Goal: Task Accomplishment & Management: Manage account settings

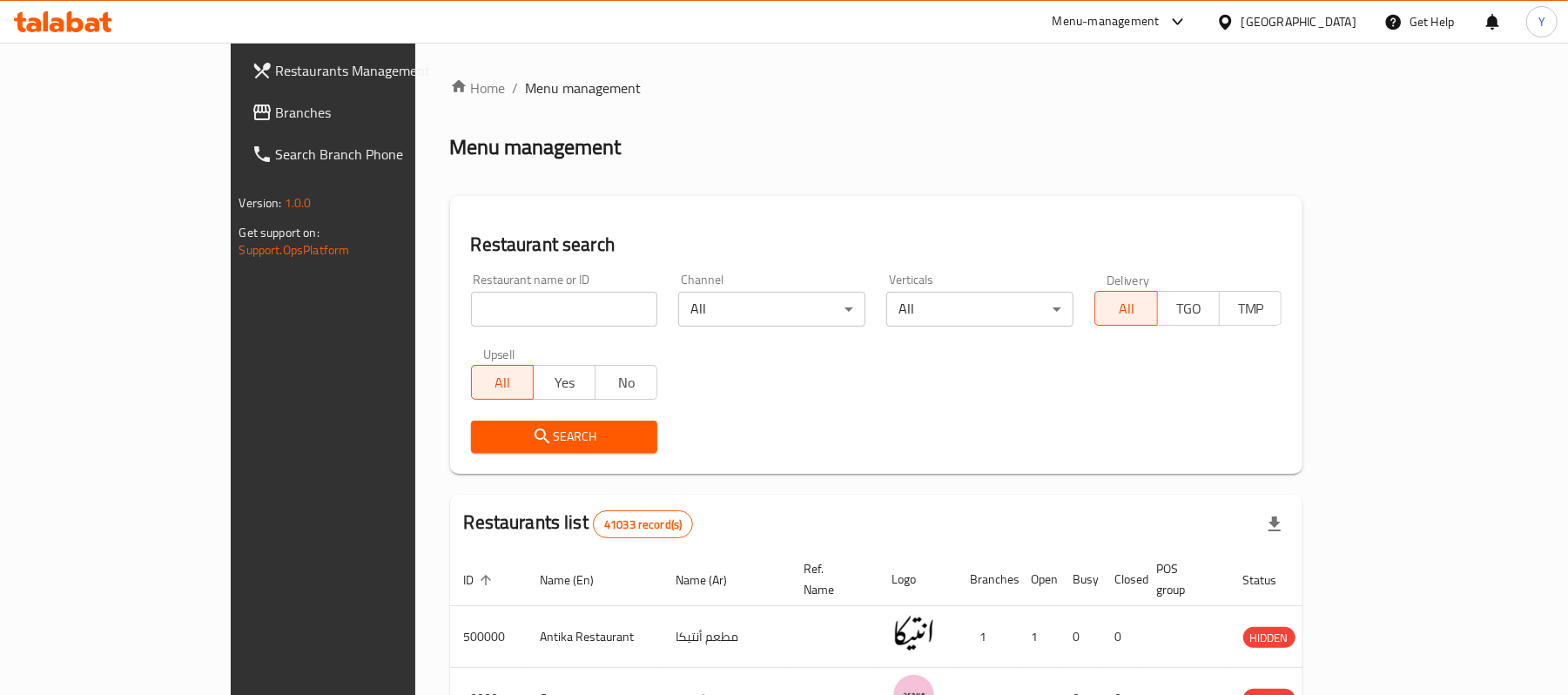
drag, startPoint x: 349, startPoint y: 320, endPoint x: 356, endPoint y: 298, distance: 23.1
click at [471, 320] on input "search" at bounding box center [565, 308] width 188 height 35
paste input "725931"
type input "725931"
click button "Search" at bounding box center [565, 436] width 188 height 33
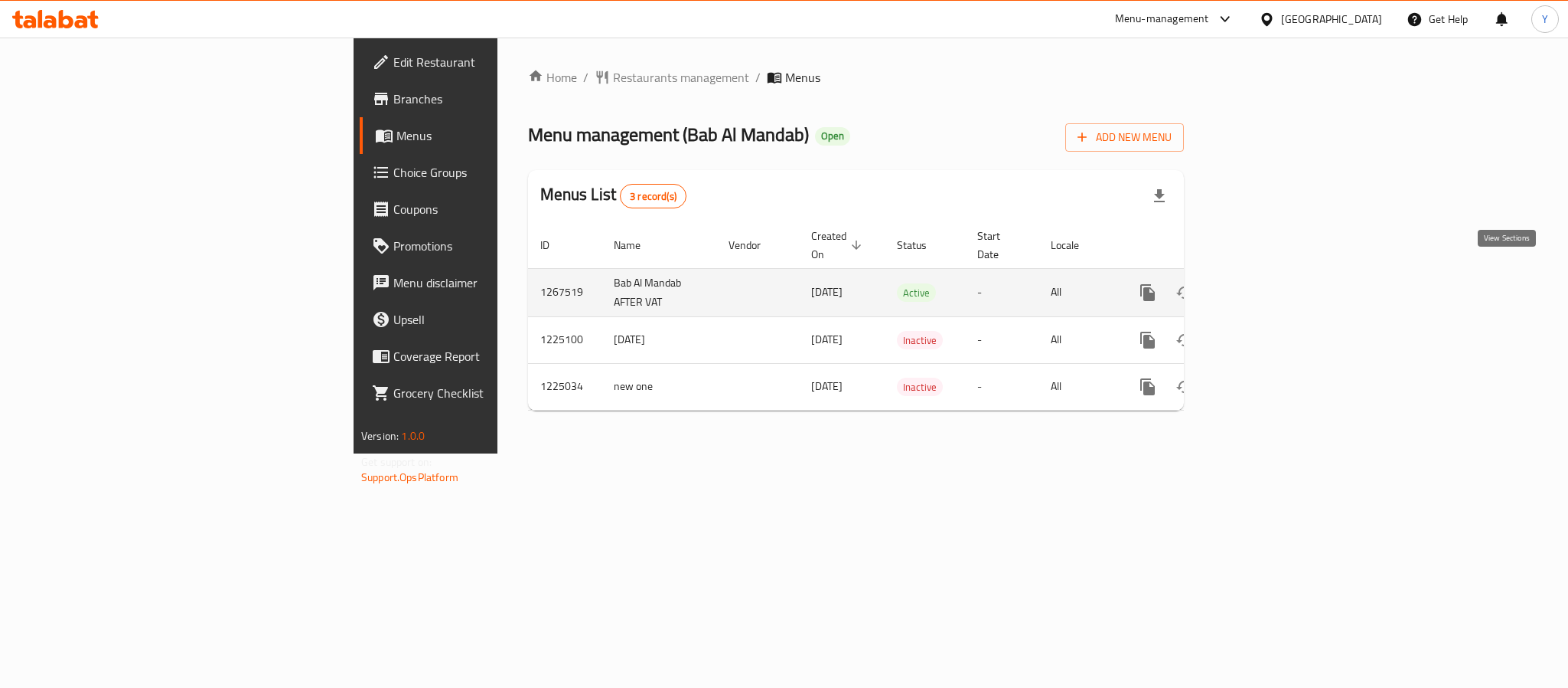
click at [1277, 275] on link "enhanced table" at bounding box center [1258, 293] width 36 height 36
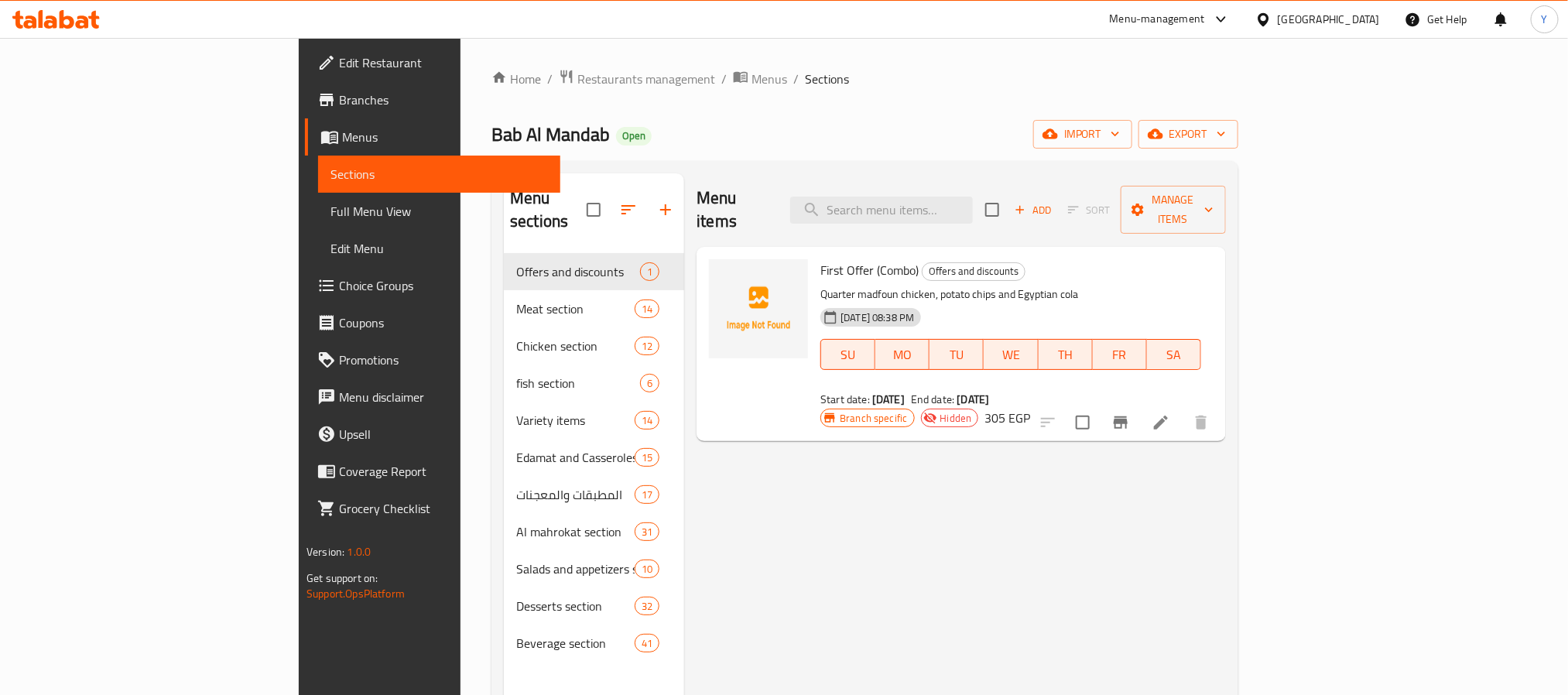
click at [978, 284] on p "Quarter madfoun chicken, potato chips and Egyptian cola" at bounding box center [1011, 294] width 381 height 19
click at [966, 247] on div "First Offer (Combo) Offers and discounts Quarter madfoun chicken, potato chips …" at bounding box center [960, 343] width 529 height 194
click at [990, 177] on div "Menu items Add Sort Manage items" at bounding box center [960, 210] width 529 height 74
click at [973, 197] on input "search" at bounding box center [881, 210] width 183 height 27
paste input "مدفون"
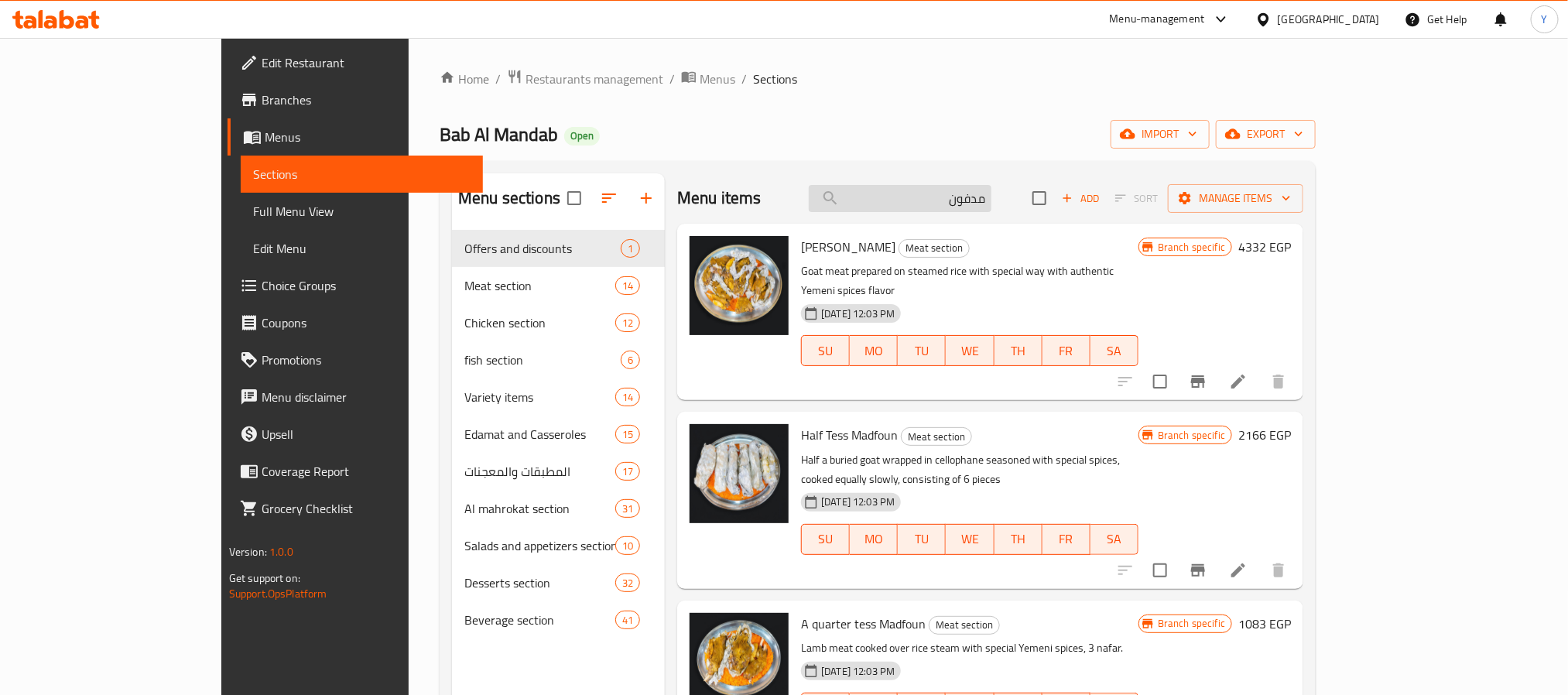
click at [991, 200] on input "مدفون" at bounding box center [900, 198] width 183 height 27
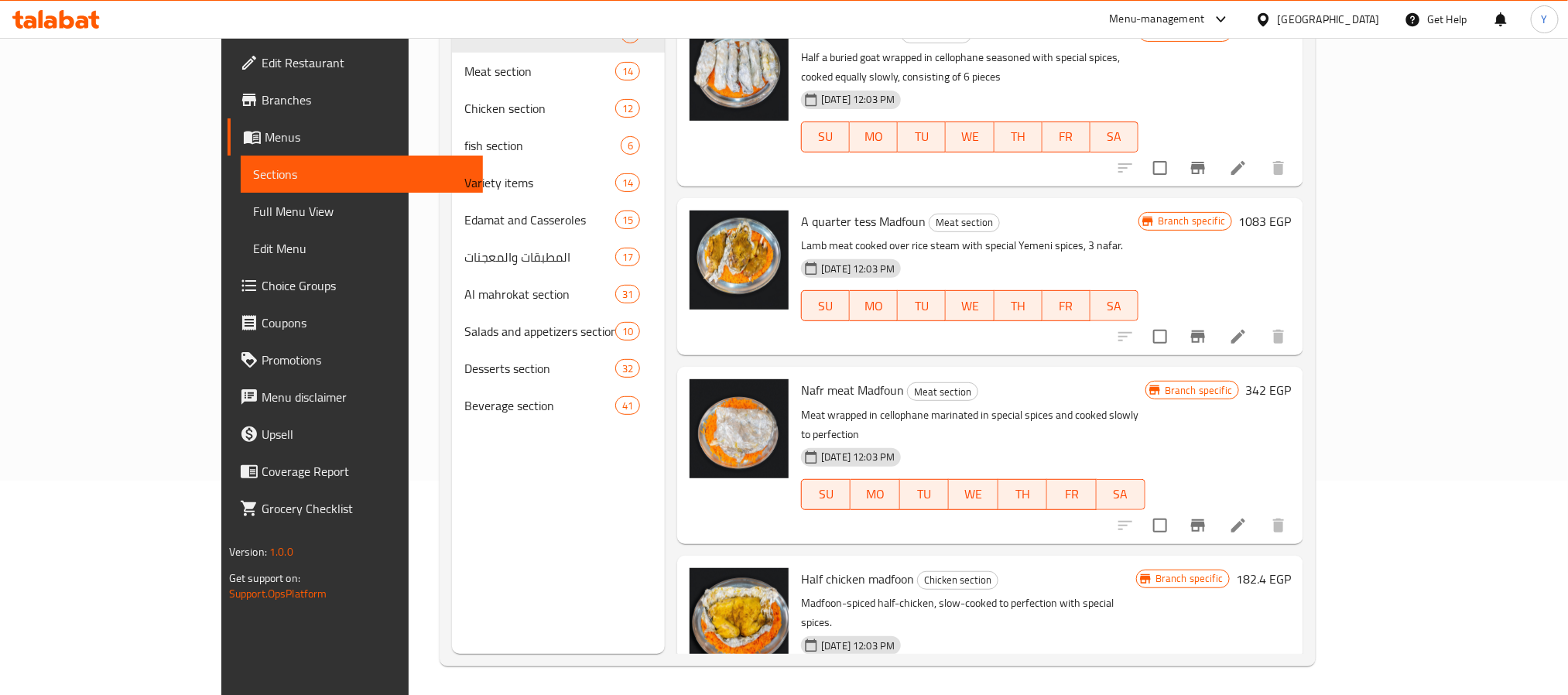
scroll to position [217, 0]
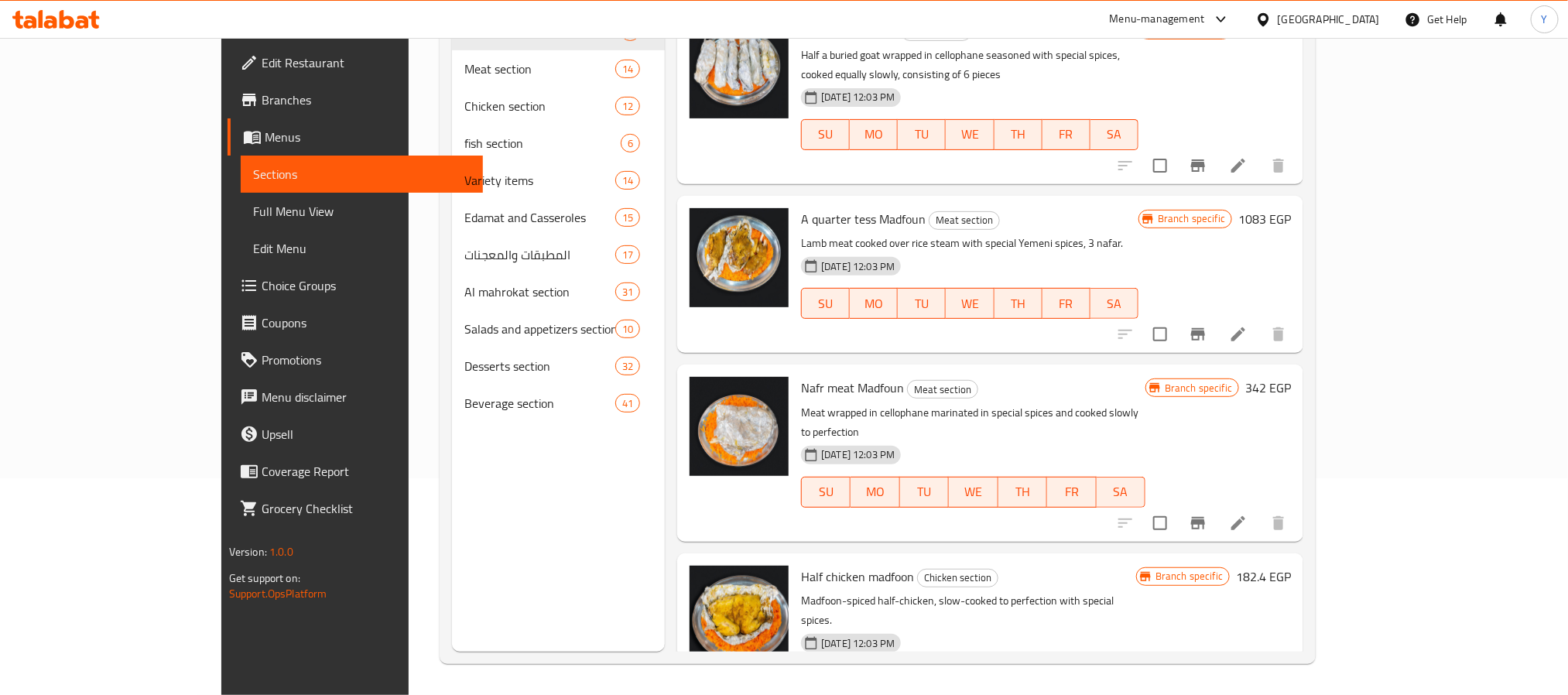
click at [829, 376] on span "Nafr meat Madfoun" at bounding box center [852, 387] width 103 height 23
copy h6 "Madfoun"
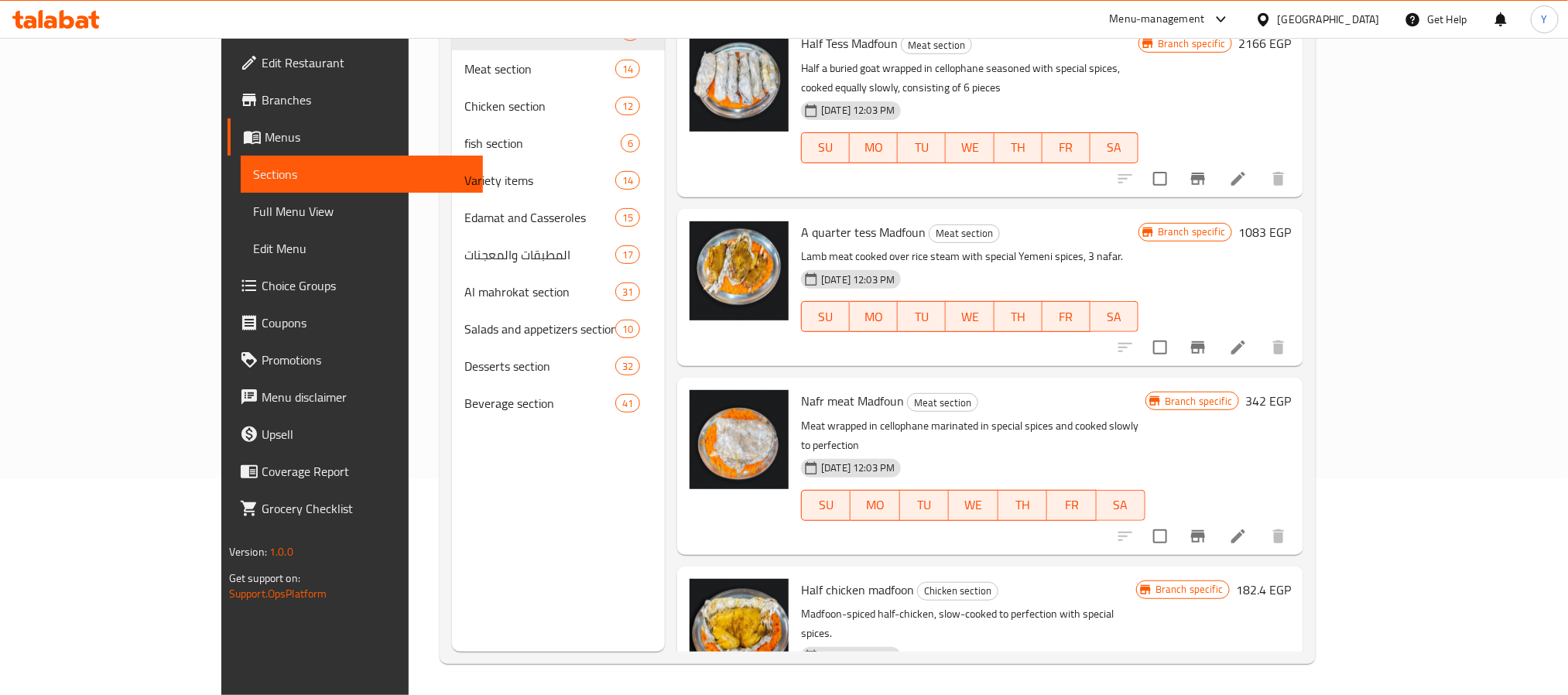
scroll to position [188, 0]
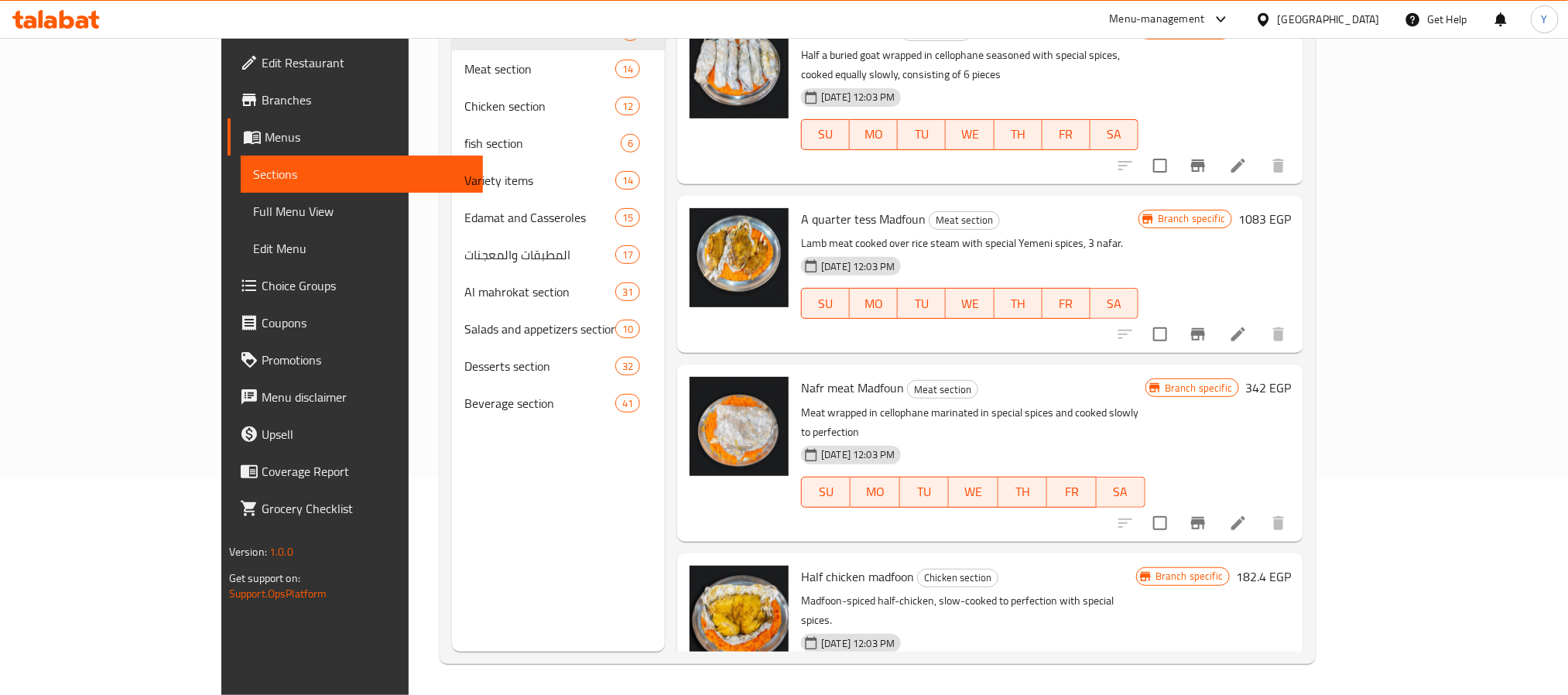
click at [818, 565] on span "Half chicken madfoon" at bounding box center [857, 577] width 113 height 23
drag, startPoint x: 818, startPoint y: 516, endPoint x: 803, endPoint y: 519, distance: 15.3
click at [803, 565] on span "Half chicken madfoon" at bounding box center [857, 577] width 113 height 23
copy span "chicken madfoon"
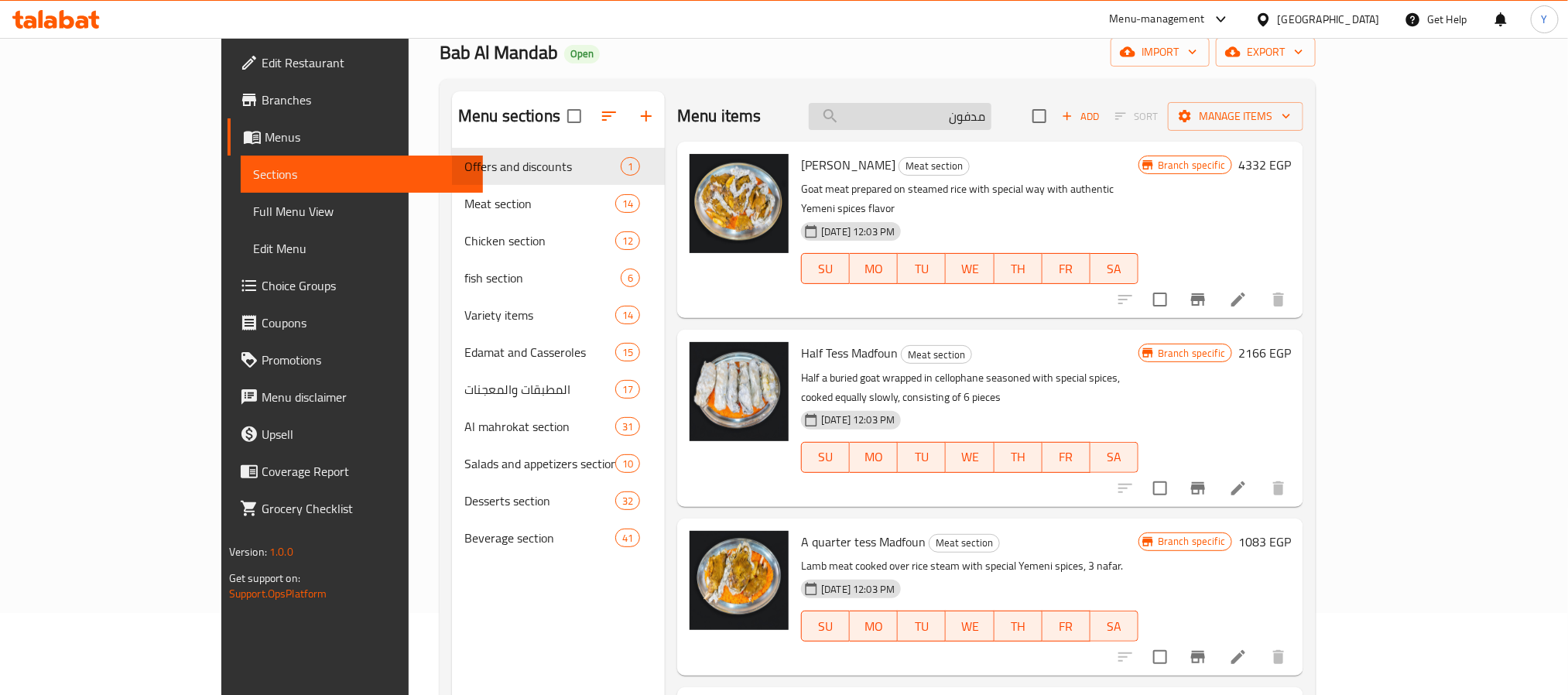
scroll to position [0, 0]
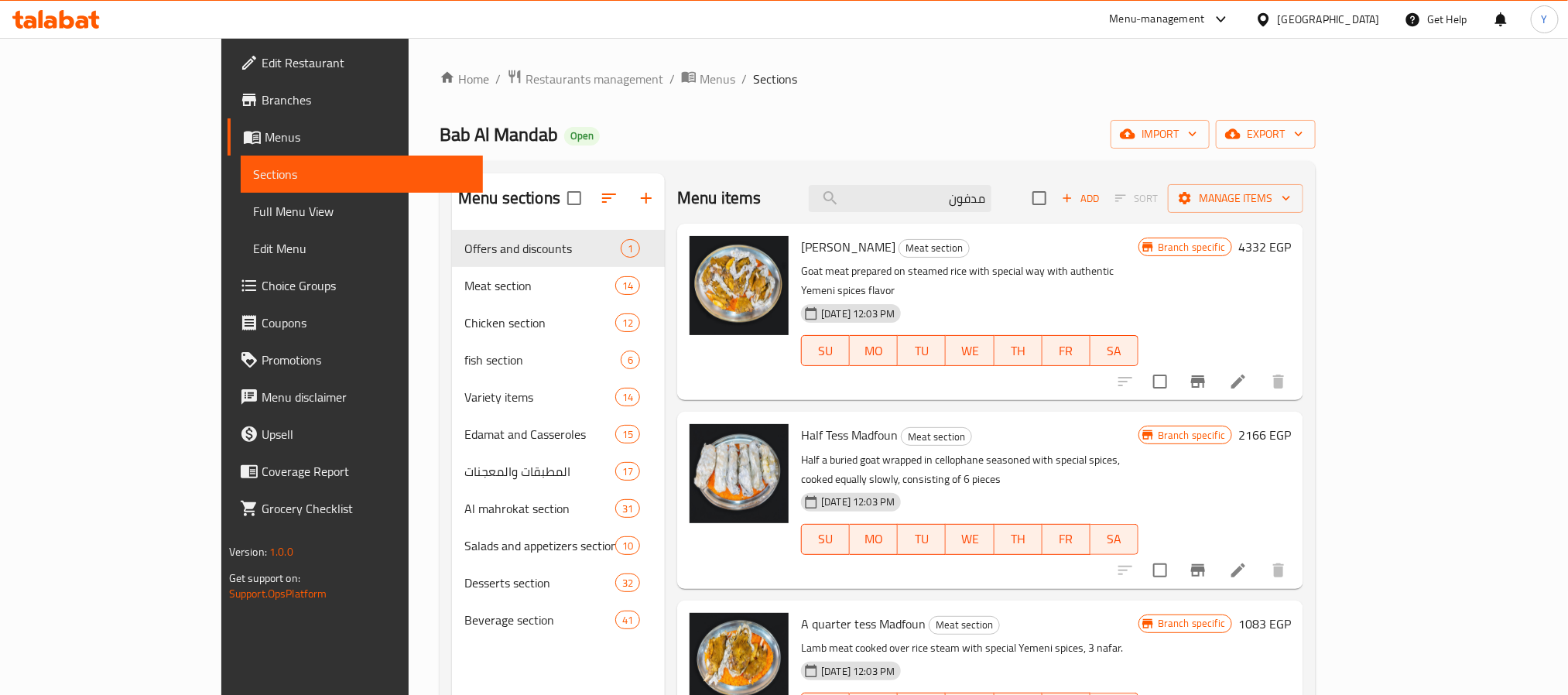
click at [1011, 216] on div "Menu items مدفون Add Sort Manage items" at bounding box center [989, 197] width 626 height 50
click at [991, 210] on input "مدفون" at bounding box center [900, 198] width 183 height 27
paste input "chicken madfoon"
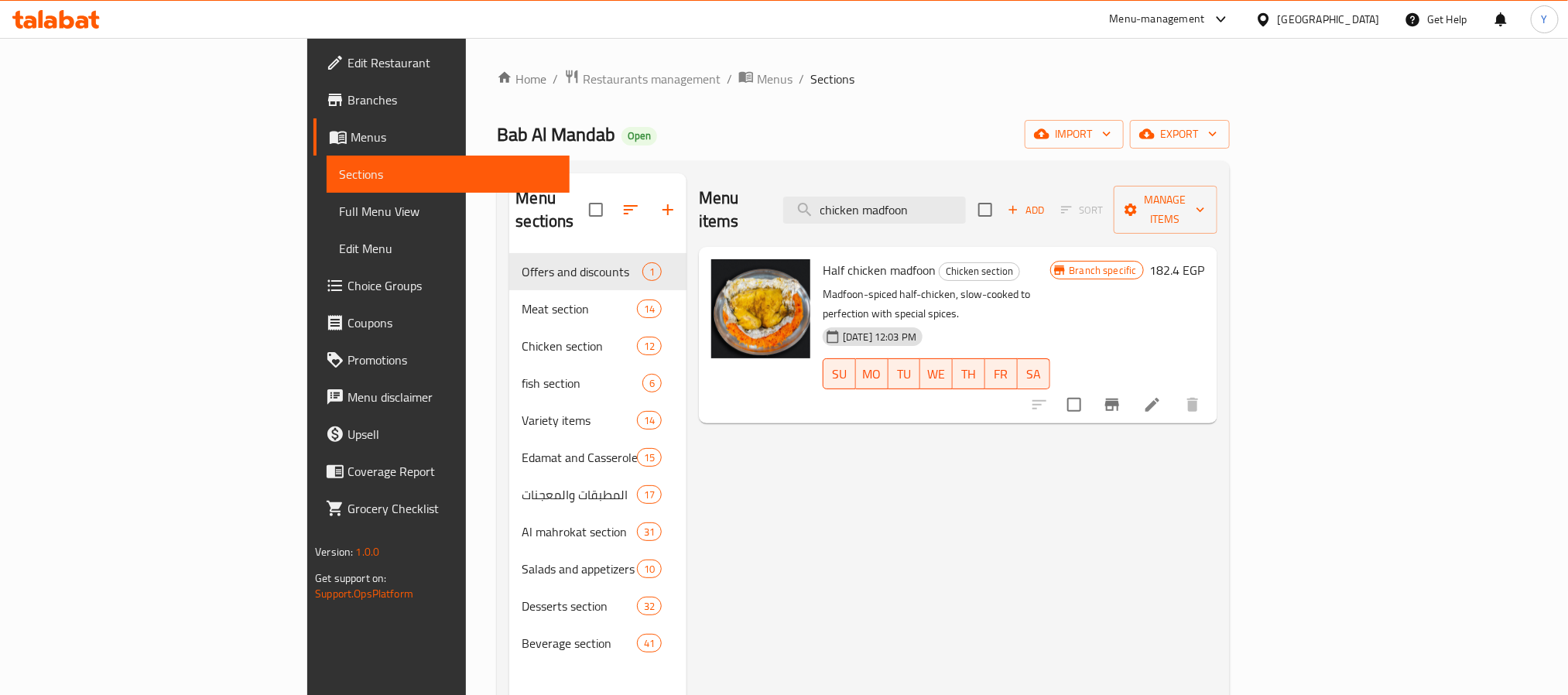
click at [945, 177] on div "Menu items chicken madfoon Add Sort Manage items" at bounding box center [958, 210] width 519 height 74
click at [947, 197] on input "chicken madfoon" at bounding box center [874, 210] width 183 height 27
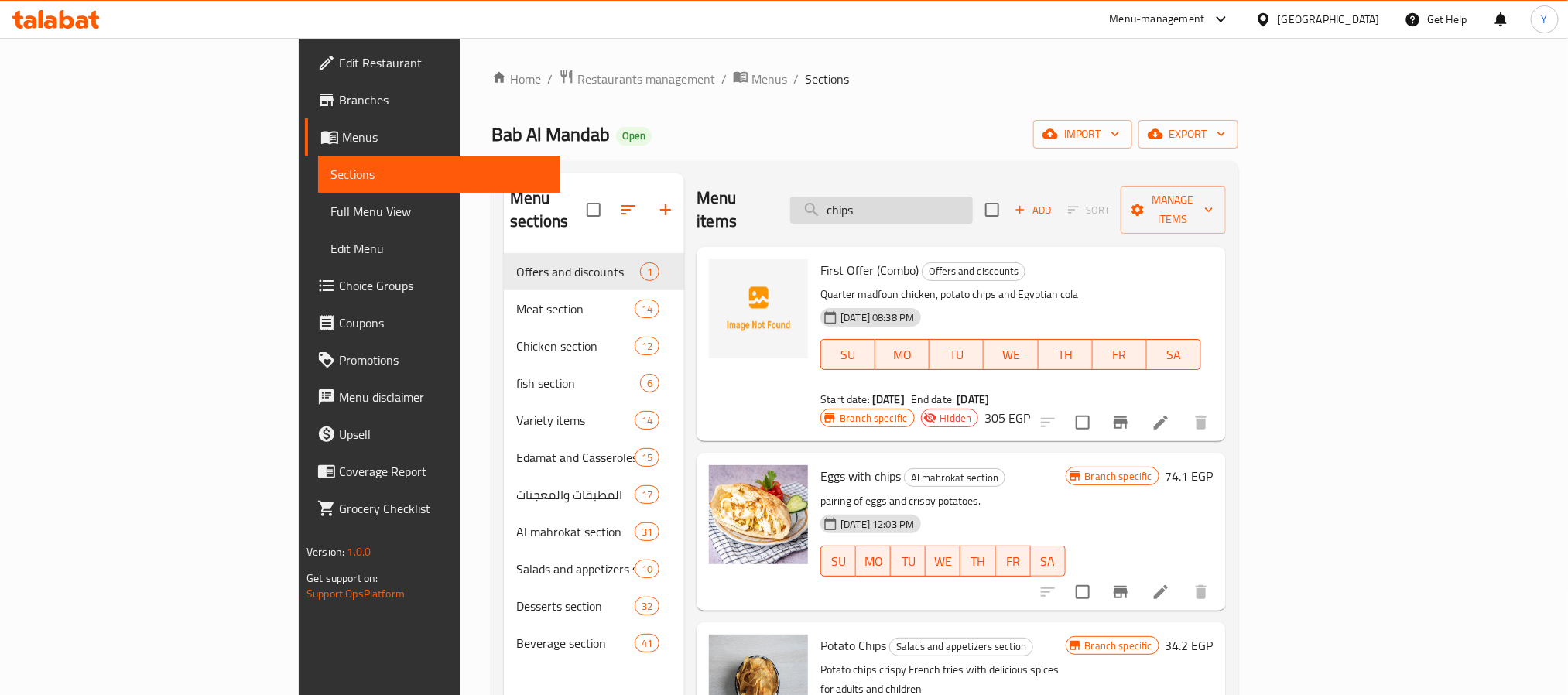
click at [954, 203] on input "chips" at bounding box center [881, 210] width 183 height 27
paste input "كولا مصري"
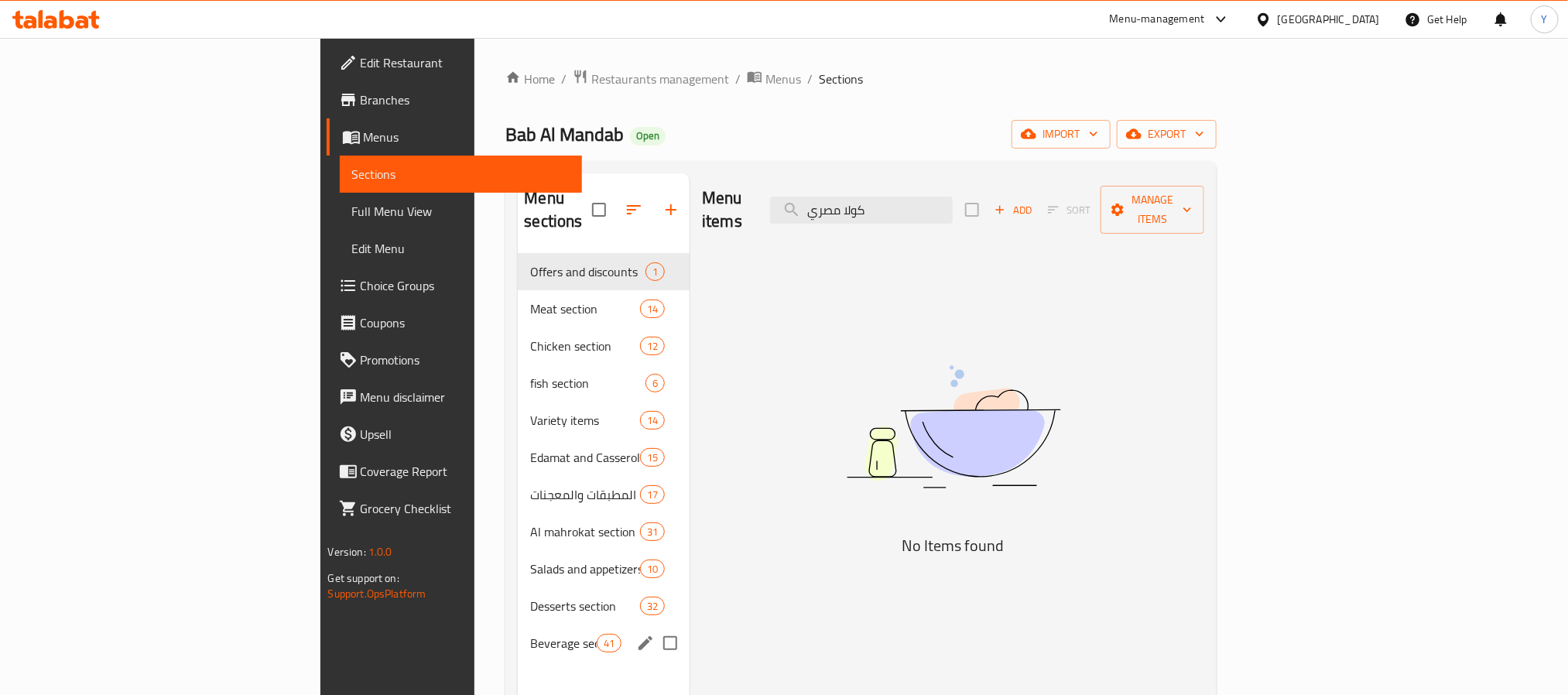
click at [518, 624] on div "Beverage section 41" at bounding box center [604, 642] width 172 height 37
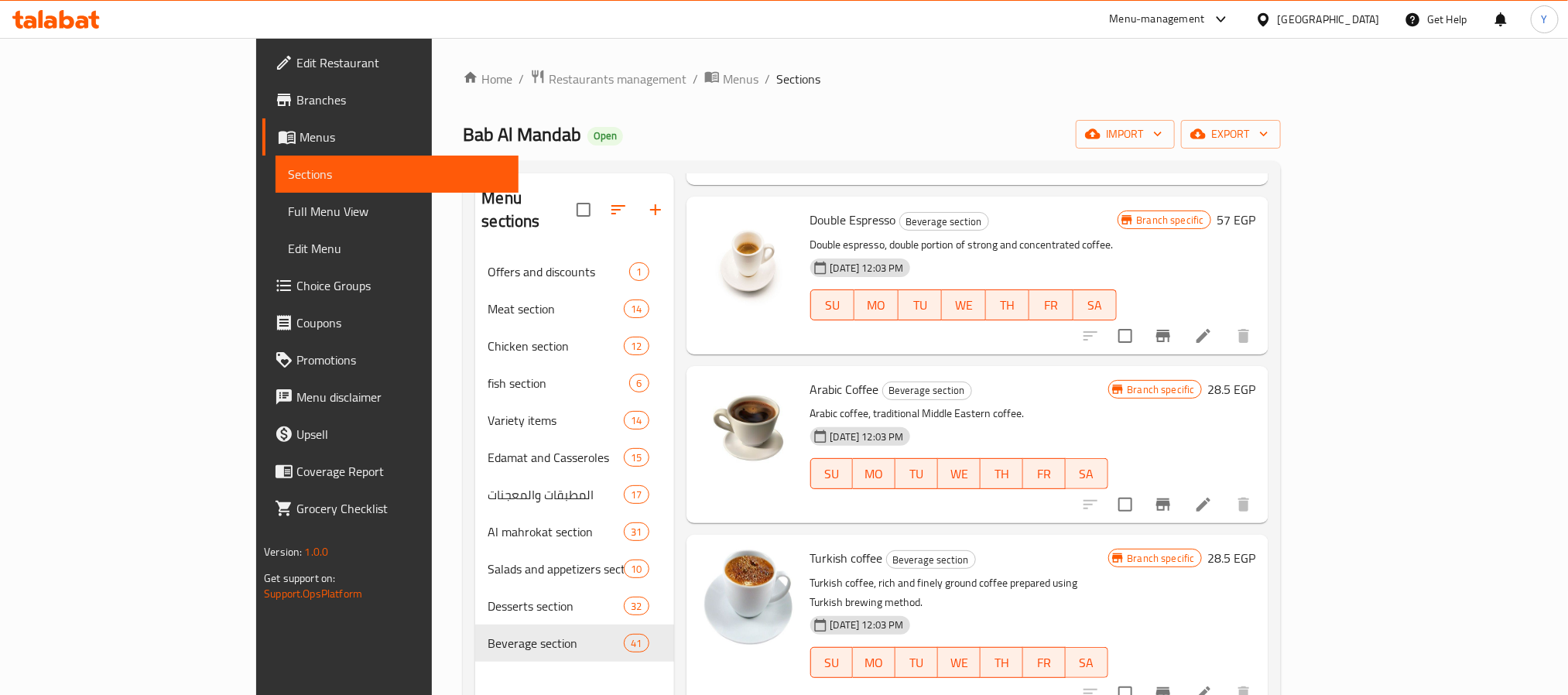
scroll to position [6035, 0]
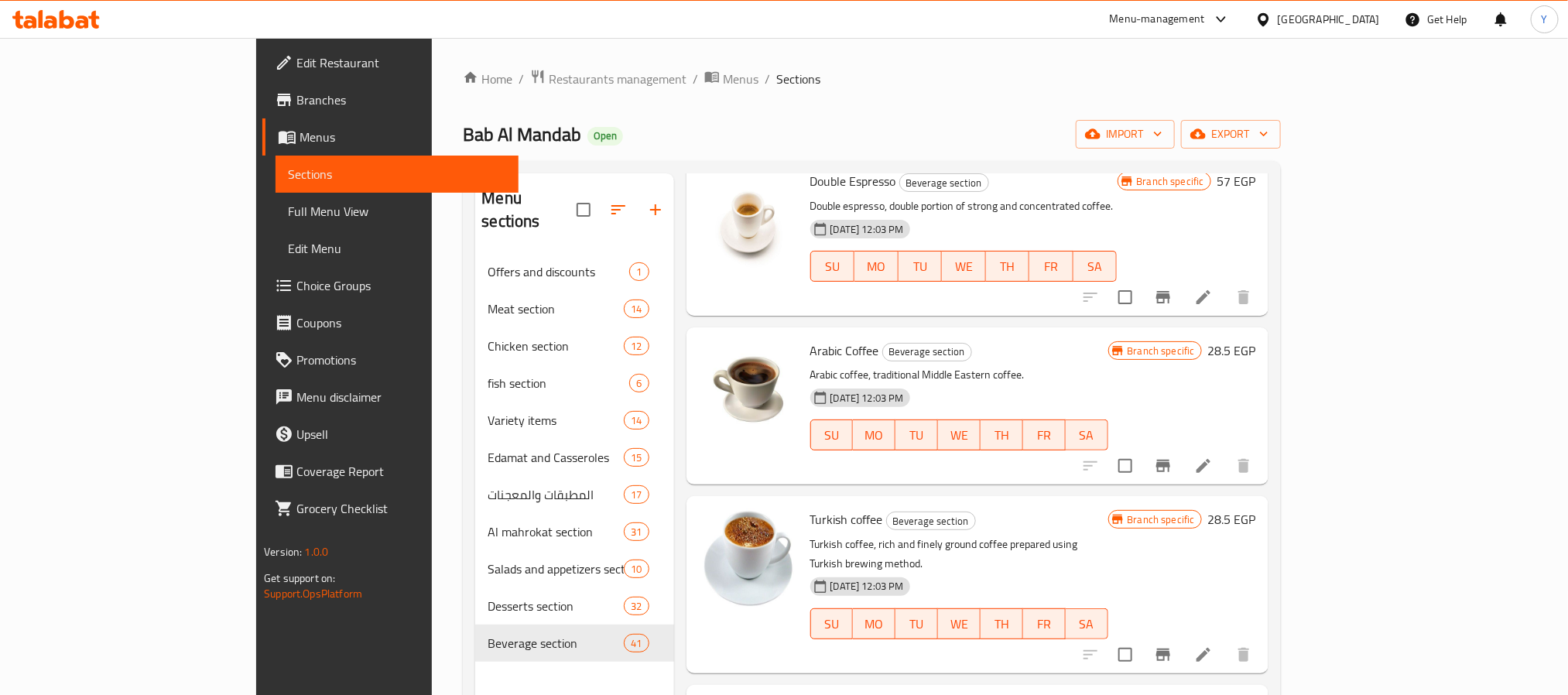
drag, startPoint x: 1120, startPoint y: 513, endPoint x: 1084, endPoint y: 297, distance: 219.0
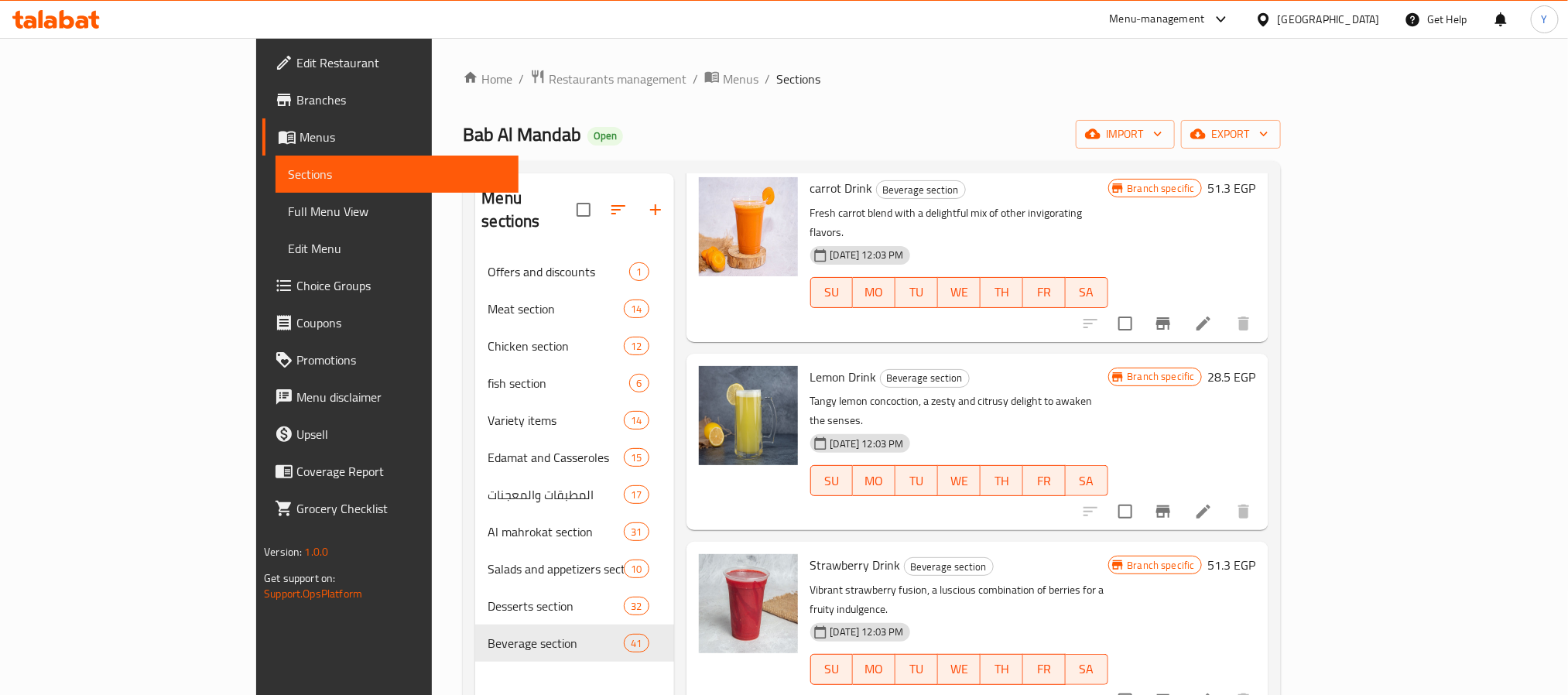
scroll to position [0, 0]
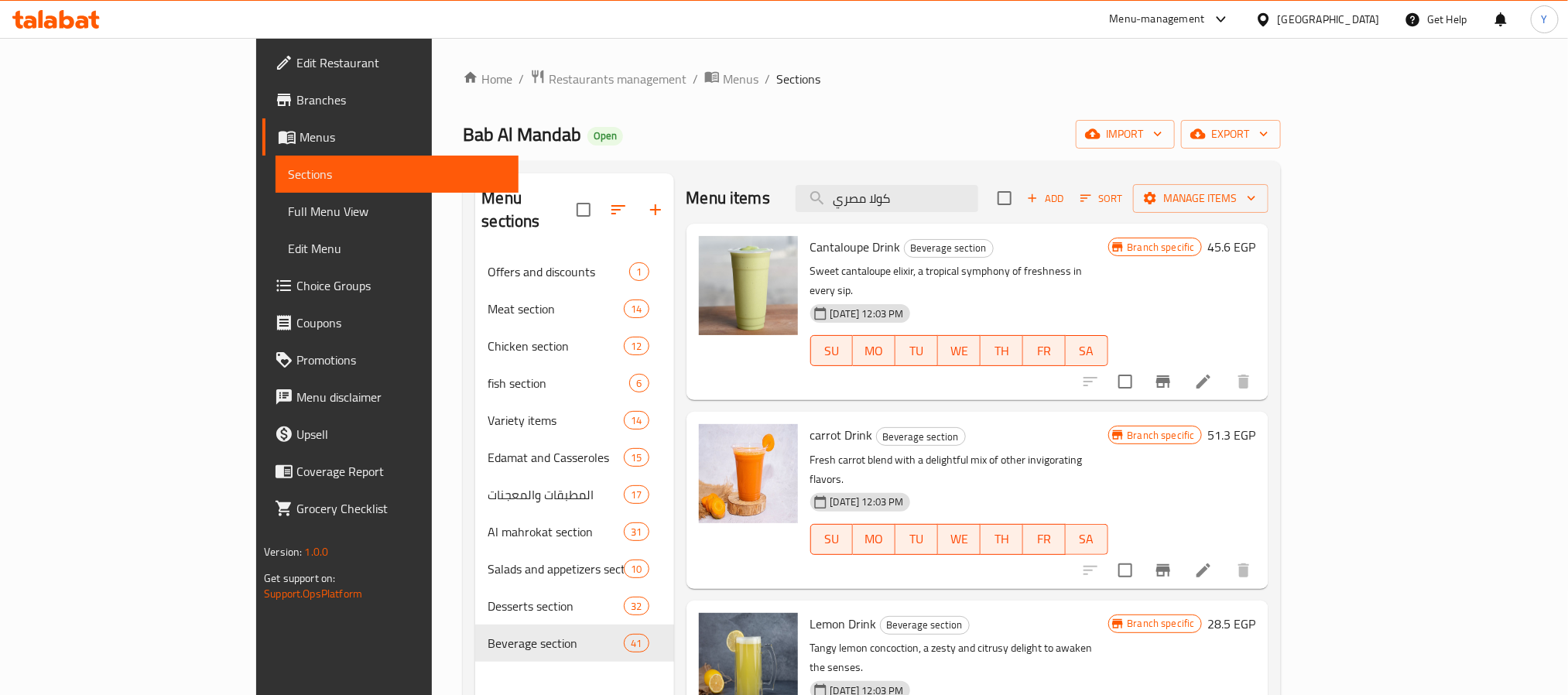
click at [995, 182] on div "Menu items كولا مصري Add Sort Manage items" at bounding box center [977, 197] width 582 height 50
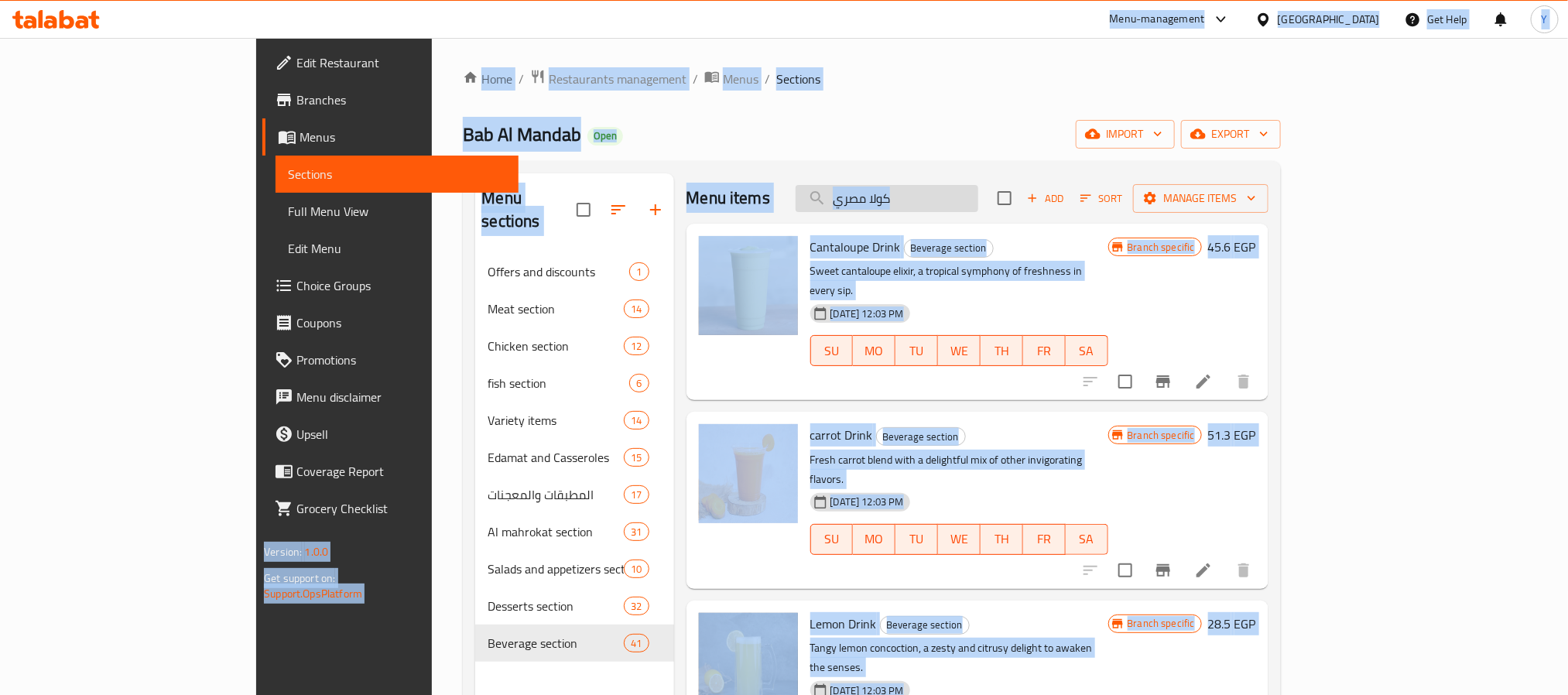
click at [978, 198] on input "كولا مصري" at bounding box center [887, 198] width 183 height 27
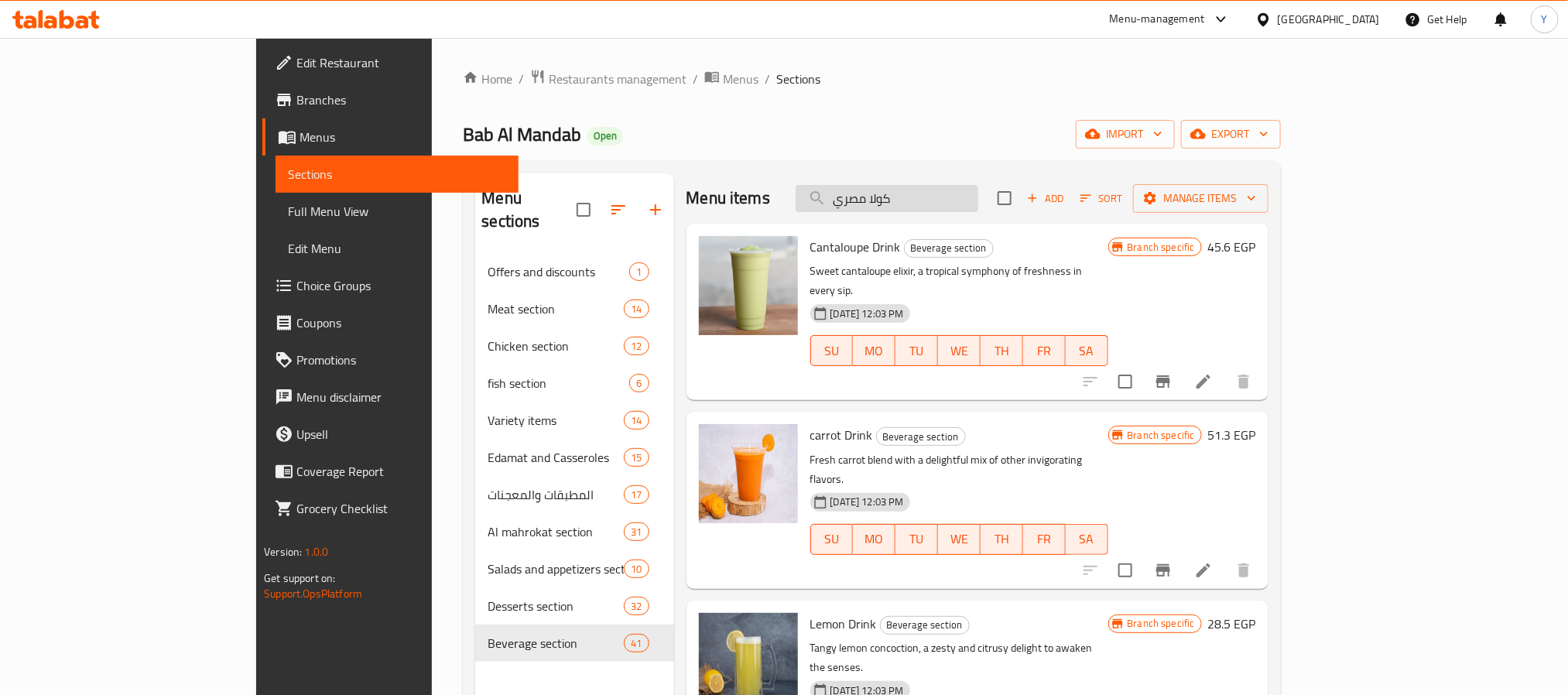
paste input "cola"
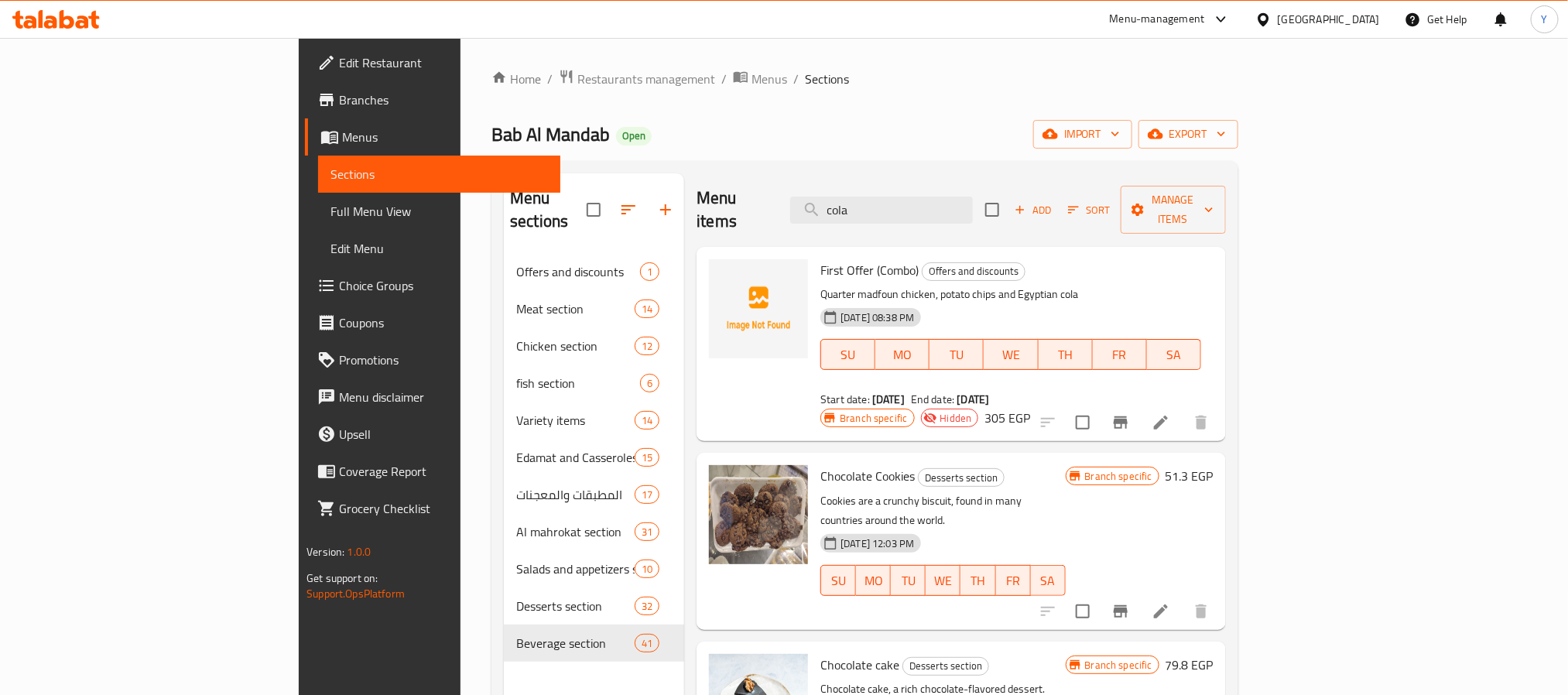
type input "cola"
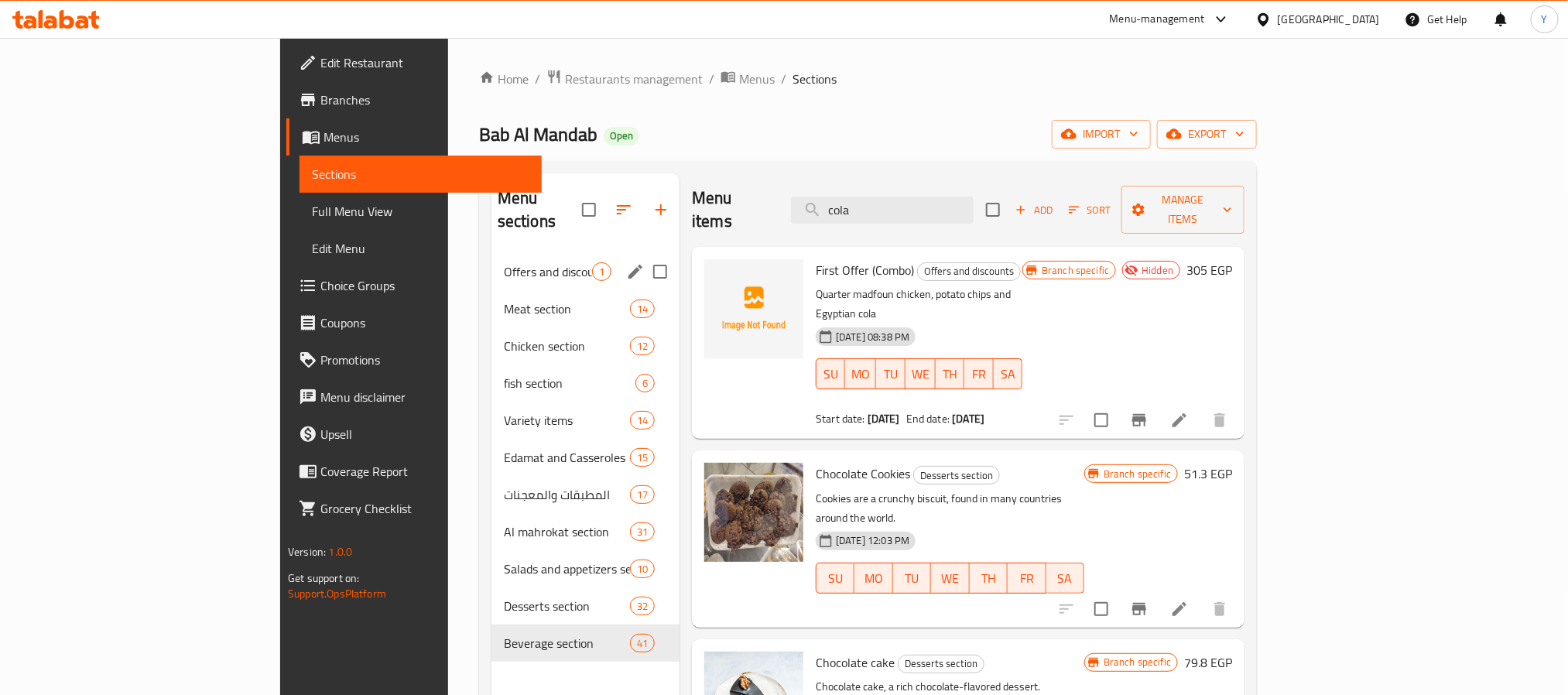
click at [504, 262] on span "Offers and discounts" at bounding box center [548, 271] width 89 height 18
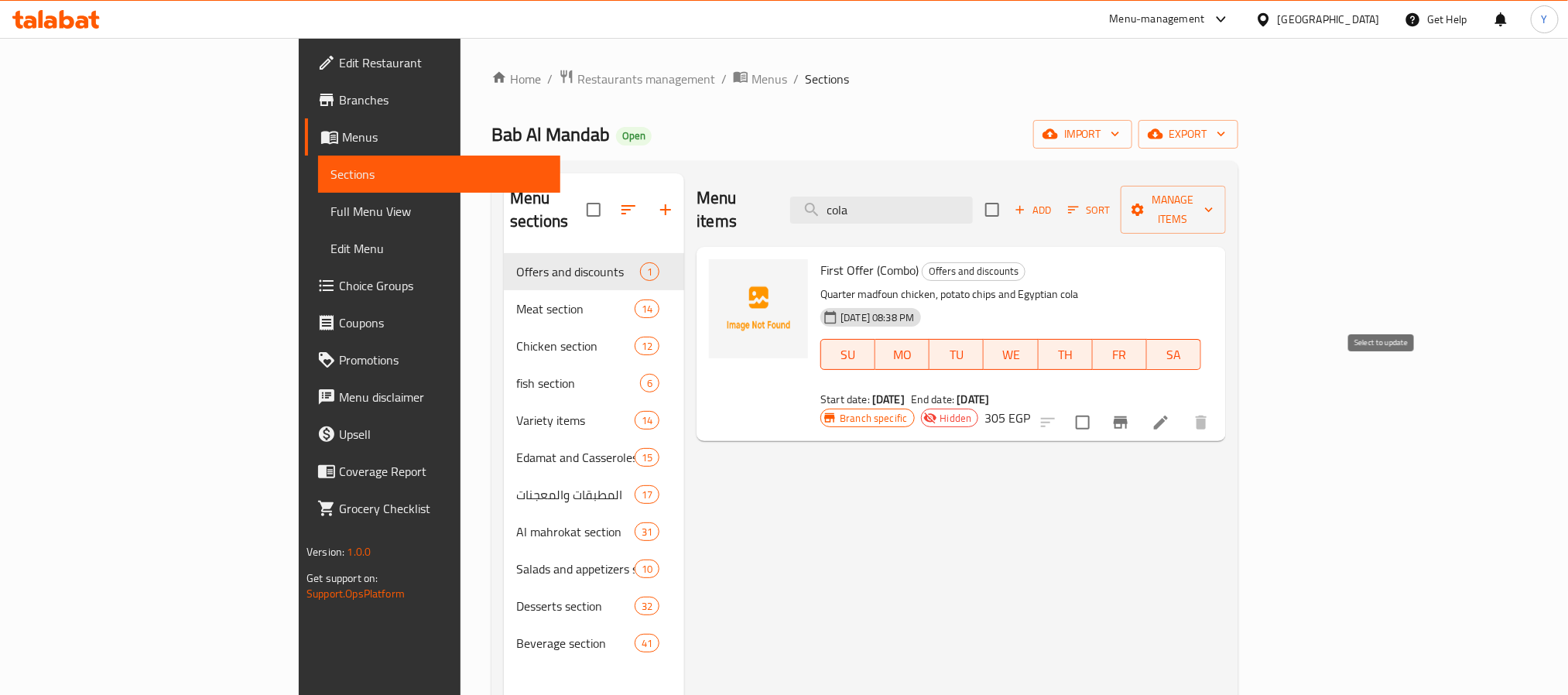
drag, startPoint x: 1375, startPoint y: 383, endPoint x: 1396, endPoint y: 340, distance: 47.9
click at [1099, 406] on input "checkbox" at bounding box center [1082, 422] width 32 height 32
checkbox input "true"
click at [1213, 193] on span "Manage items" at bounding box center [1174, 210] width 81 height 39
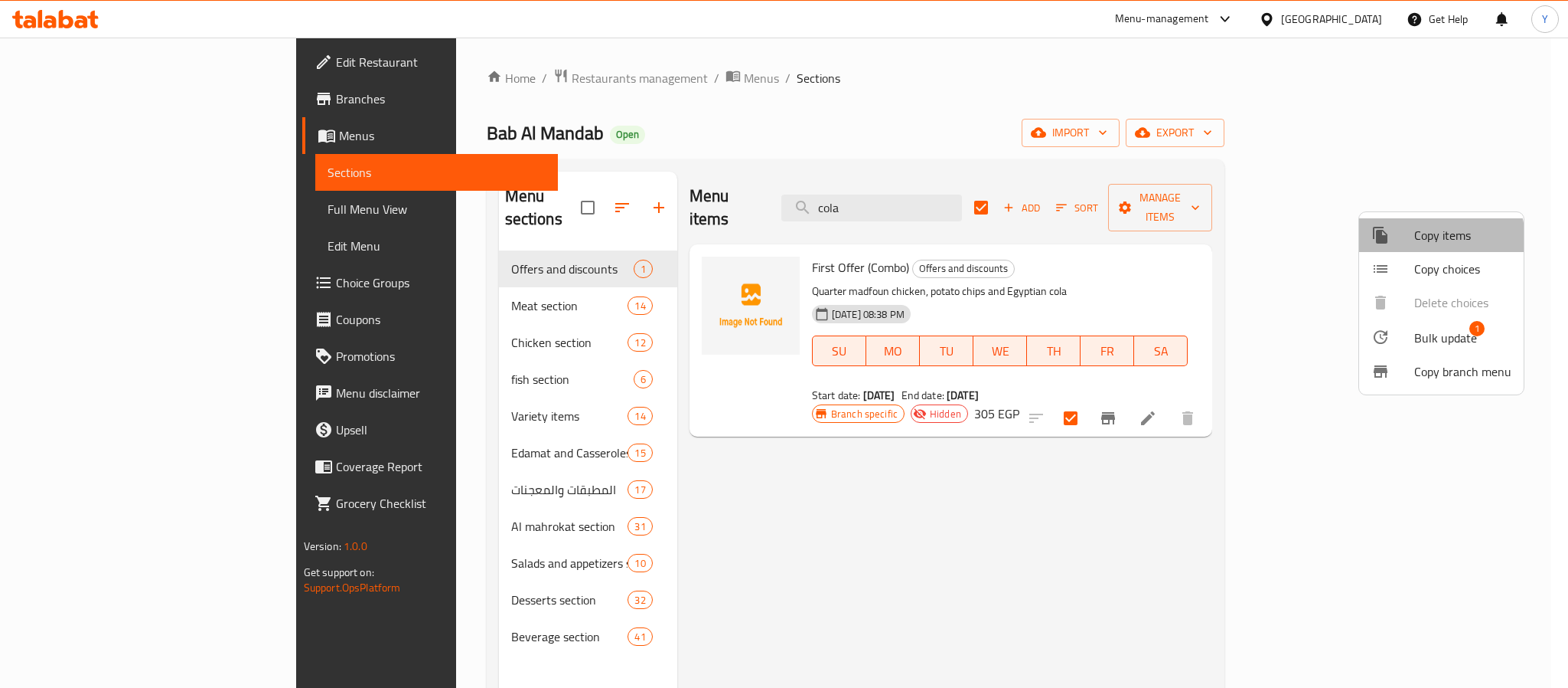
click at [1431, 240] on span "Copy items" at bounding box center [1463, 235] width 97 height 18
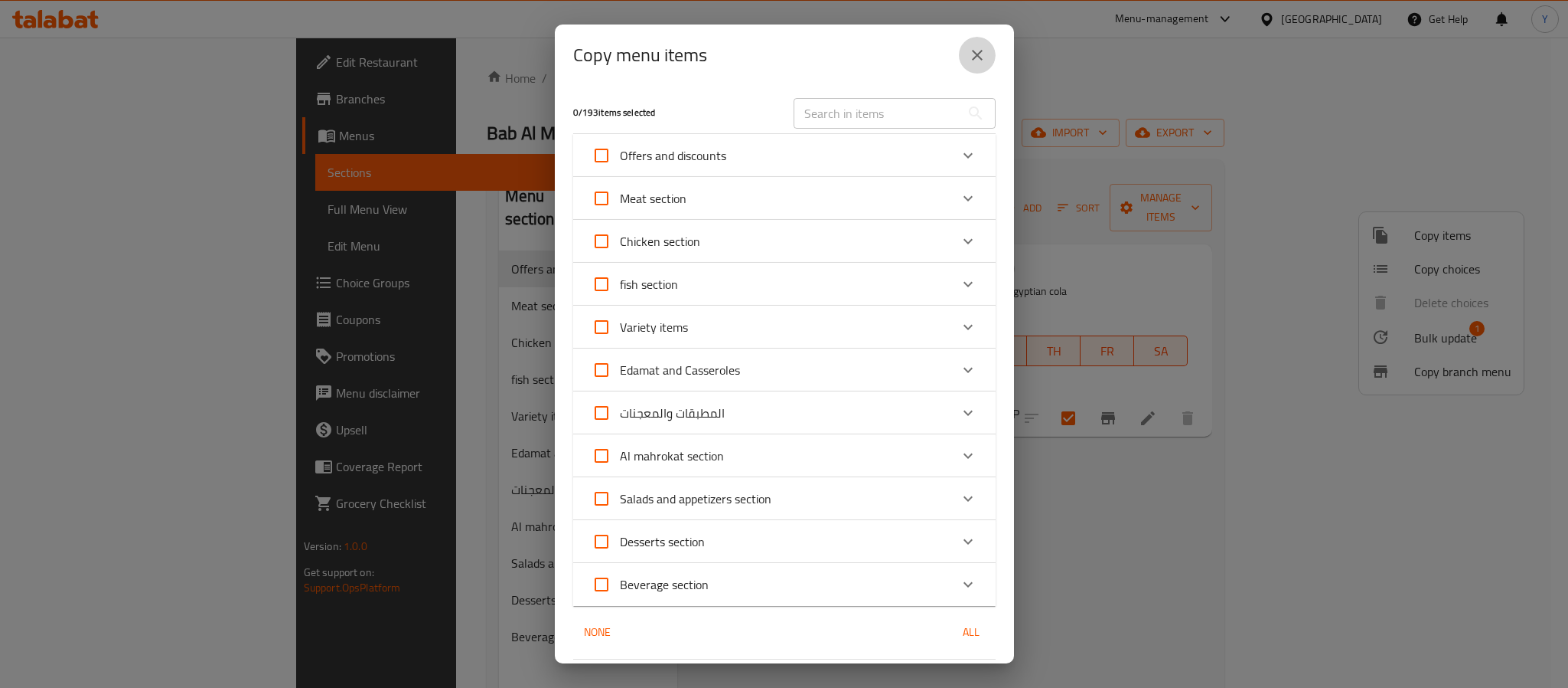
click at [973, 40] on button "close" at bounding box center [978, 55] width 36 height 36
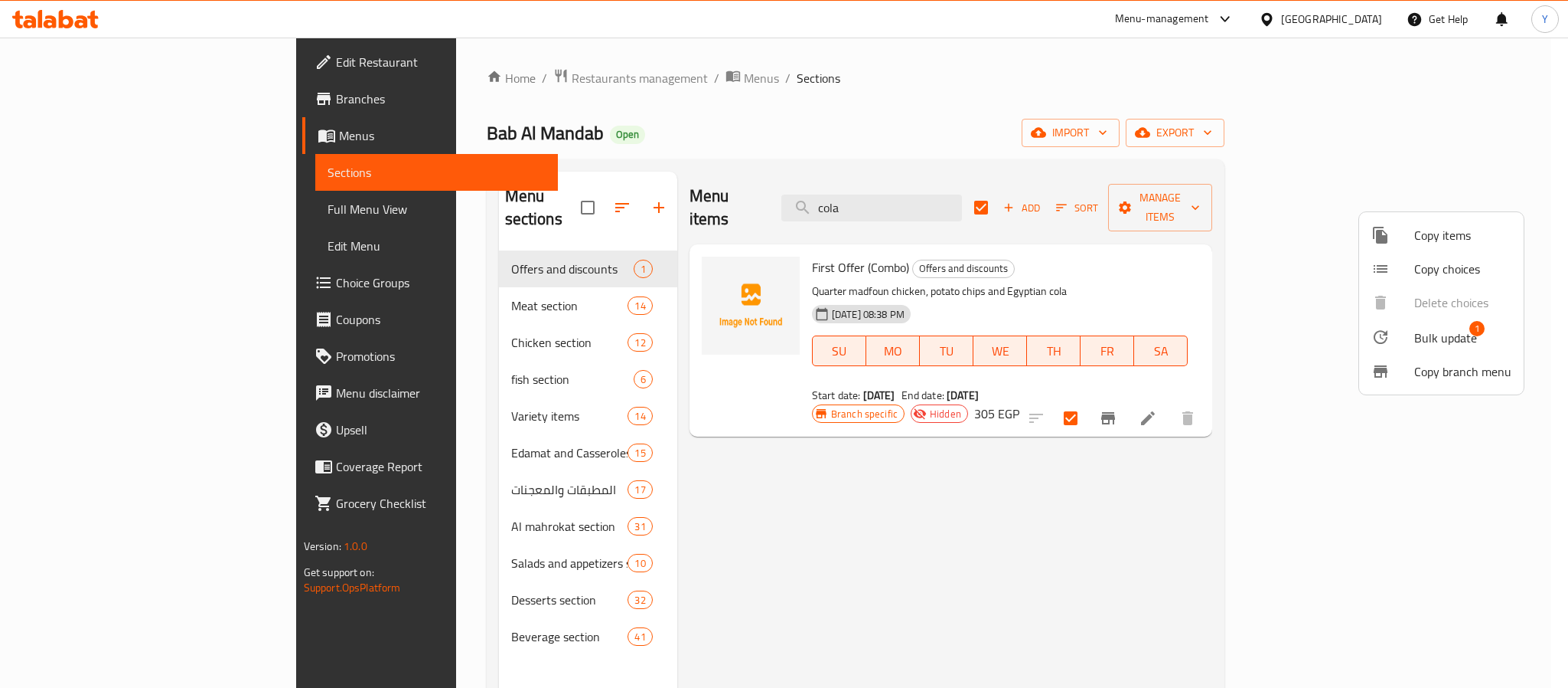
click at [1472, 332] on span "1" at bounding box center [1478, 328] width 16 height 16
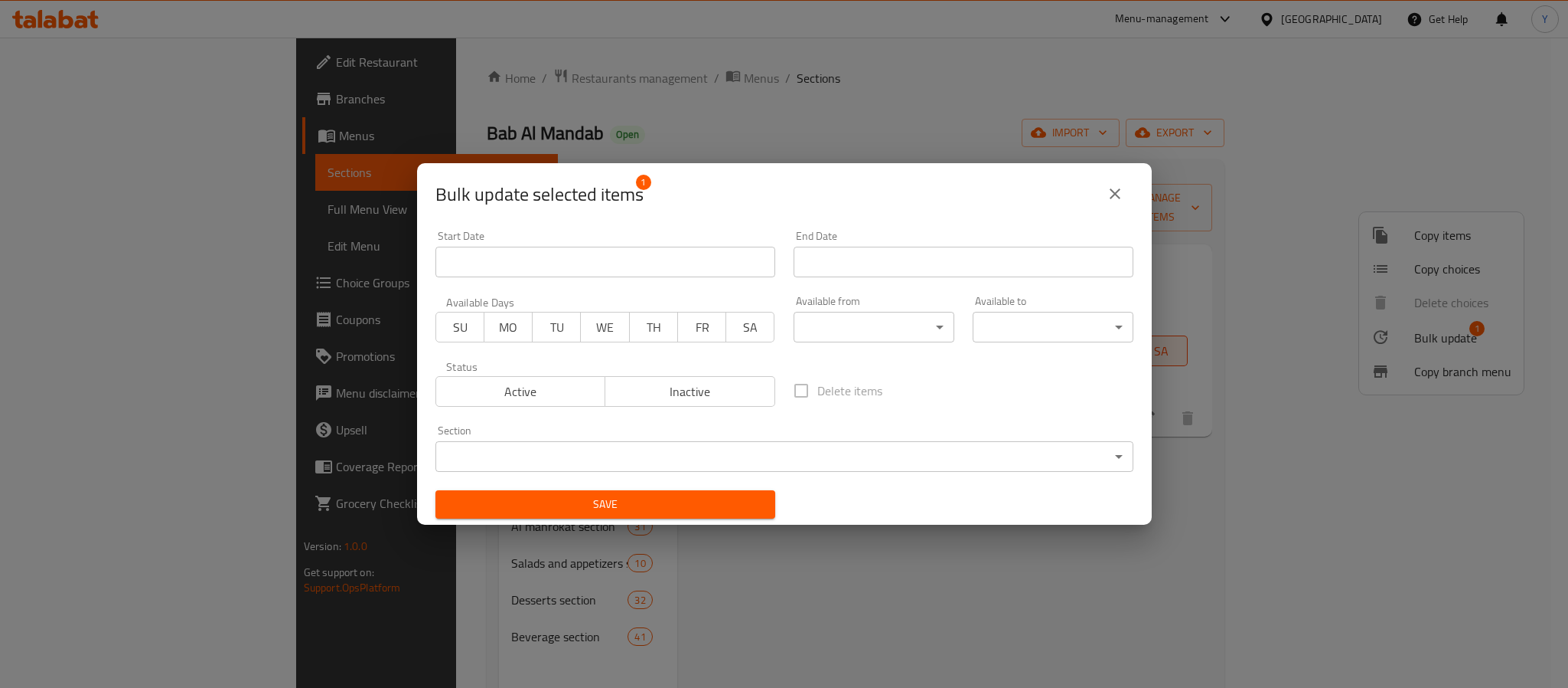
click at [664, 446] on body "​ Menu-management Egypt Get Help Y Edit Restaurant Branches Menus Sections Full…" at bounding box center [784, 362] width 1568 height 650
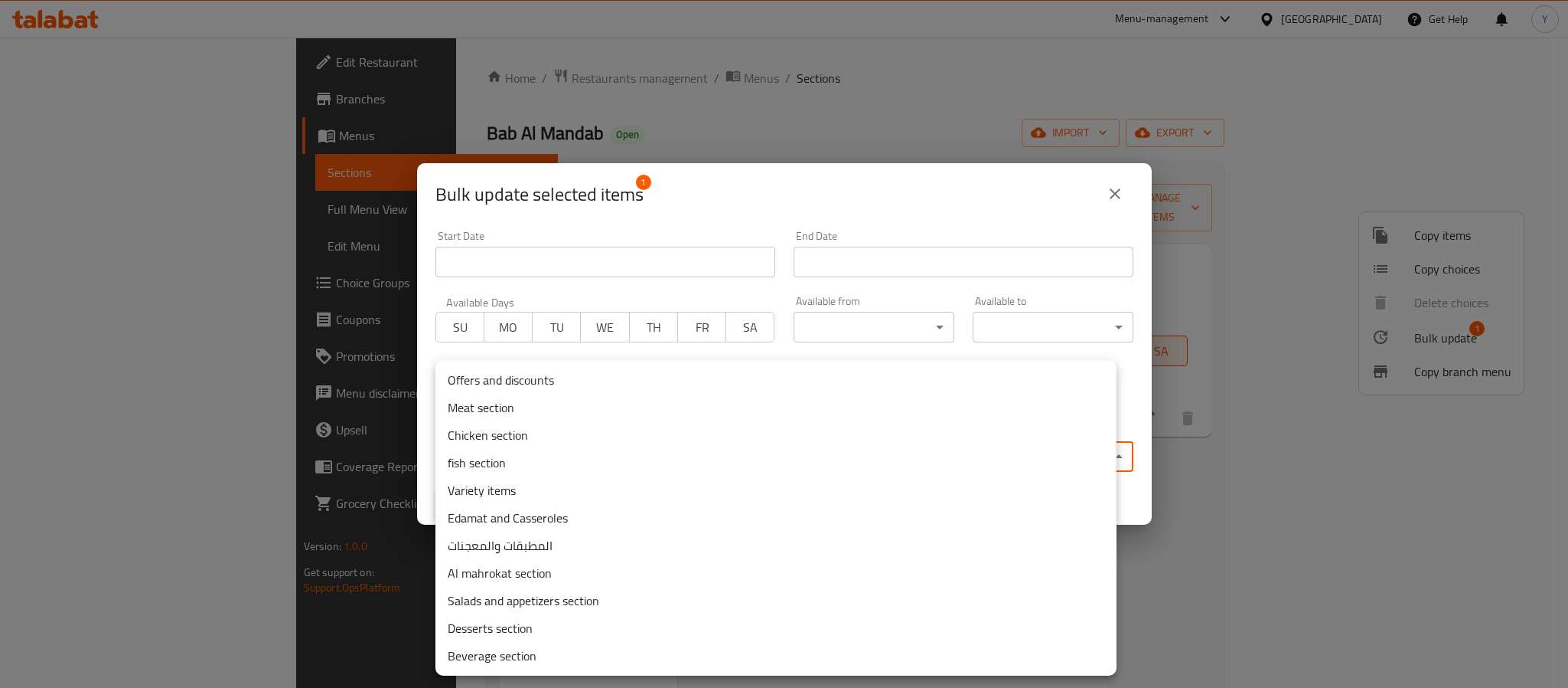
click at [536, 439] on li "Chicken section" at bounding box center [776, 435] width 682 height 28
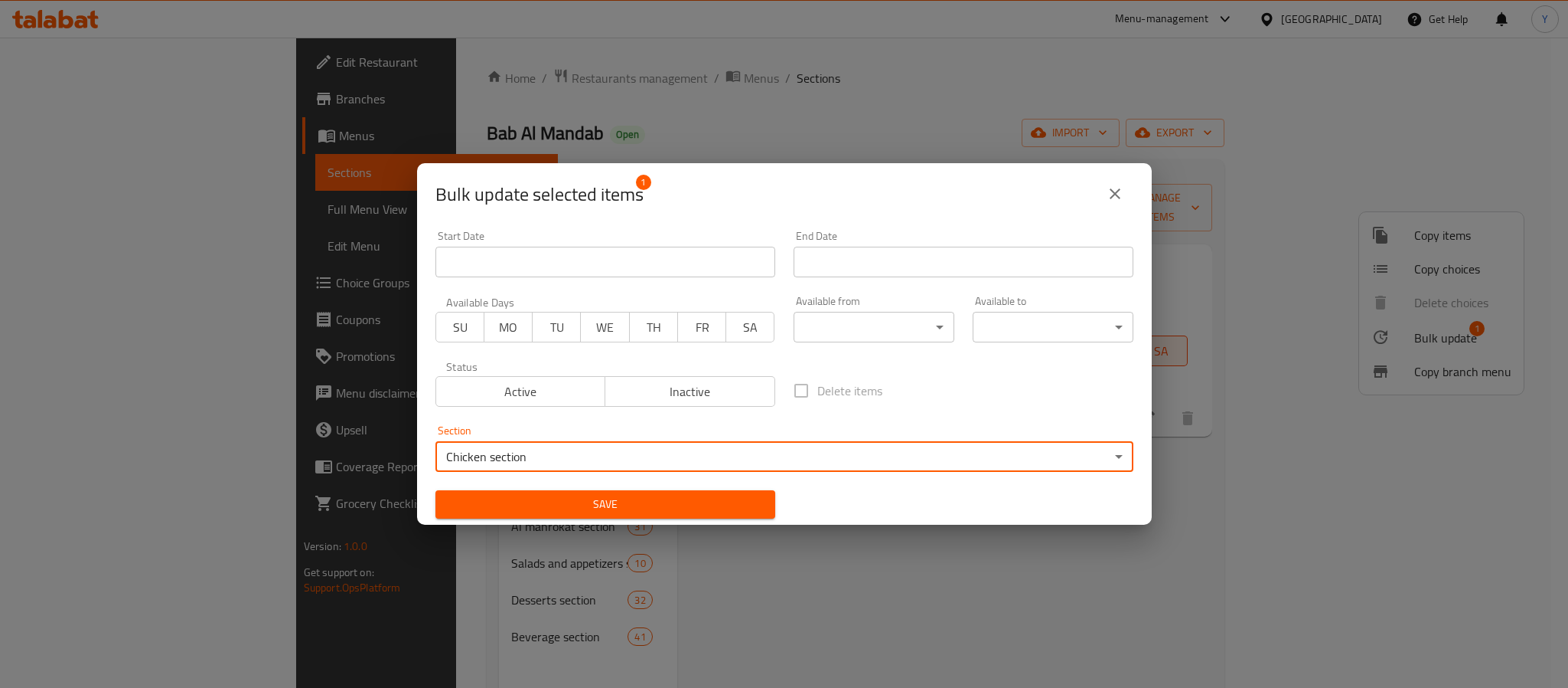
click at [708, 510] on span "Save" at bounding box center [605, 505] width 315 height 19
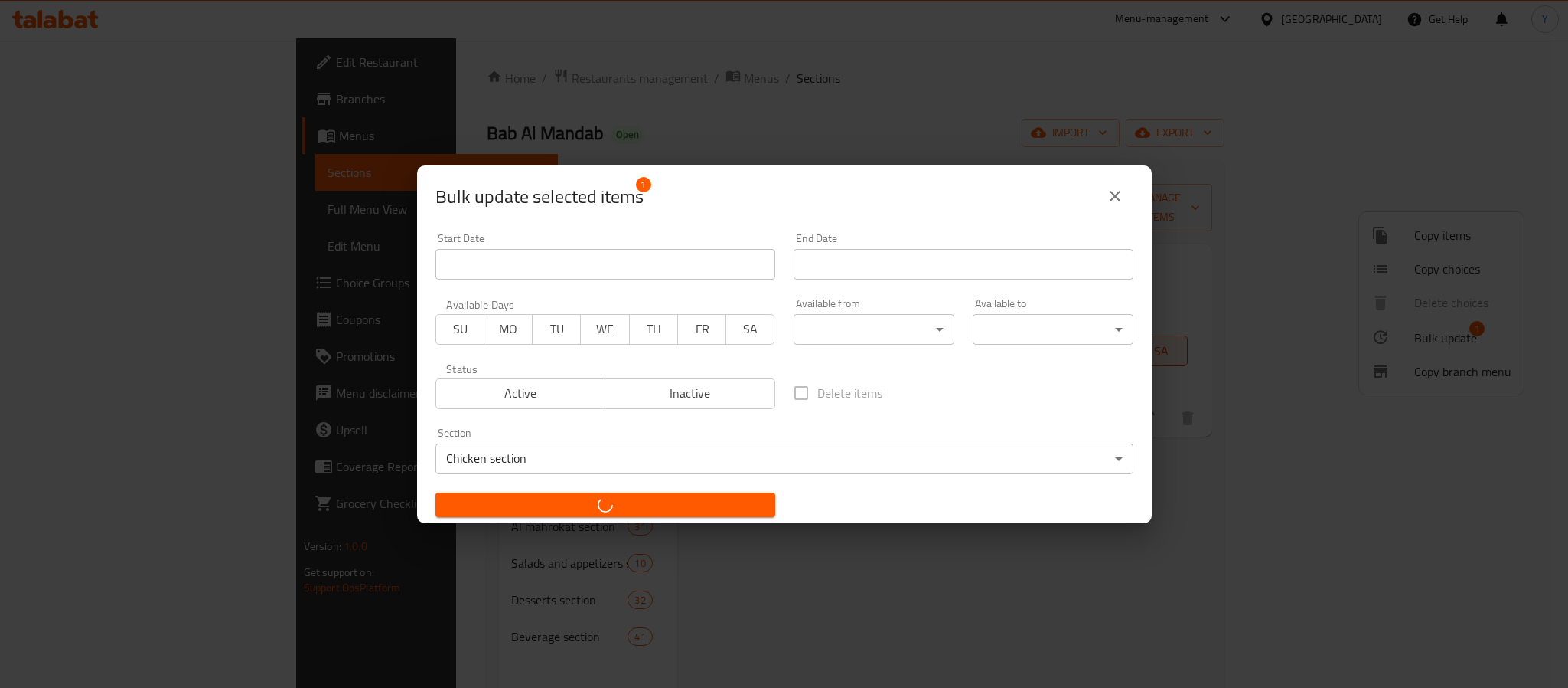
checkbox input "false"
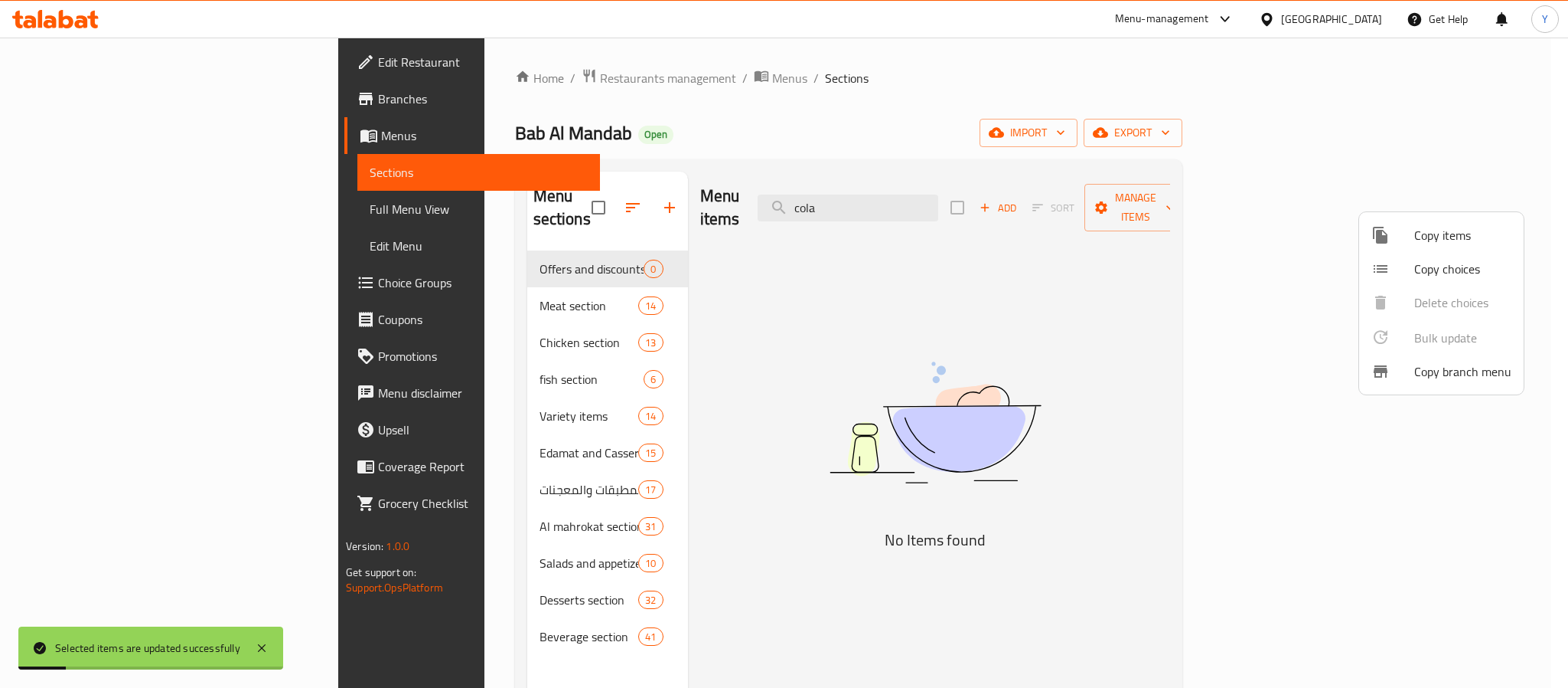
click at [385, 318] on div at bounding box center [784, 344] width 1568 height 688
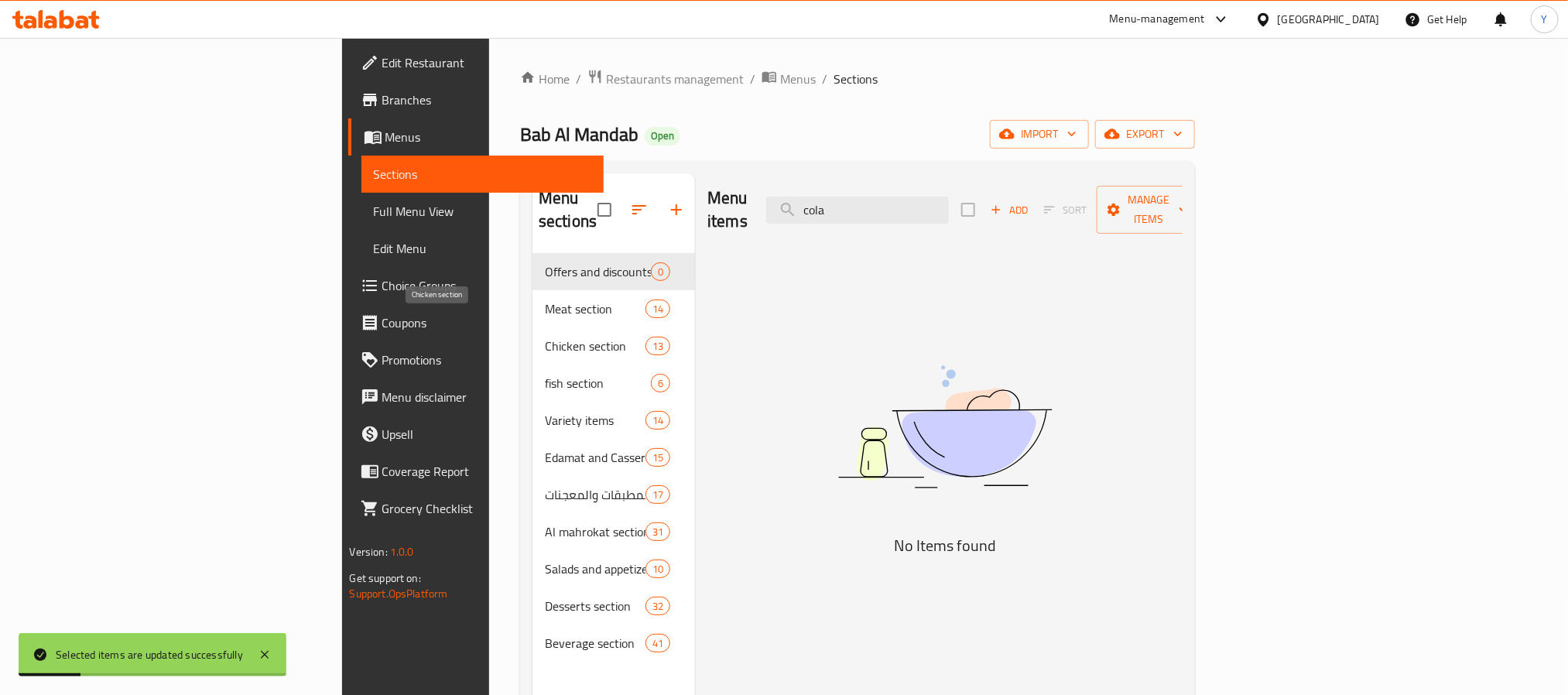
click at [545, 337] on span "Chicken section" at bounding box center [595, 346] width 101 height 18
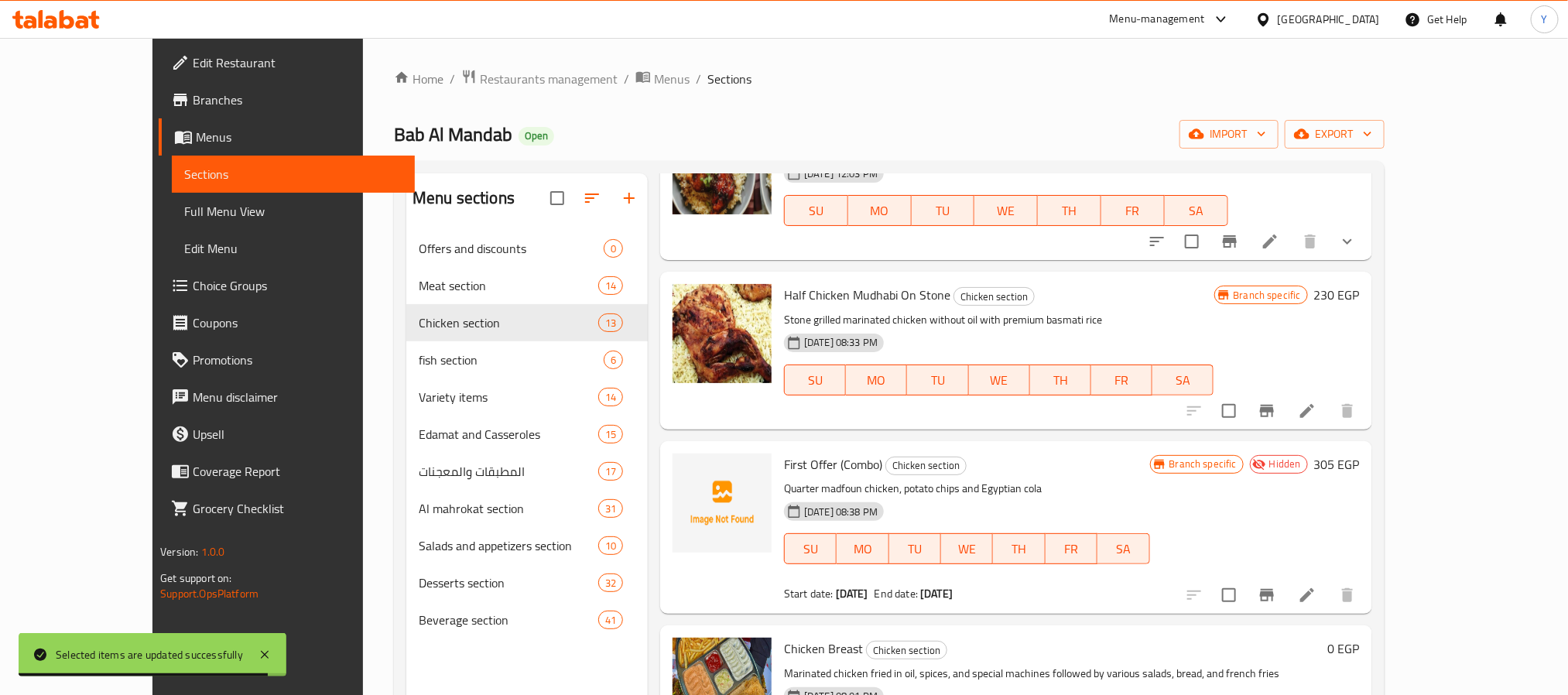
scroll to position [116, 0]
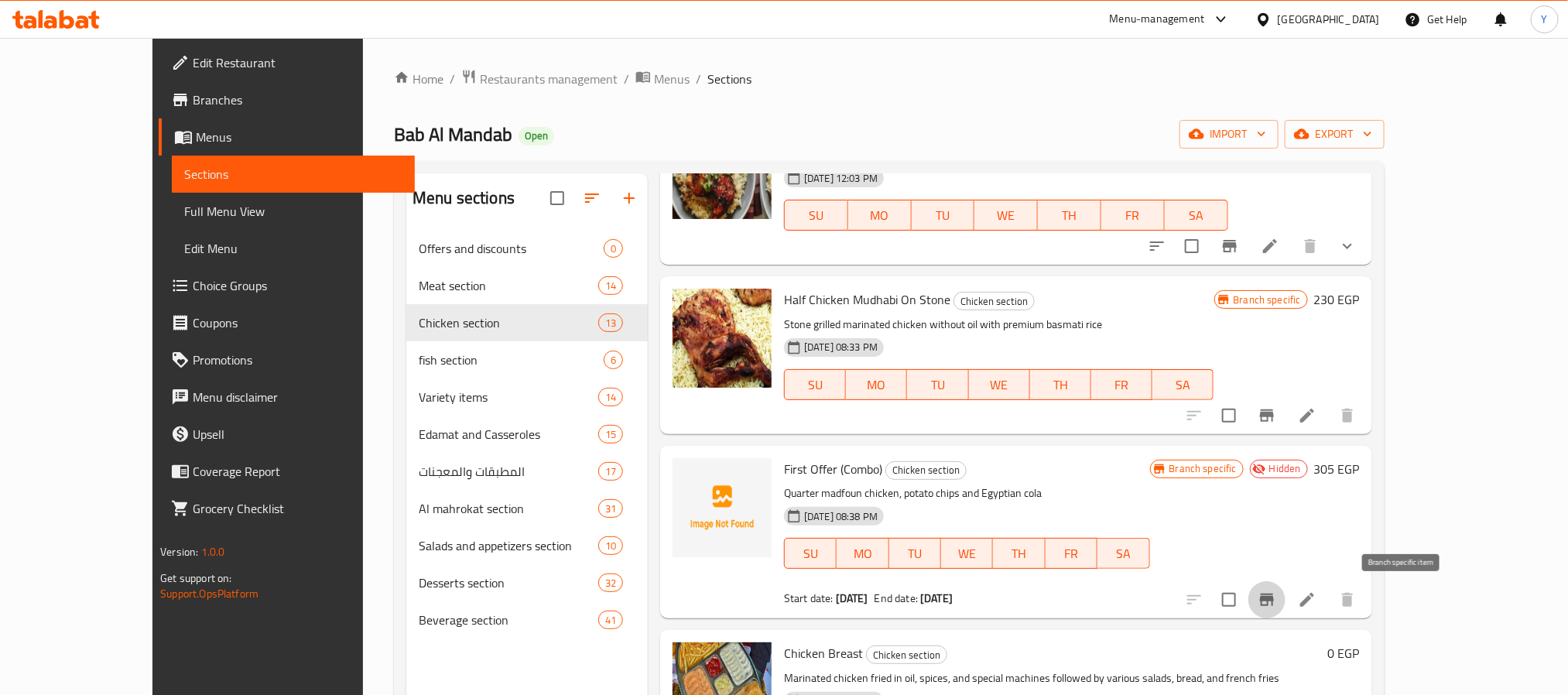
click at [1285, 598] on button "Branch-specific-item" at bounding box center [1267, 599] width 37 height 37
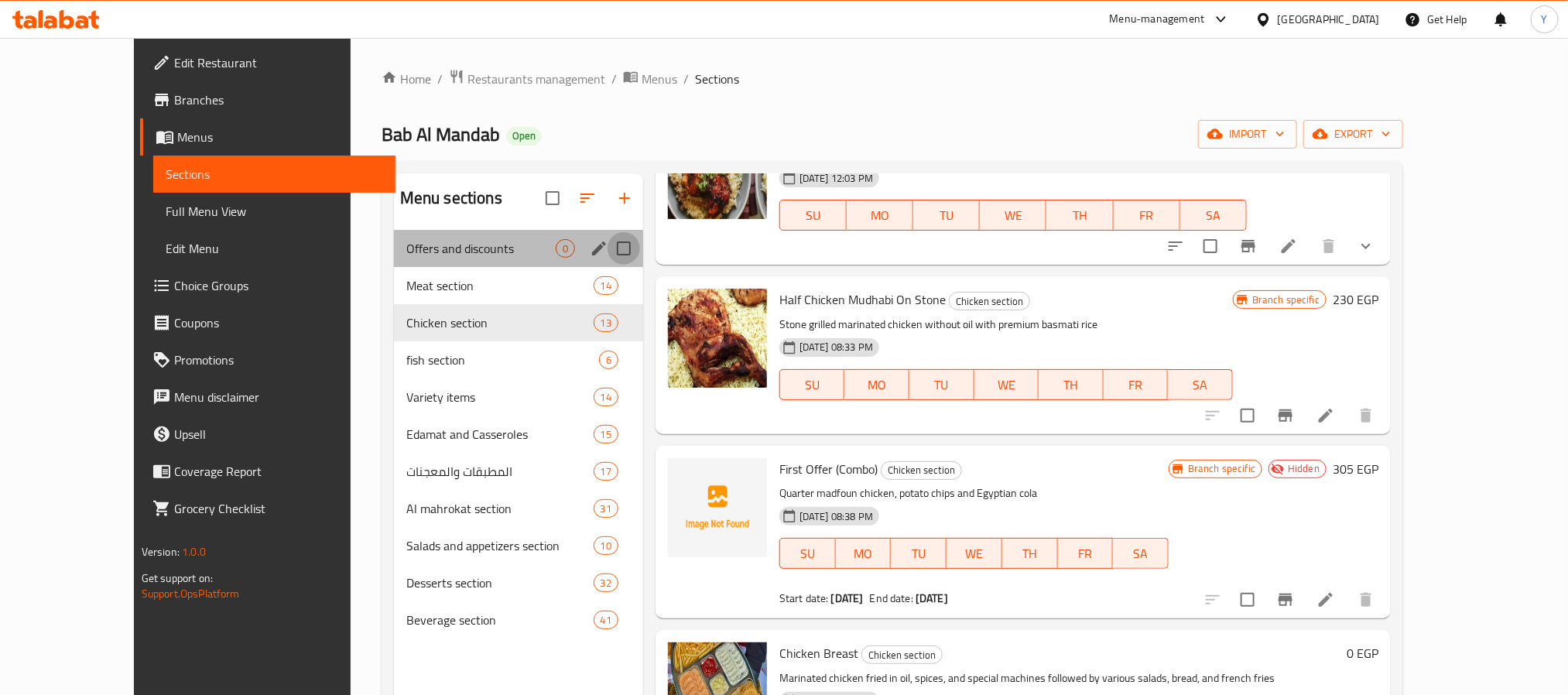
click at [608, 249] on input "Menu sections" at bounding box center [623, 247] width 32 height 32
checkbox input "true"
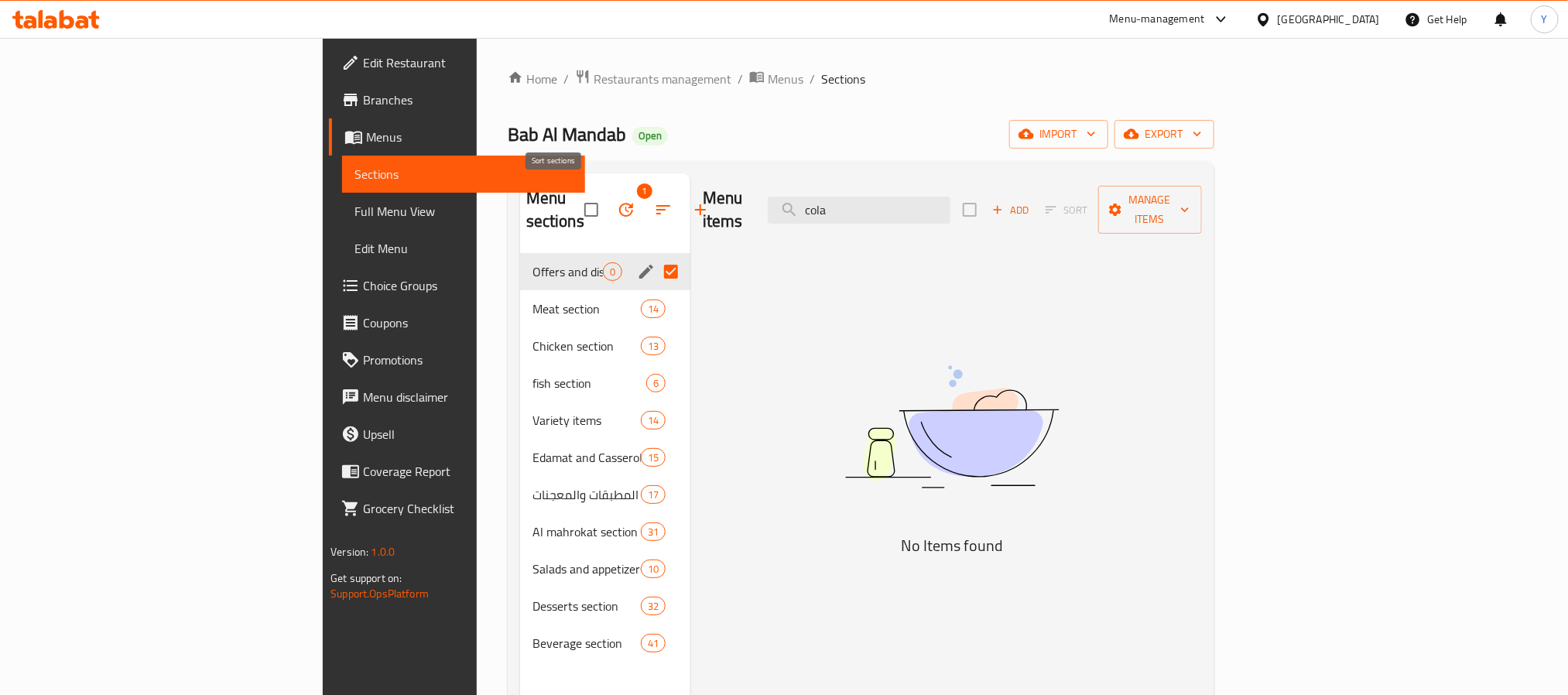
click at [654, 204] on icon "button" at bounding box center [663, 209] width 18 height 18
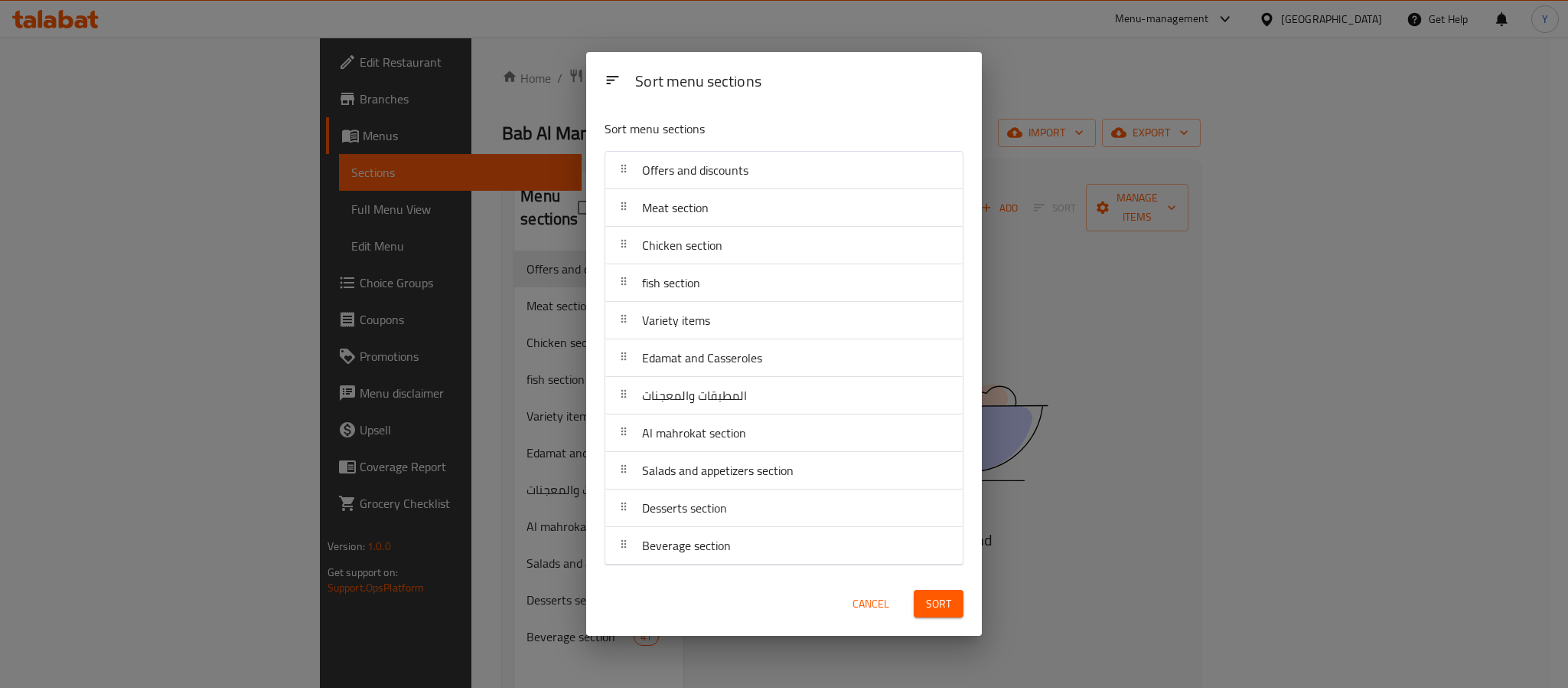
drag, startPoint x: 876, startPoint y: 599, endPoint x: 701, endPoint y: 367, distance: 290.6
click at [875, 600] on span "Cancel" at bounding box center [871, 604] width 36 height 19
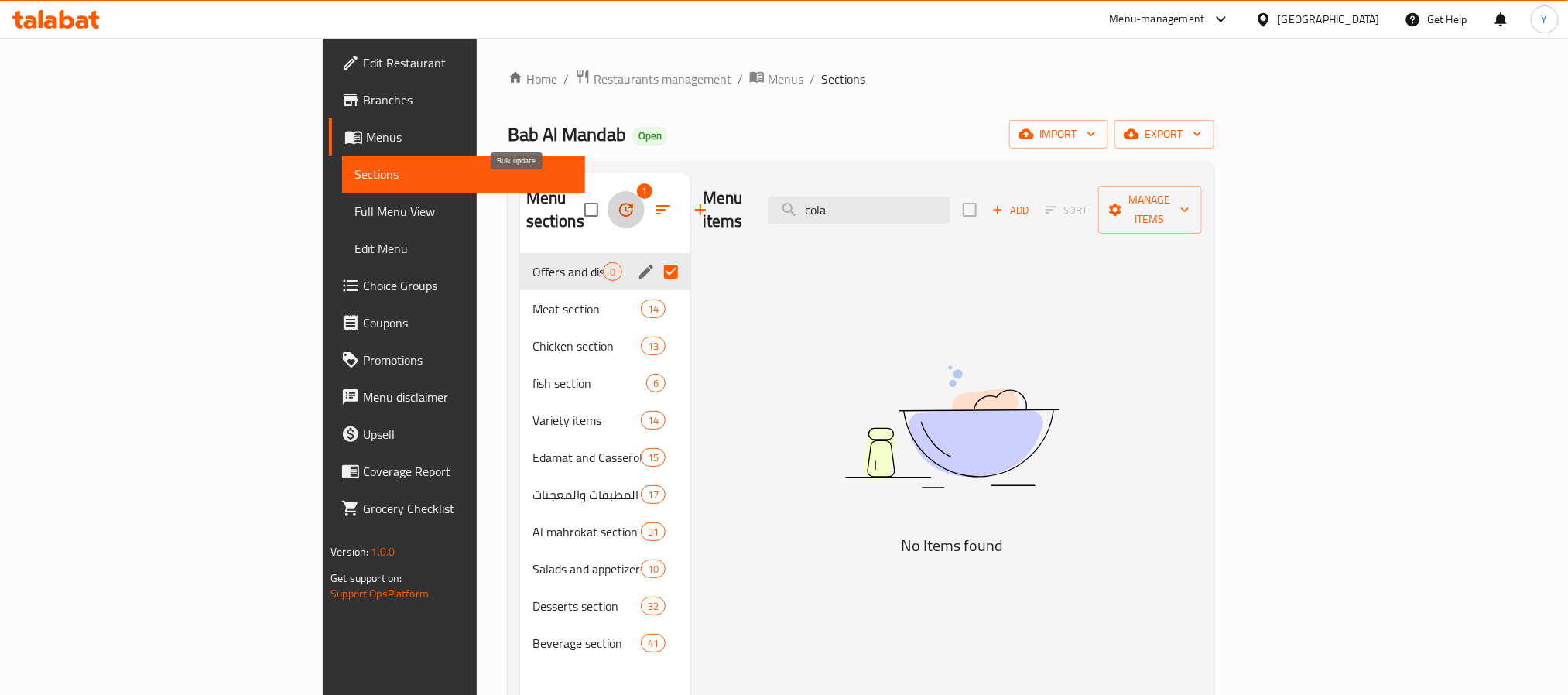
click at [617, 203] on icon "button" at bounding box center [626, 209] width 18 height 18
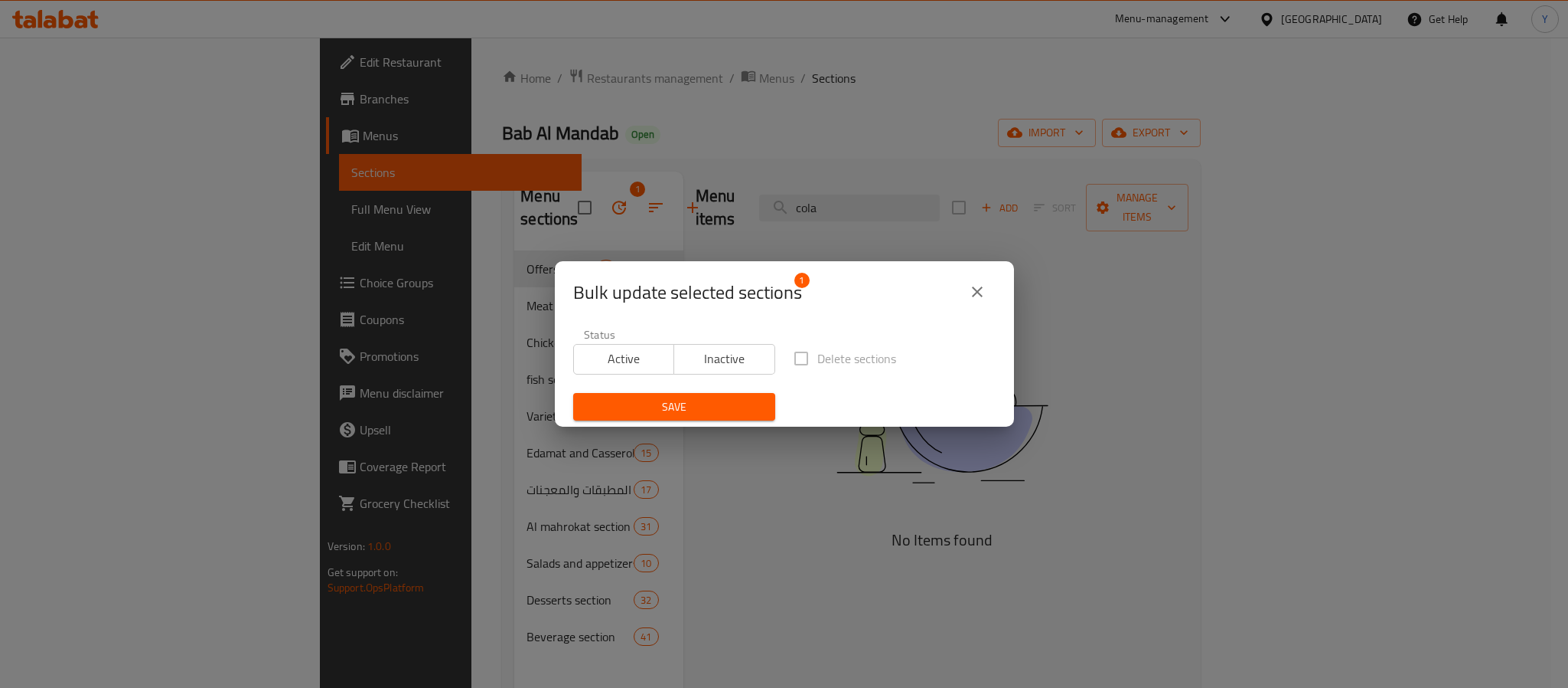
click at [827, 359] on span "Delete sections" at bounding box center [857, 358] width 79 height 18
click at [1018, 281] on div "Bulk update selected sections 1 Status Active Inactive Delete sections Save" at bounding box center [784, 344] width 1568 height 688
click at [978, 283] on icon "close" at bounding box center [977, 291] width 18 height 18
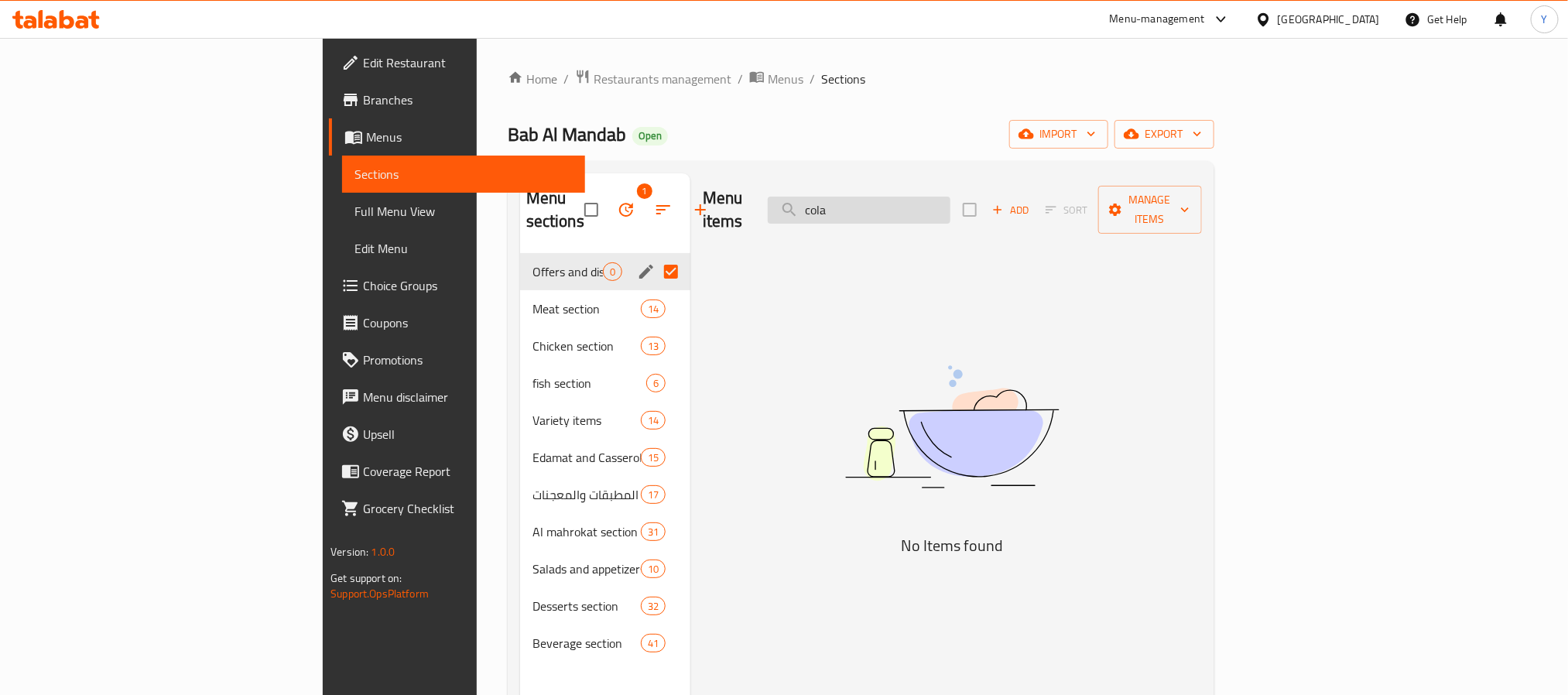
click at [951, 197] on input "cola" at bounding box center [860, 210] width 183 height 27
click at [329, 89] on link "Branches" at bounding box center [457, 100] width 255 height 37
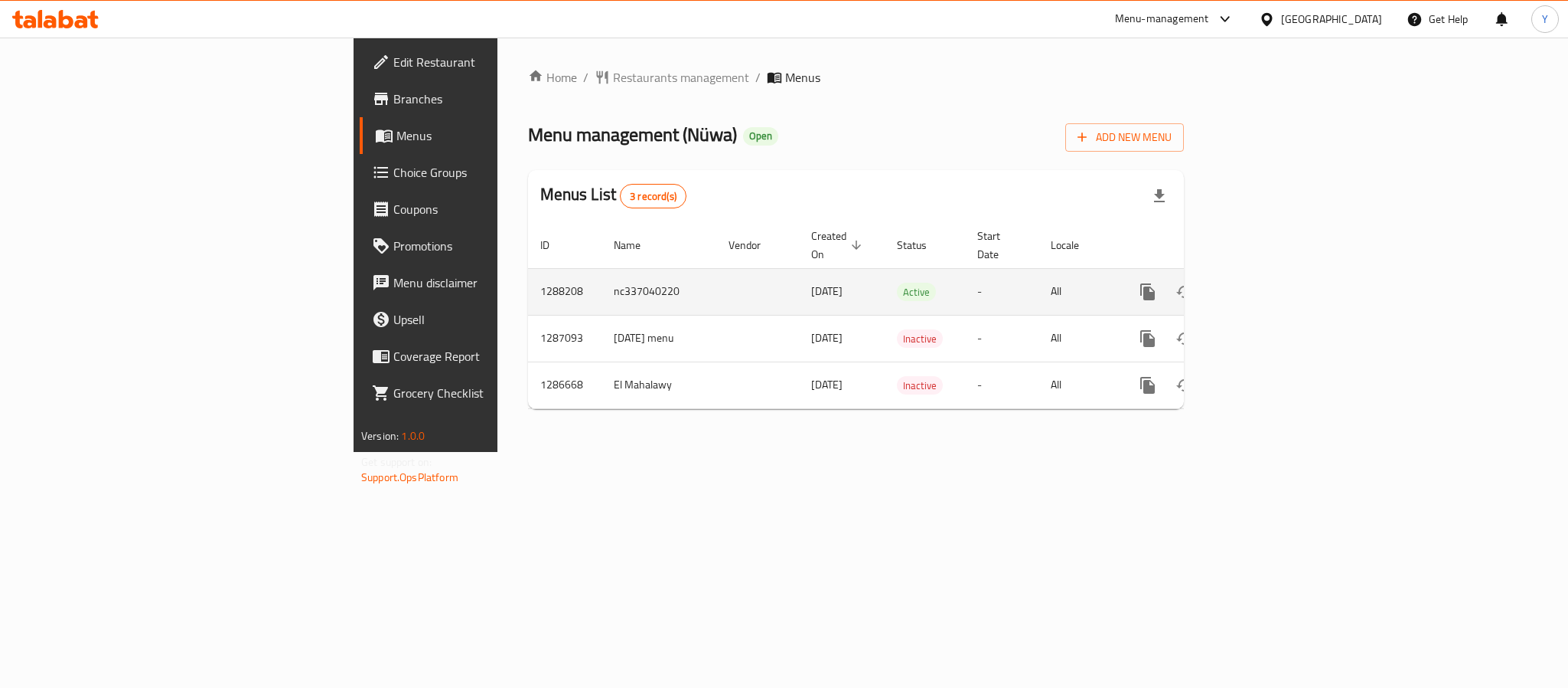
click at [1277, 281] on link "enhanced table" at bounding box center [1258, 292] width 36 height 36
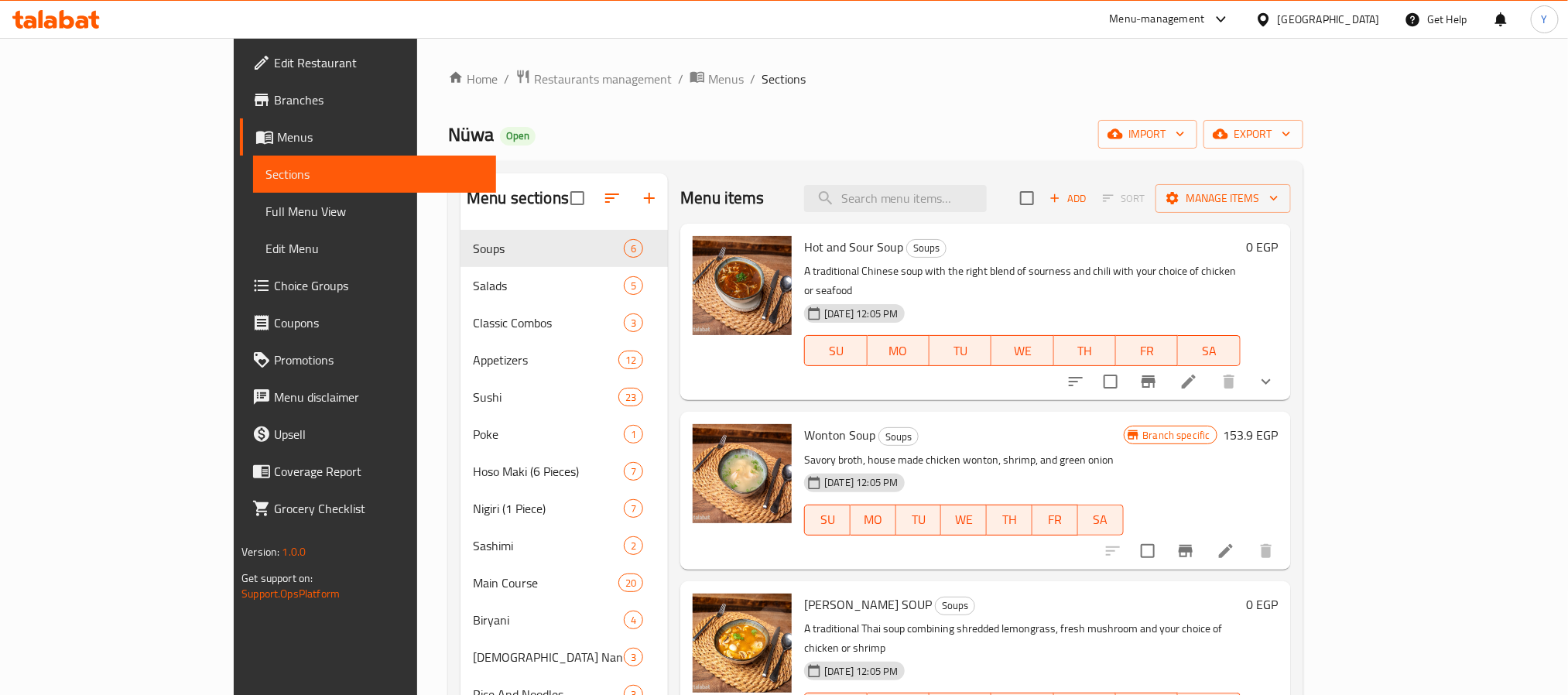
click at [1026, 168] on div "Menu sections Soups 6 Salads 5 Classic Combos 3 Appetizers 12 Sushi 23 Poke 1 H…" at bounding box center [875, 520] width 855 height 720
drag, startPoint x: 1026, startPoint y: 182, endPoint x: 1024, endPoint y: 193, distance: 11.2
click at [1025, 191] on div "Menu items Add Sort Manage items" at bounding box center [985, 197] width 610 height 50
click at [987, 196] on input "search" at bounding box center [895, 198] width 183 height 27
paste input "Egg Noodles"
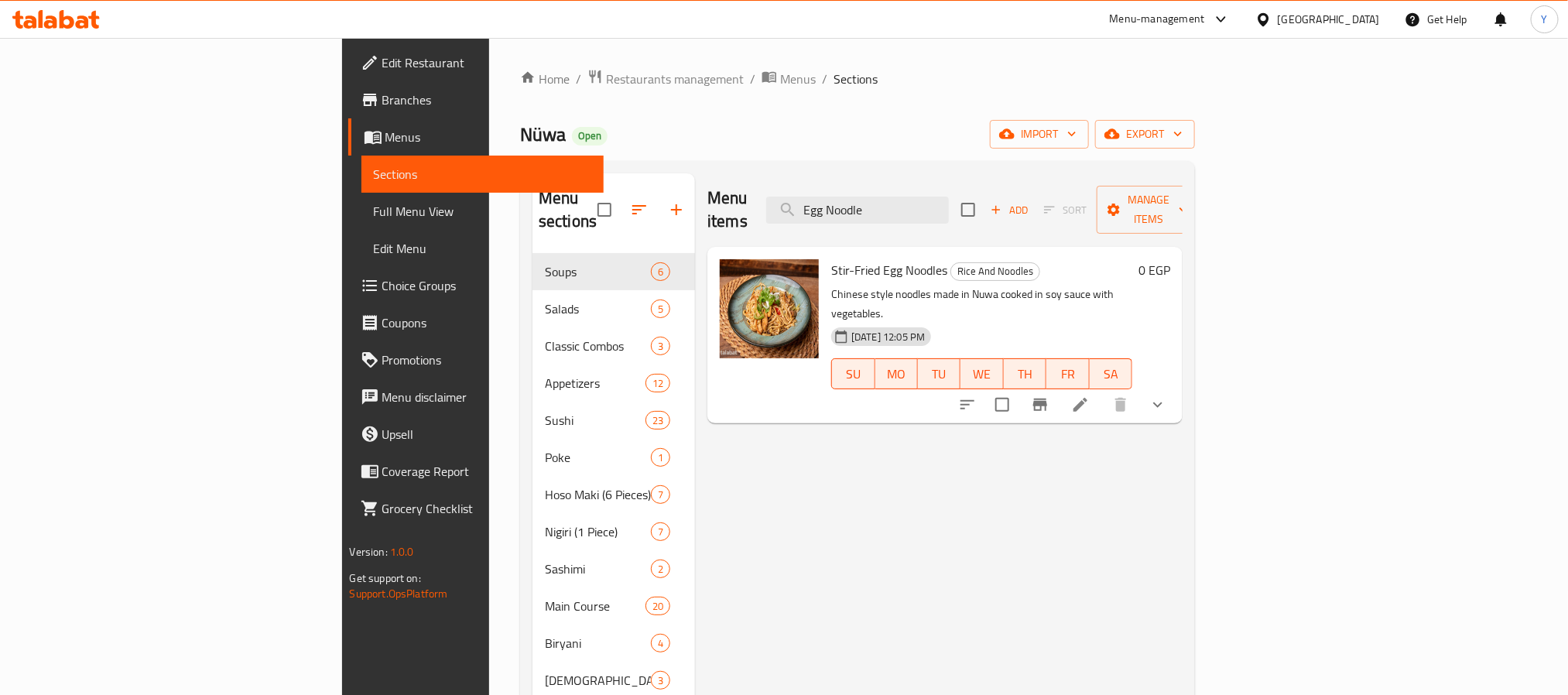
type input "Egg Noodle"
click at [1176, 386] on button "show more" at bounding box center [1158, 405] width 37 height 37
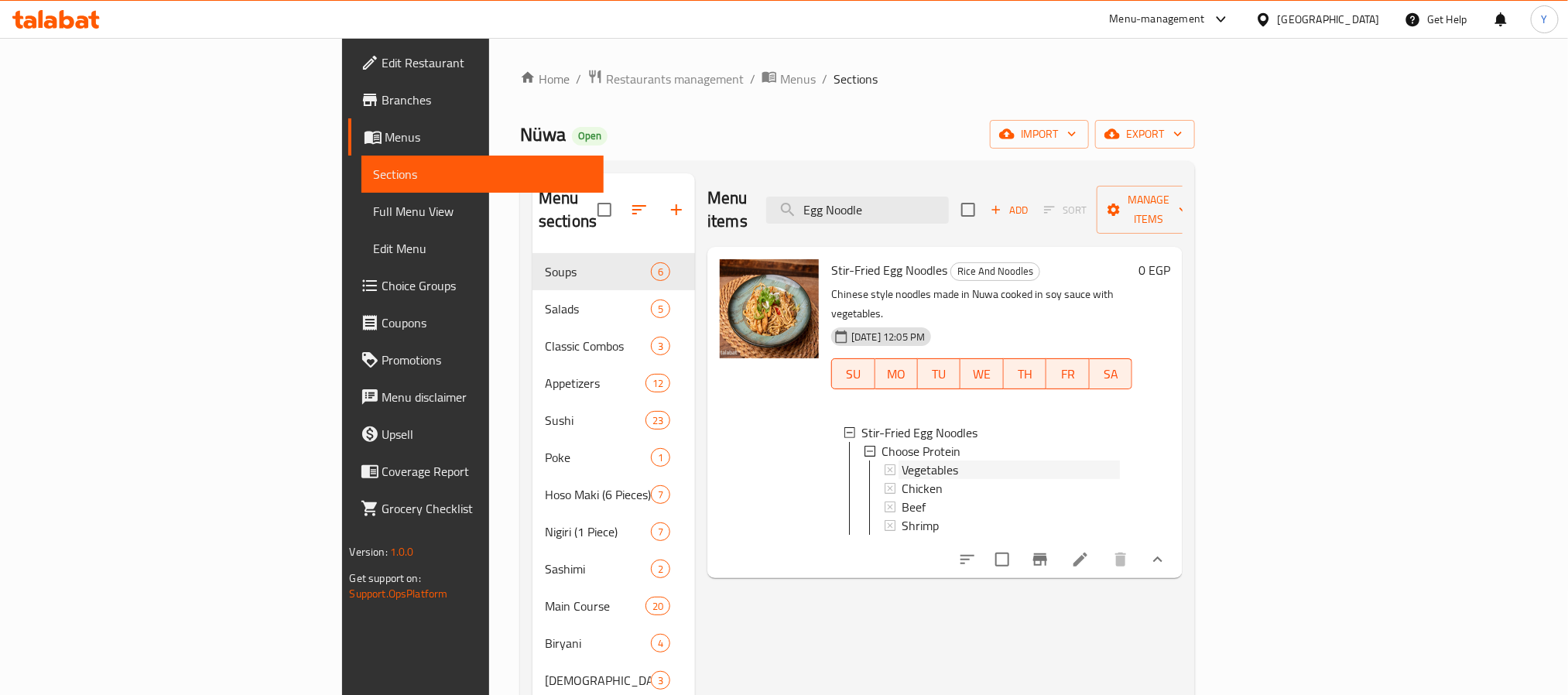
click at [1003, 461] on div "Vegetables" at bounding box center [1011, 469] width 219 height 18
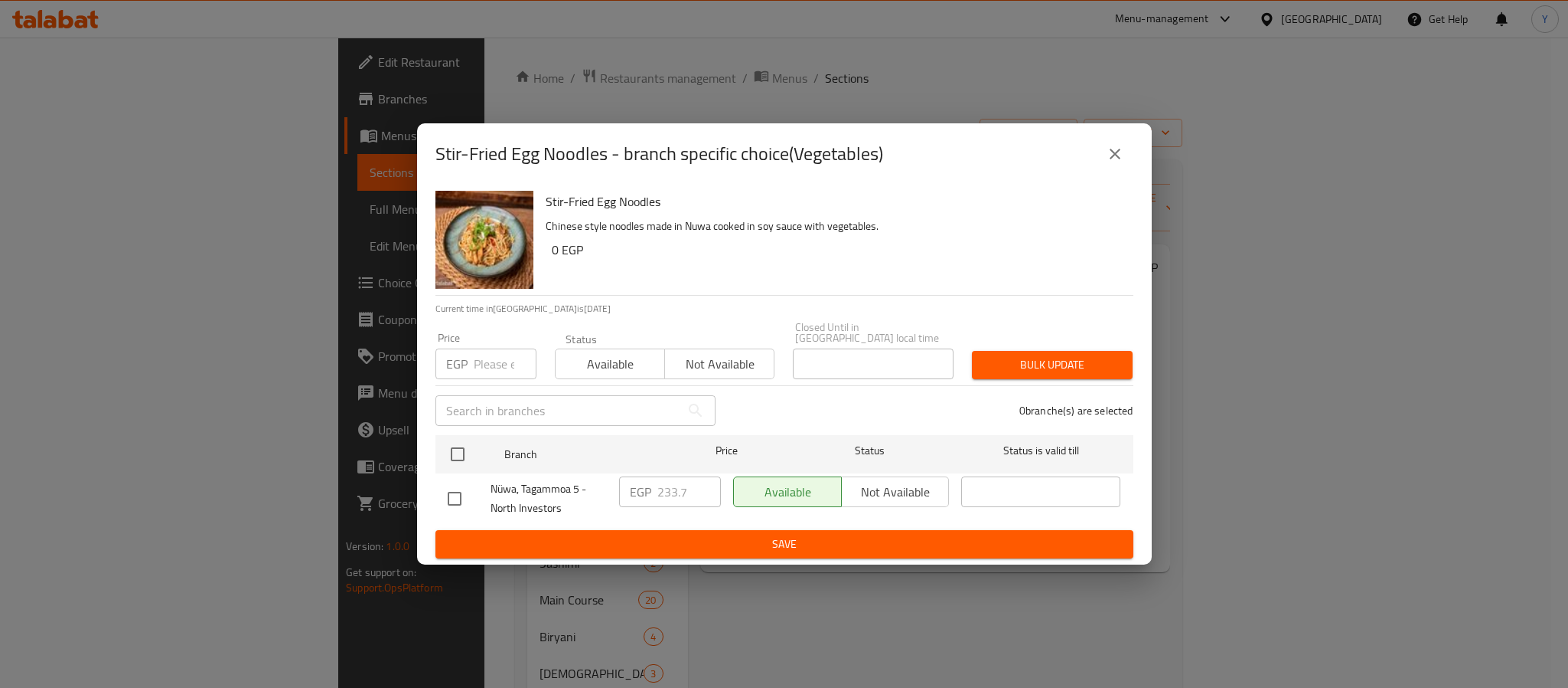
click at [1107, 163] on icon "close" at bounding box center [1115, 154] width 18 height 18
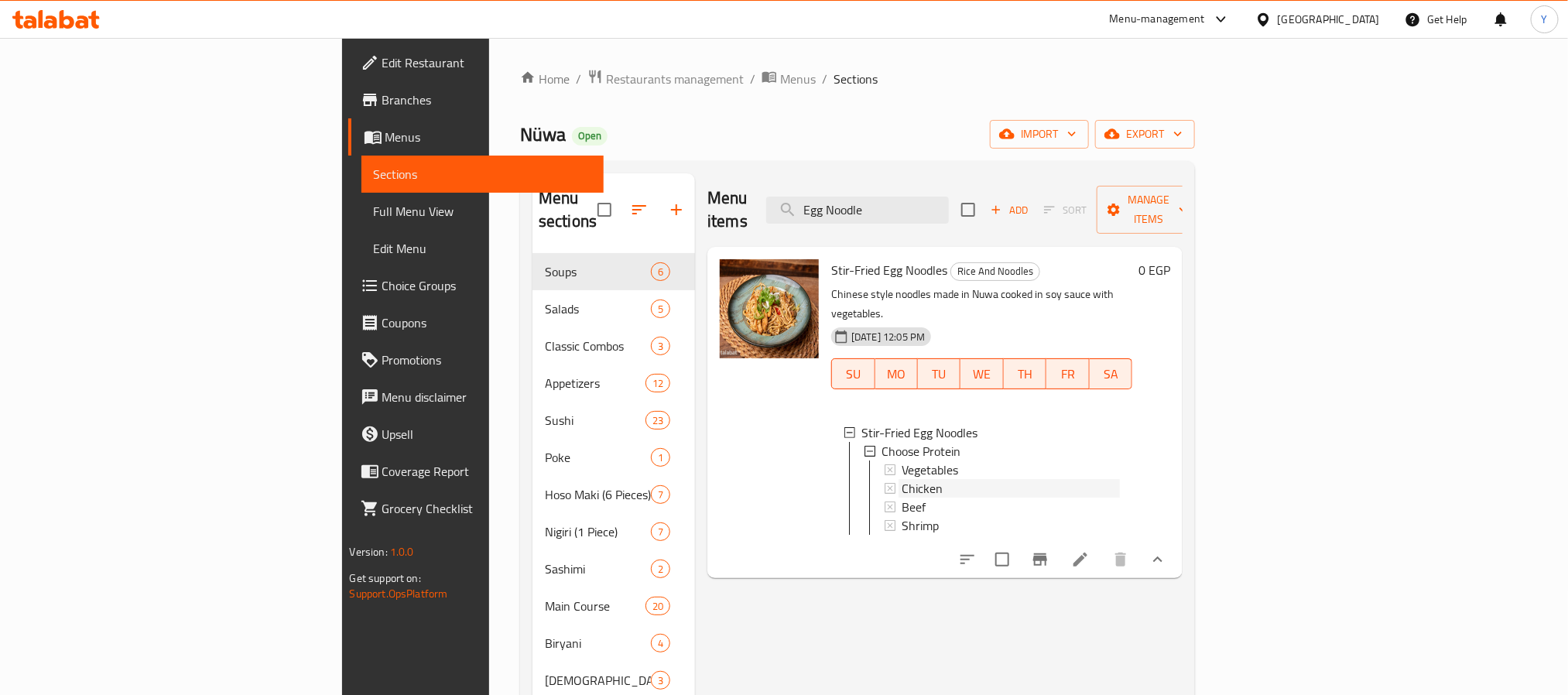
click at [902, 479] on div "Chicken" at bounding box center [1011, 488] width 219 height 18
click at [902, 498] on span "Beef" at bounding box center [913, 506] width 24 height 18
click at [902, 516] on span "Shrimp" at bounding box center [920, 525] width 37 height 18
click at [853, 258] on span "Stir-Fried Egg Noodles" at bounding box center [889, 269] width 116 height 23
click at [930, 175] on div "Menu items Egg Noodle Add Sort Manage items" at bounding box center [945, 210] width 475 height 74
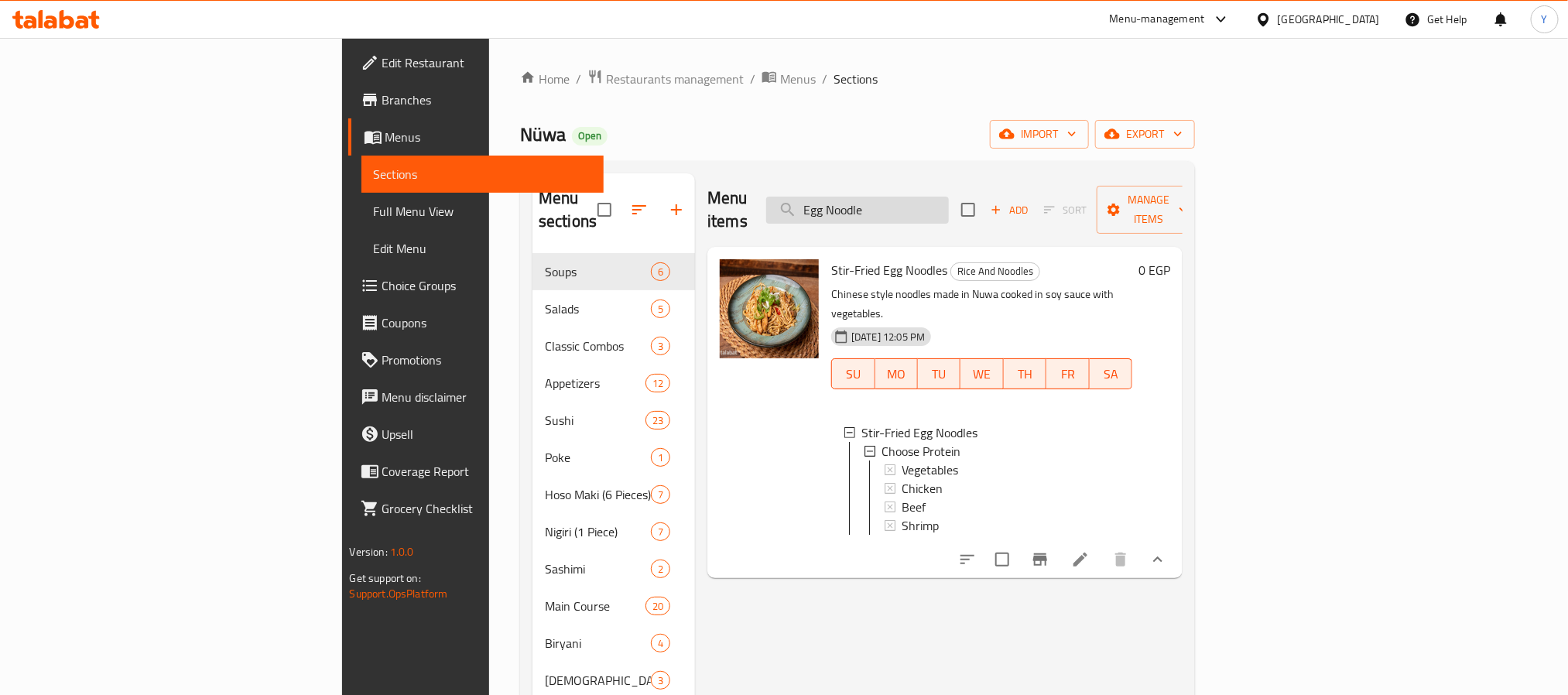
click at [940, 197] on input "Egg Noodle" at bounding box center [858, 210] width 183 height 27
drag, startPoint x: 940, startPoint y: 196, endPoint x: 934, endPoint y: 203, distance: 9.2
click at [939, 198] on input "Egg Noodle" at bounding box center [858, 210] width 183 height 27
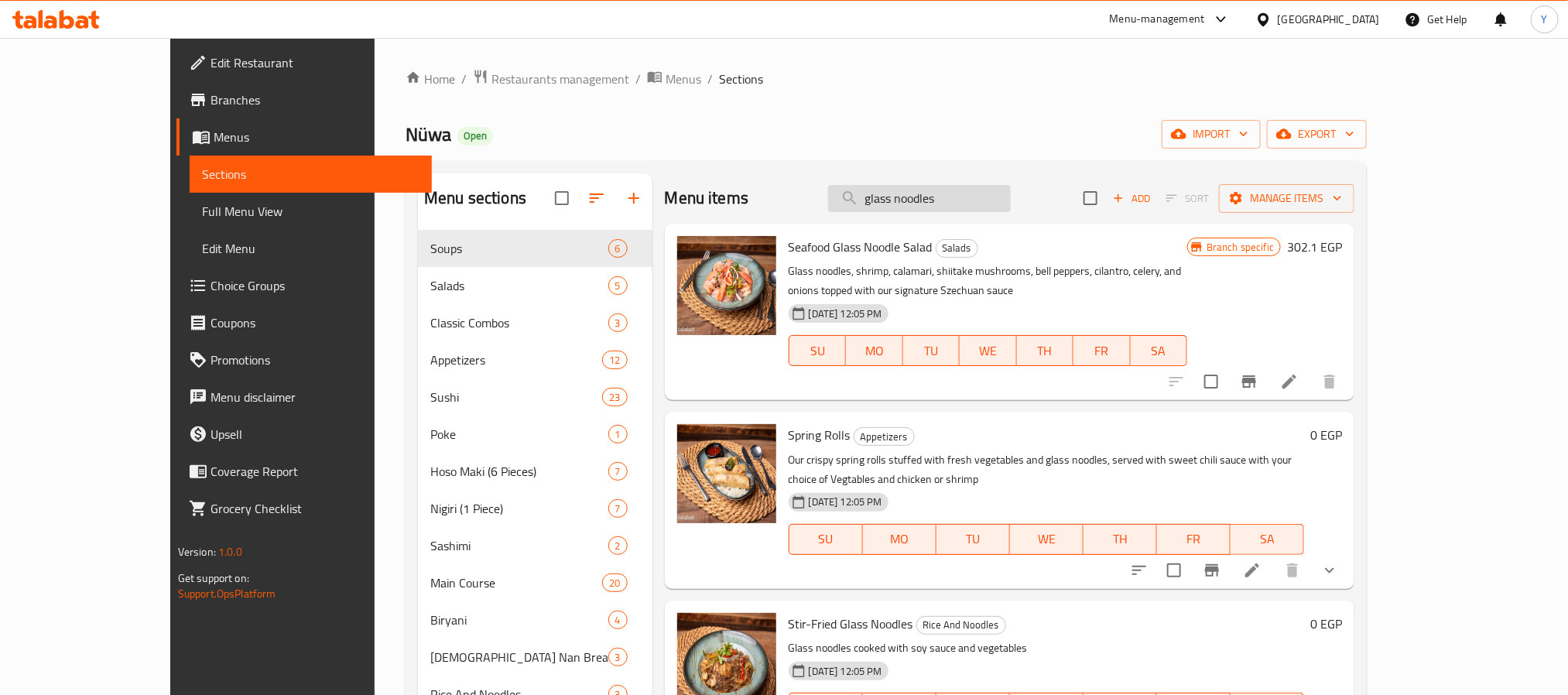
type input "glass noodles"
click at [176, 45] on link "Edit Restaurant" at bounding box center [304, 62] width 255 height 37
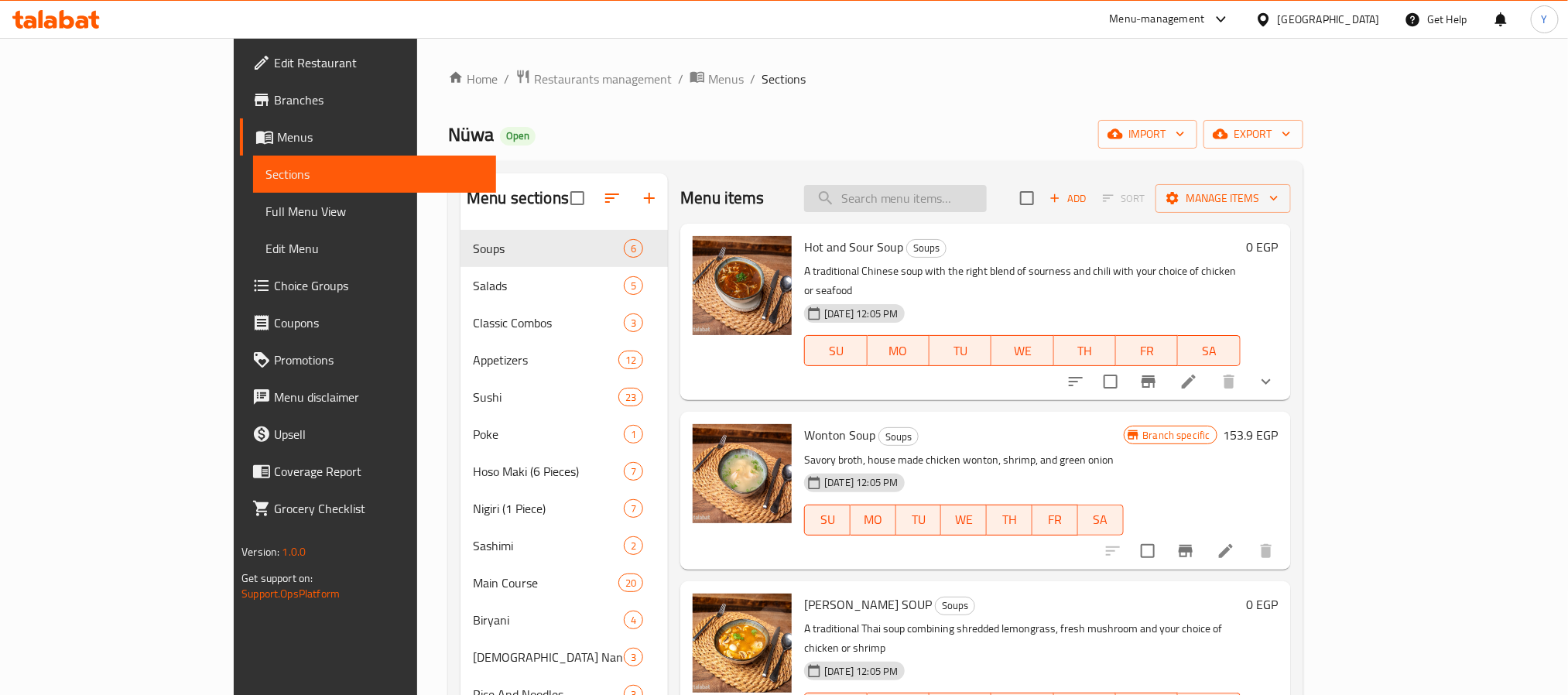
click at [947, 199] on input "search" at bounding box center [895, 198] width 183 height 27
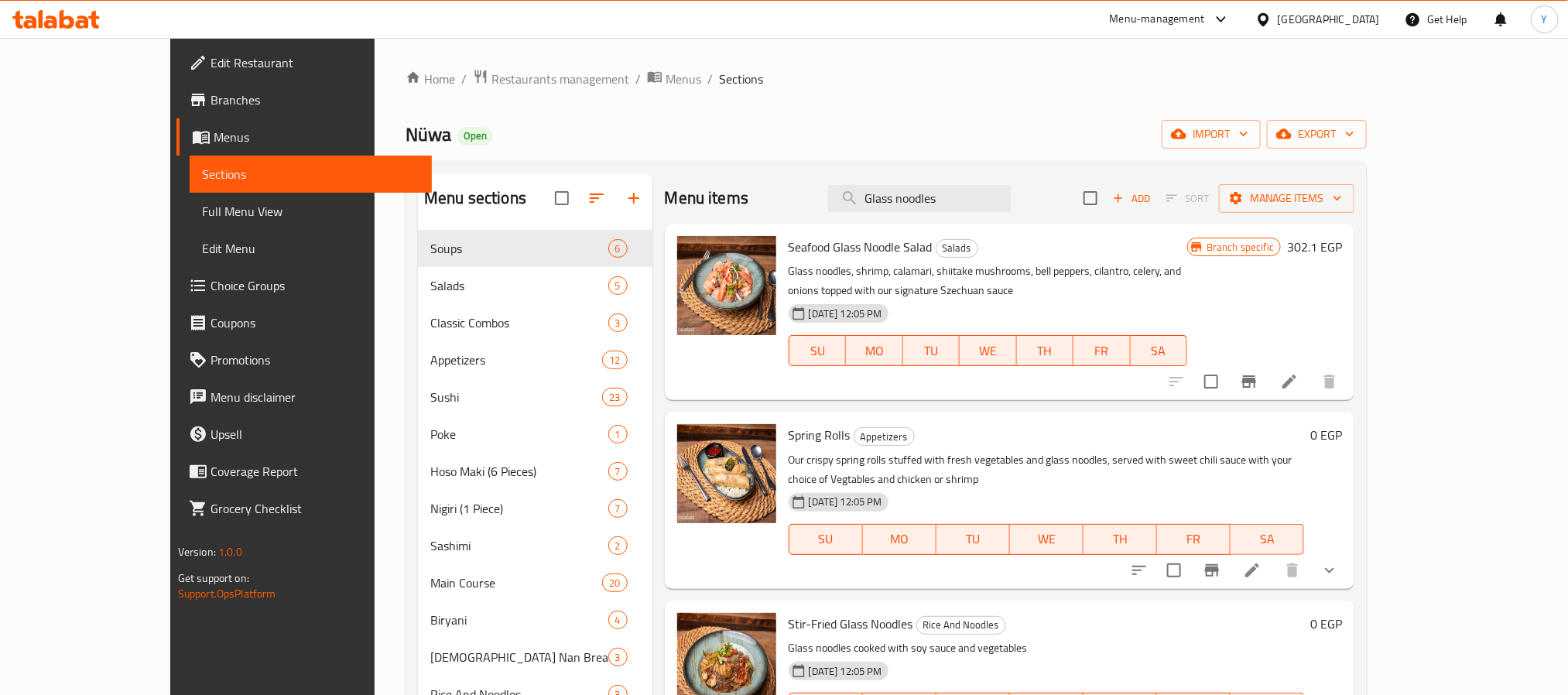
type input "Glass noodles"
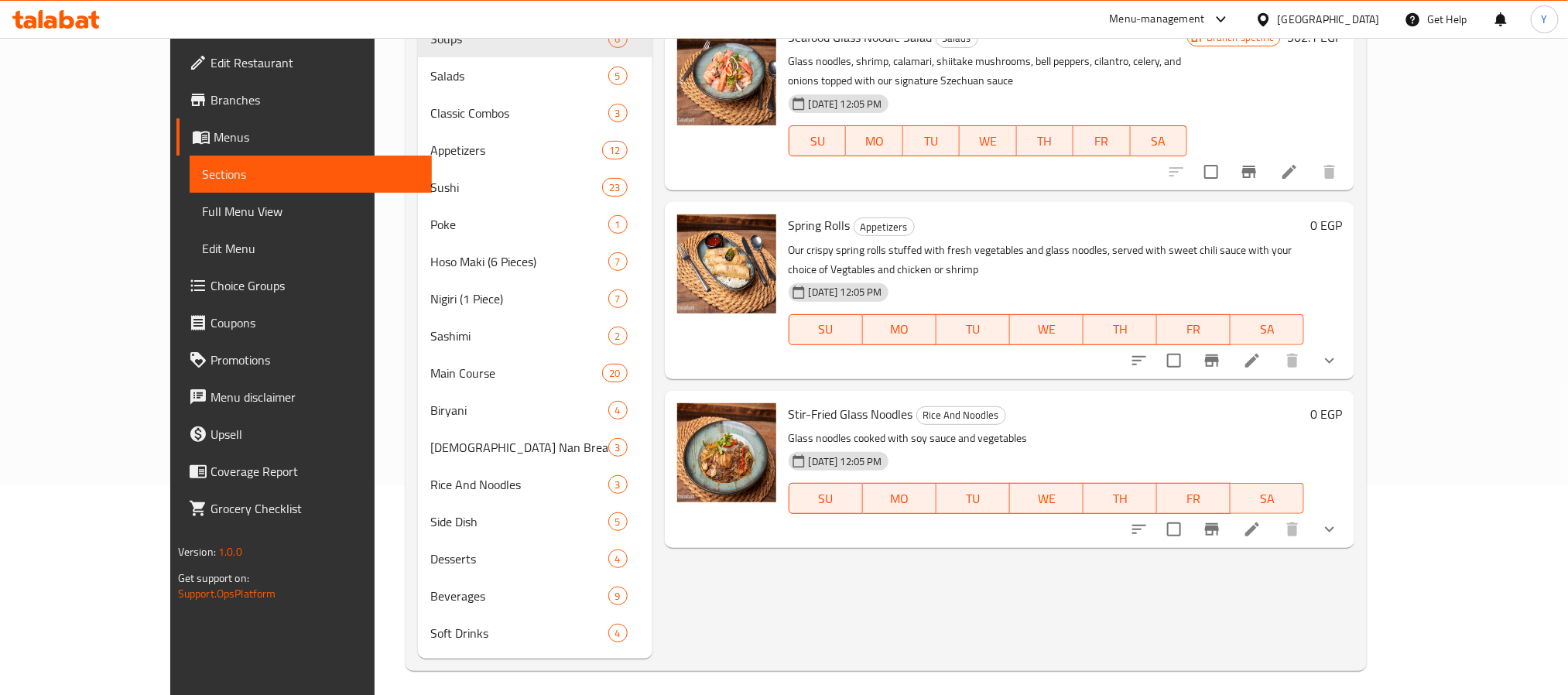
scroll to position [217, 0]
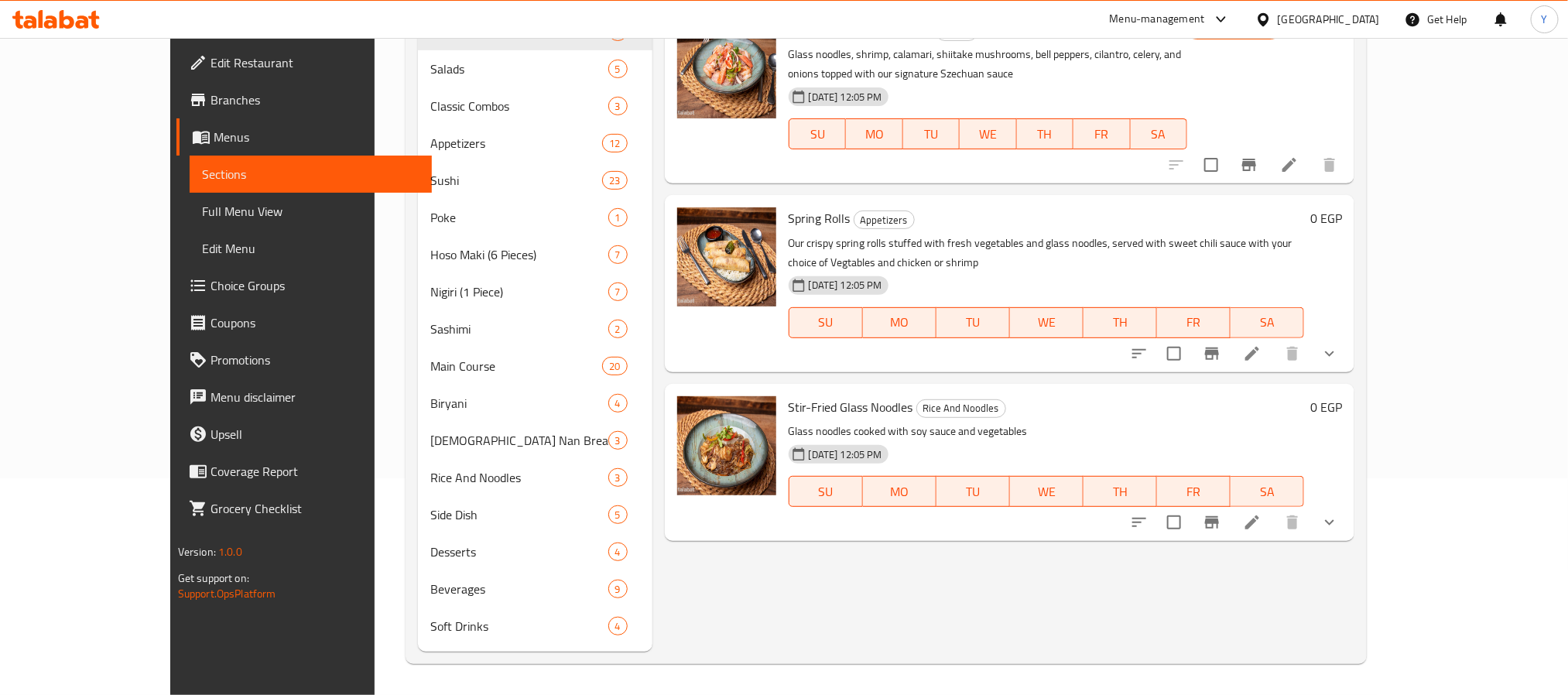
click at [1349, 504] on button "show more" at bounding box center [1329, 522] width 37 height 37
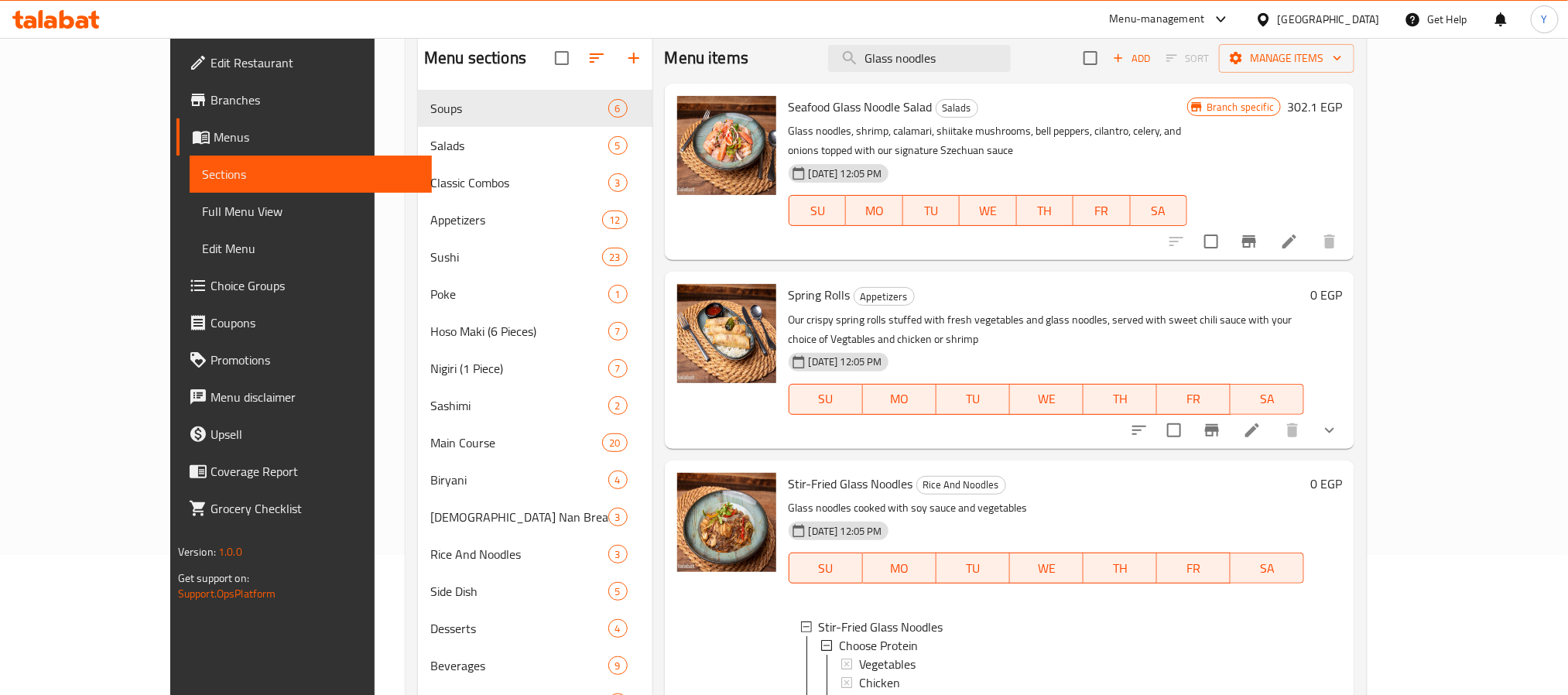
scroll to position [101, 0]
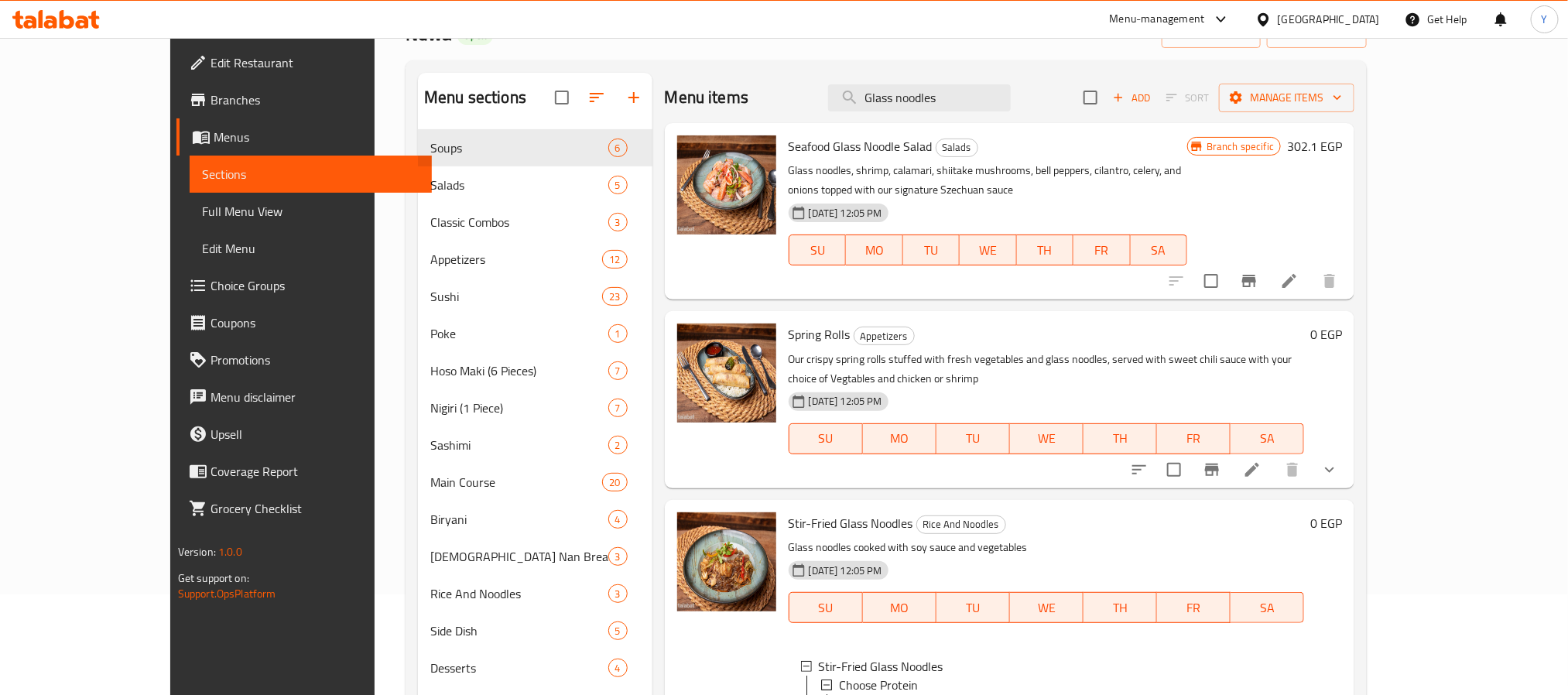
click at [1311, 516] on div "Stir-Fried Glass Noodles Rice And Noodles Glass noodles cooked with soy sauce a…" at bounding box center [1047, 656] width 529 height 299
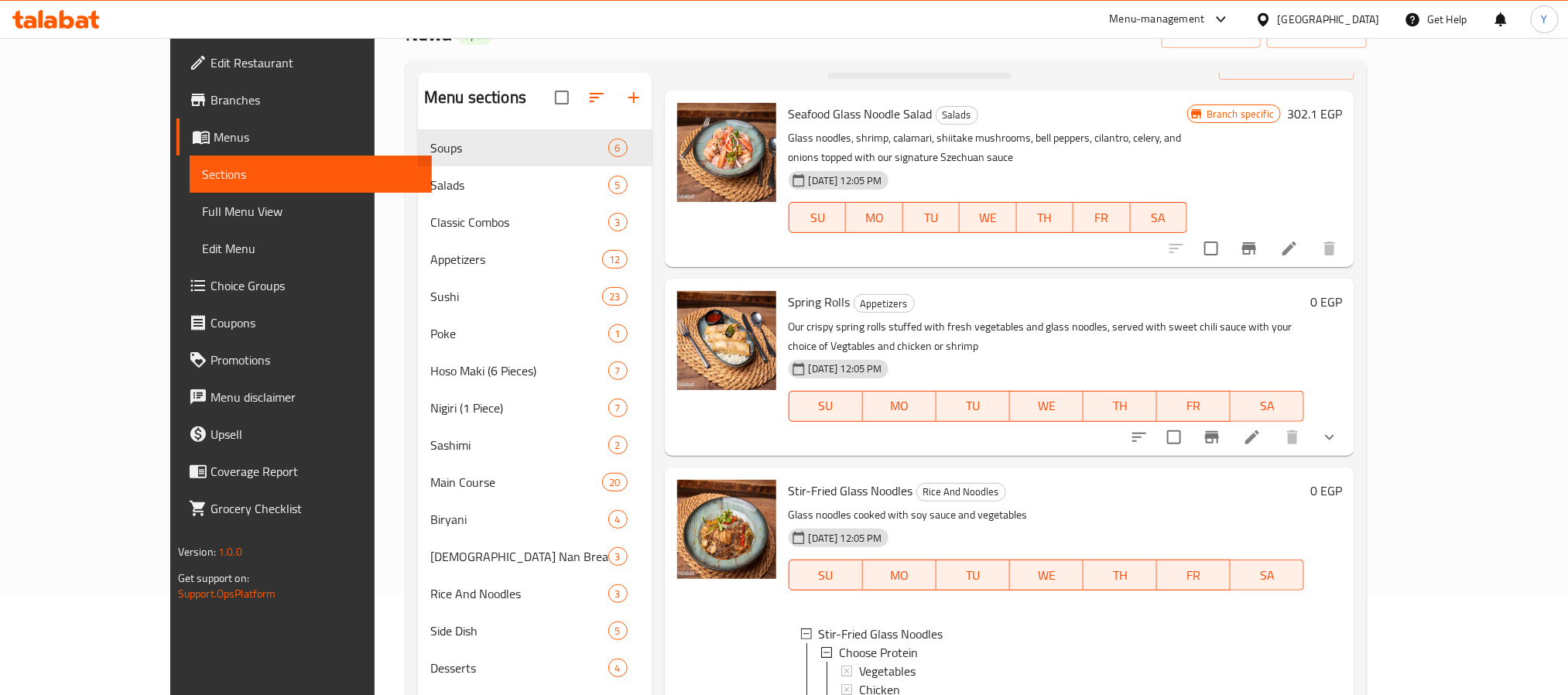
scroll to position [42, 0]
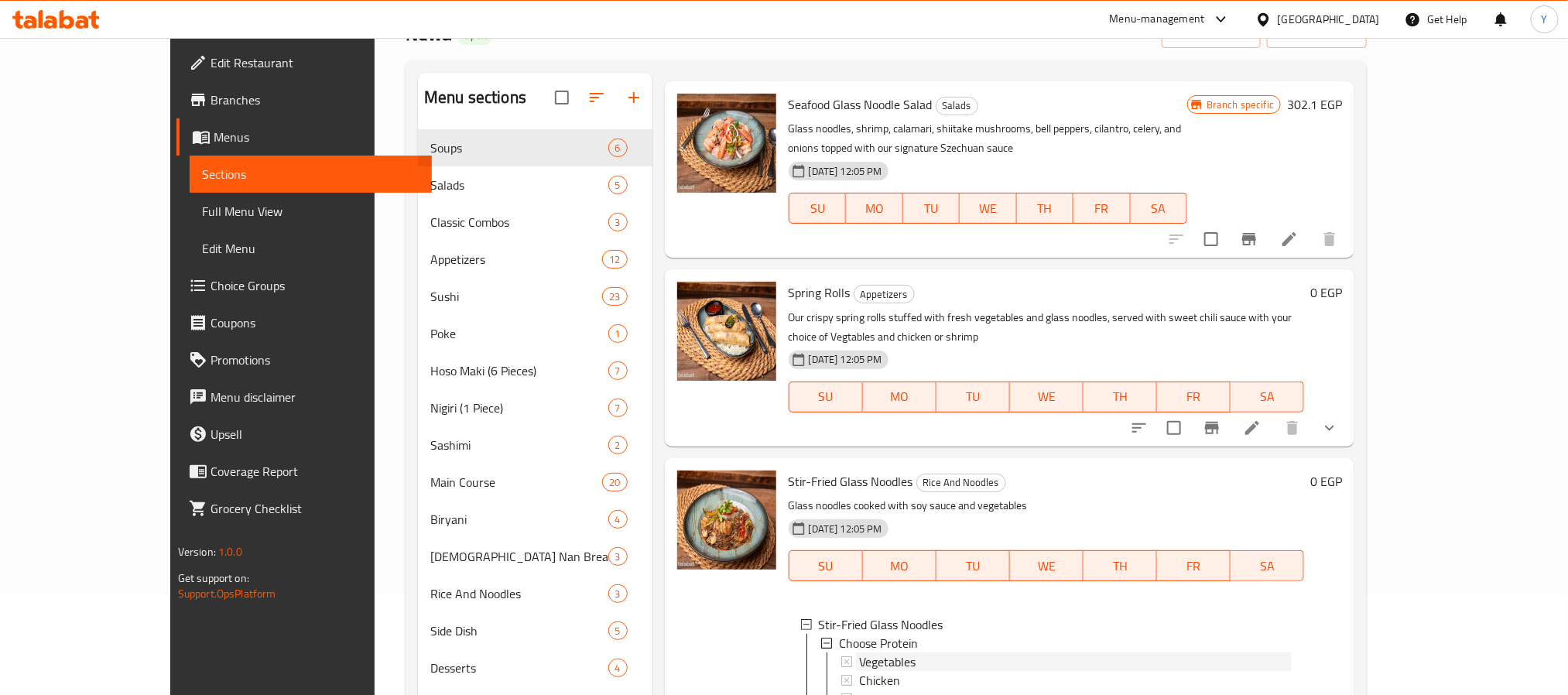
click at [885, 652] on div "Vegetables" at bounding box center [1076, 661] width 434 height 18
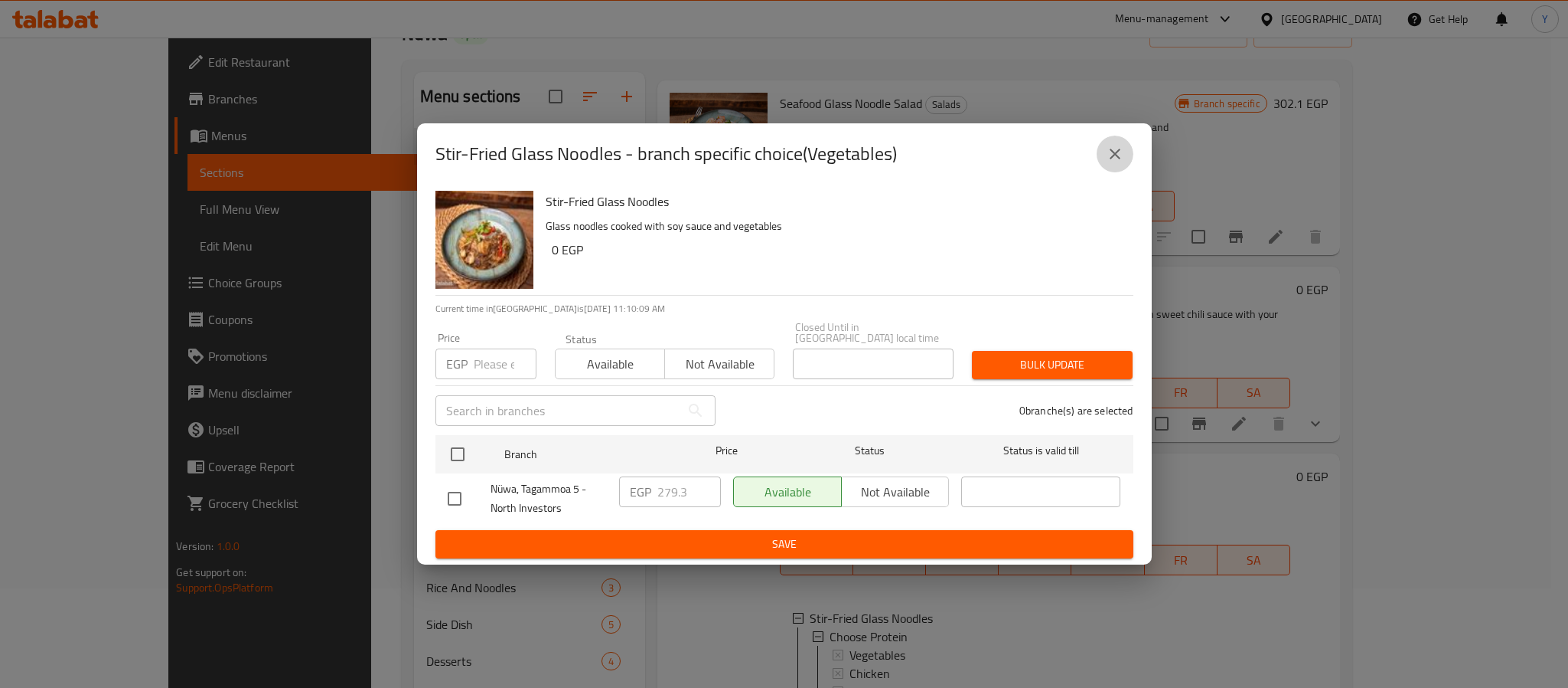
click at [1116, 154] on icon "close" at bounding box center [1115, 154] width 18 height 18
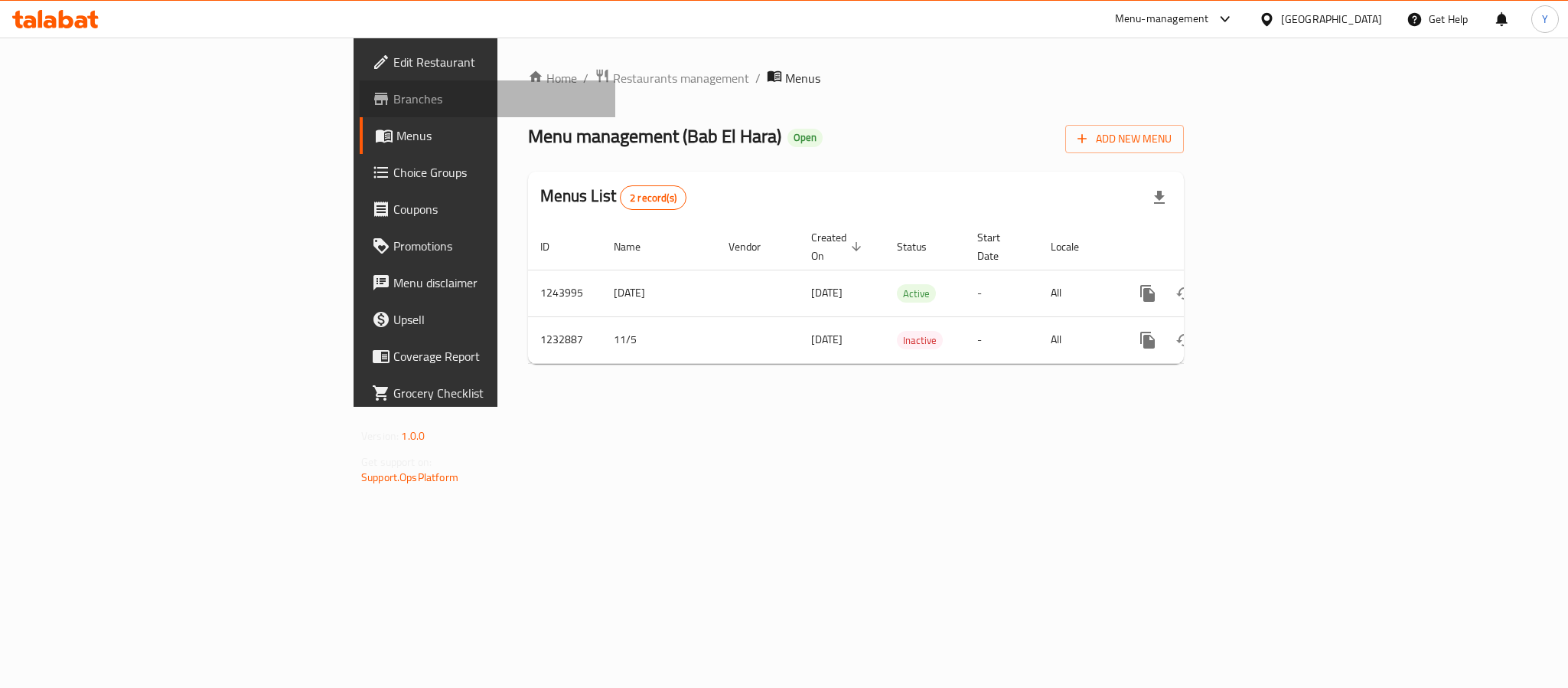
click at [359, 108] on link "Branches" at bounding box center [487, 99] width 255 height 36
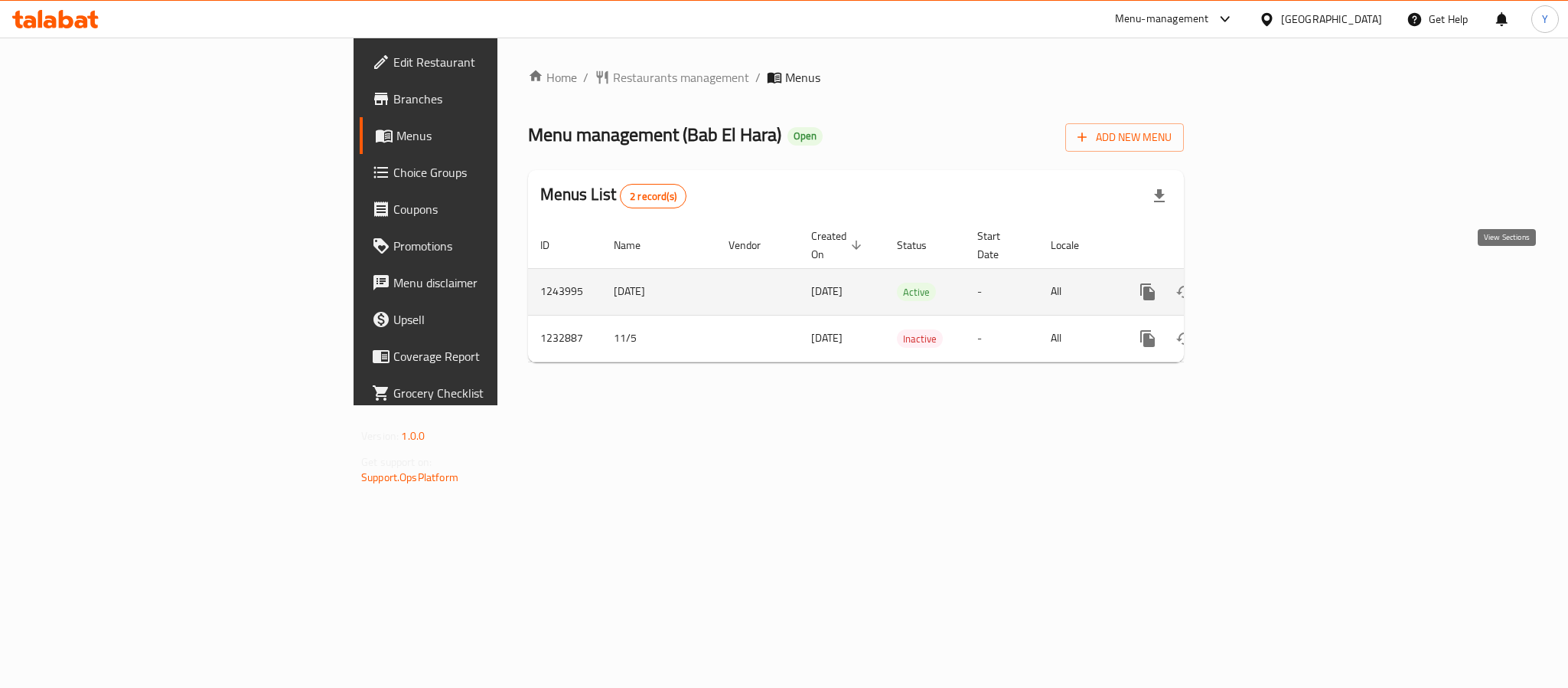
click at [1277, 274] on link "enhanced table" at bounding box center [1258, 292] width 36 height 36
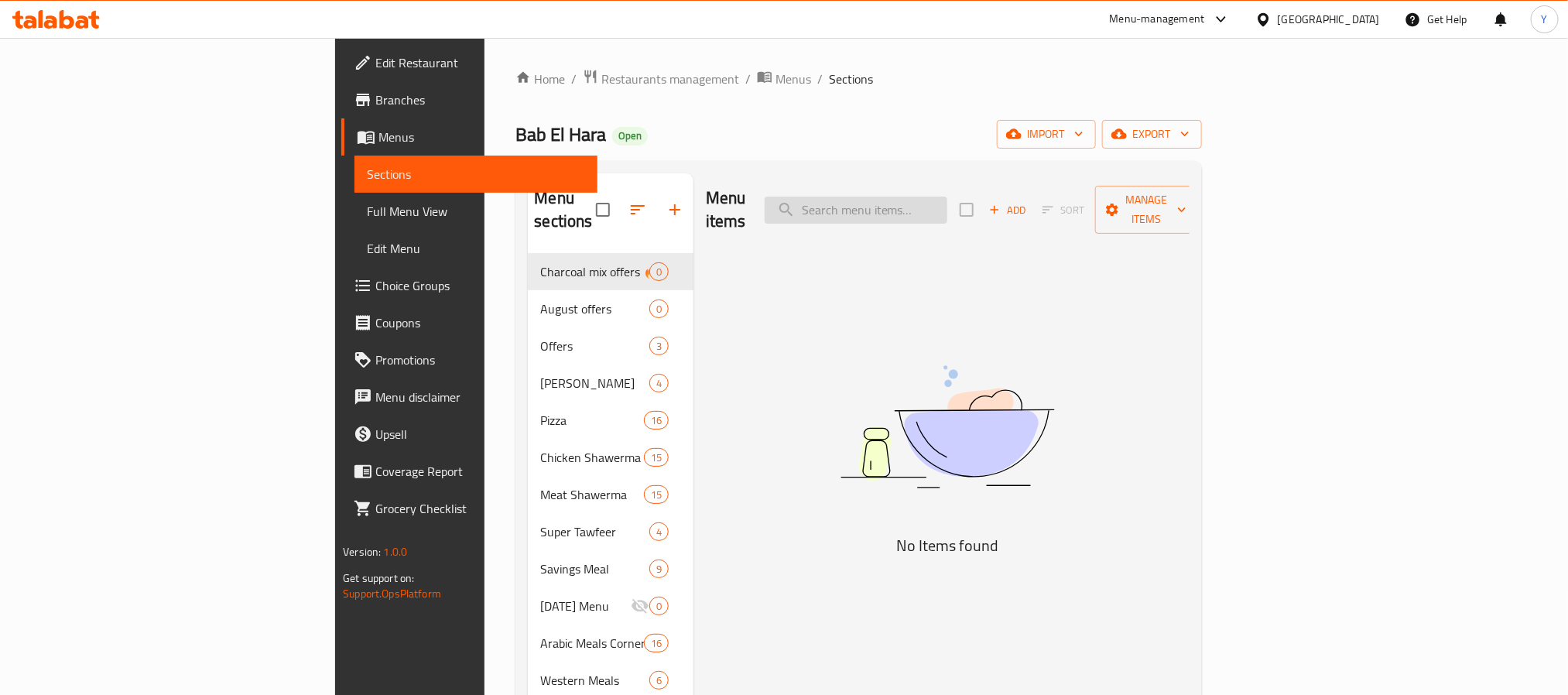
click at [947, 206] on input "search" at bounding box center [856, 210] width 183 height 27
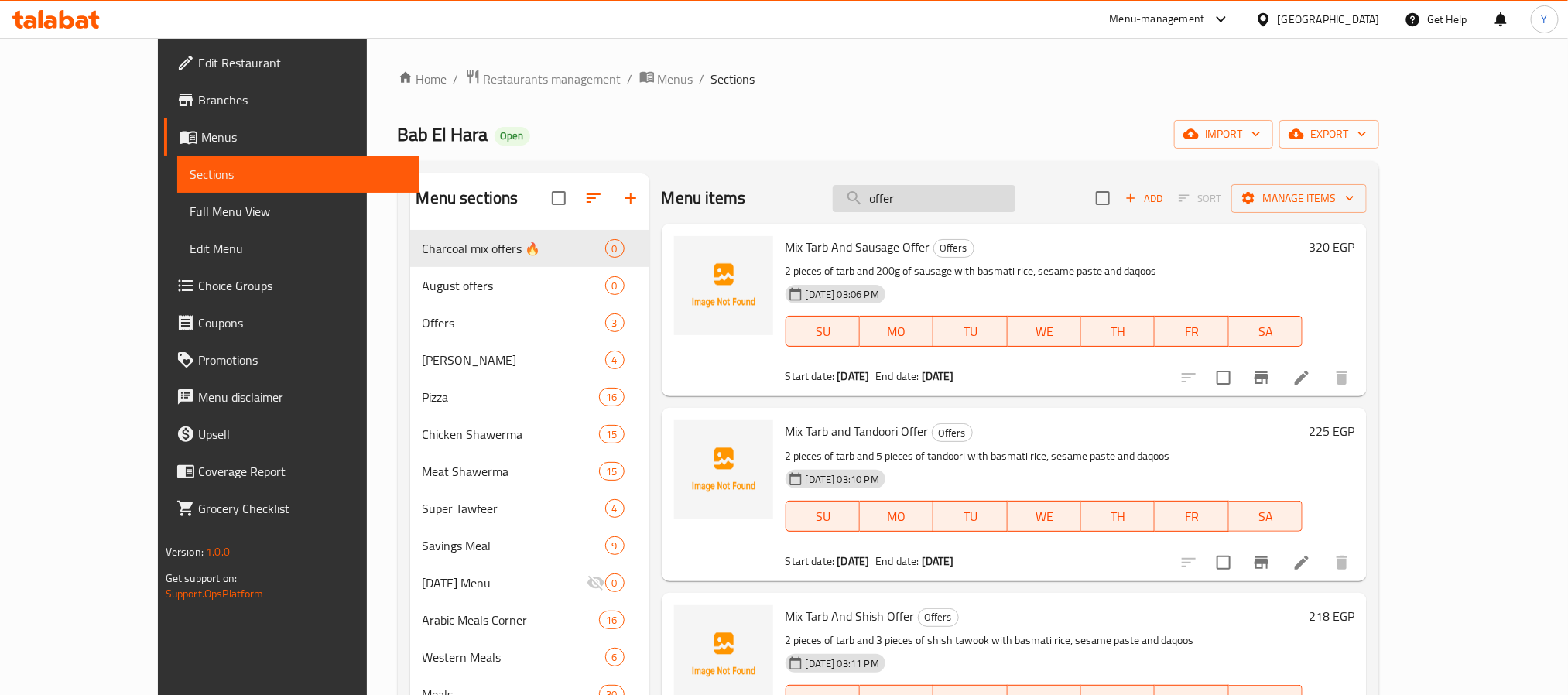
paste input "ميكس طرب وسجق"
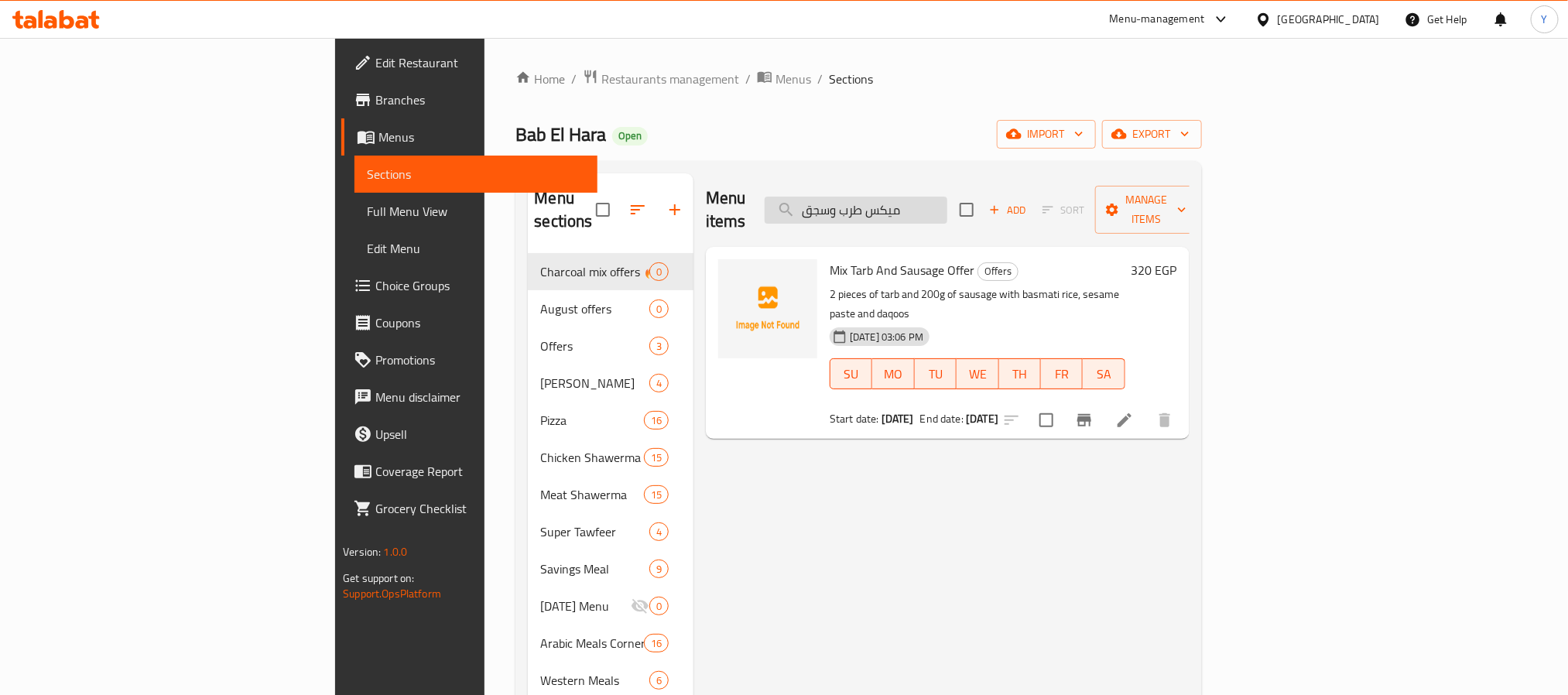
click at [947, 197] on input "ميكس طرب وسجق" at bounding box center [856, 210] width 183 height 27
paste input "ندوري"
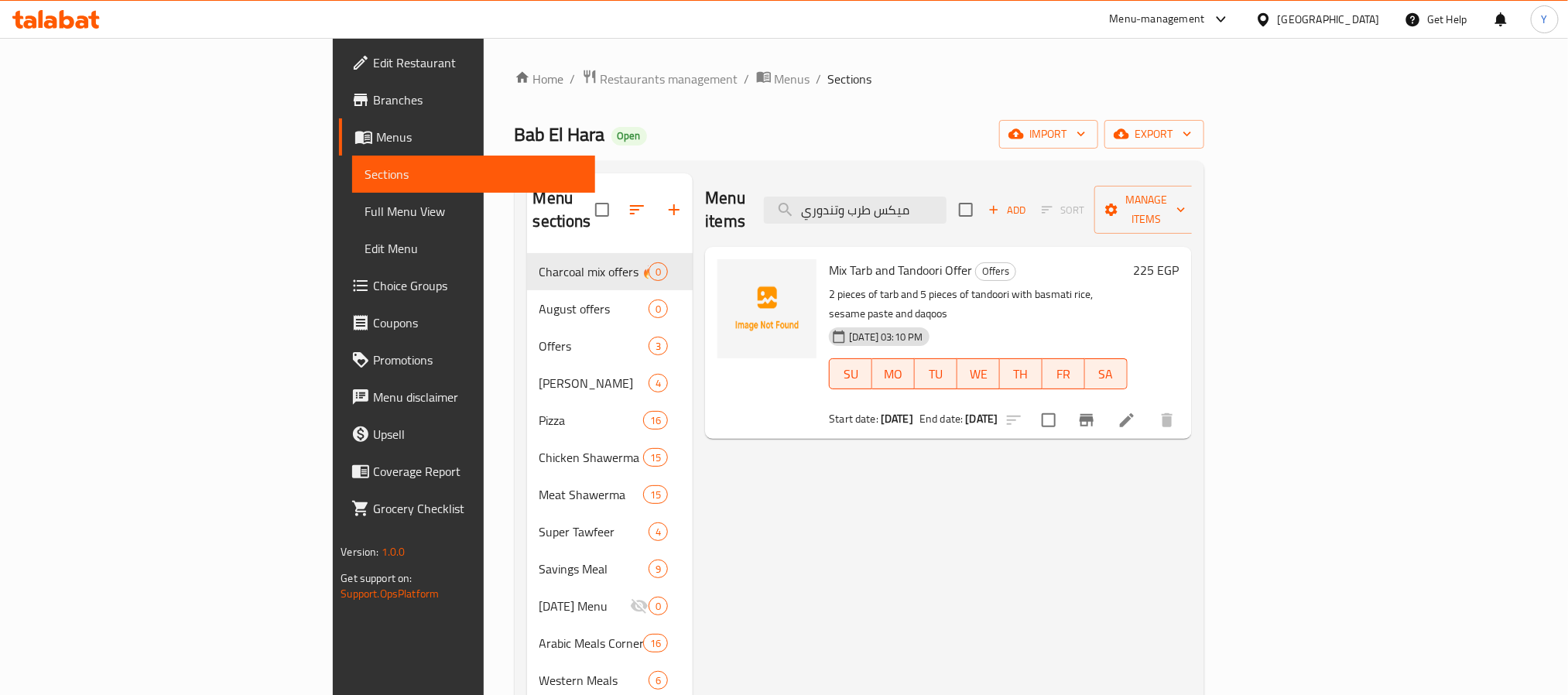
type input "ميكس طرب وتندوري"
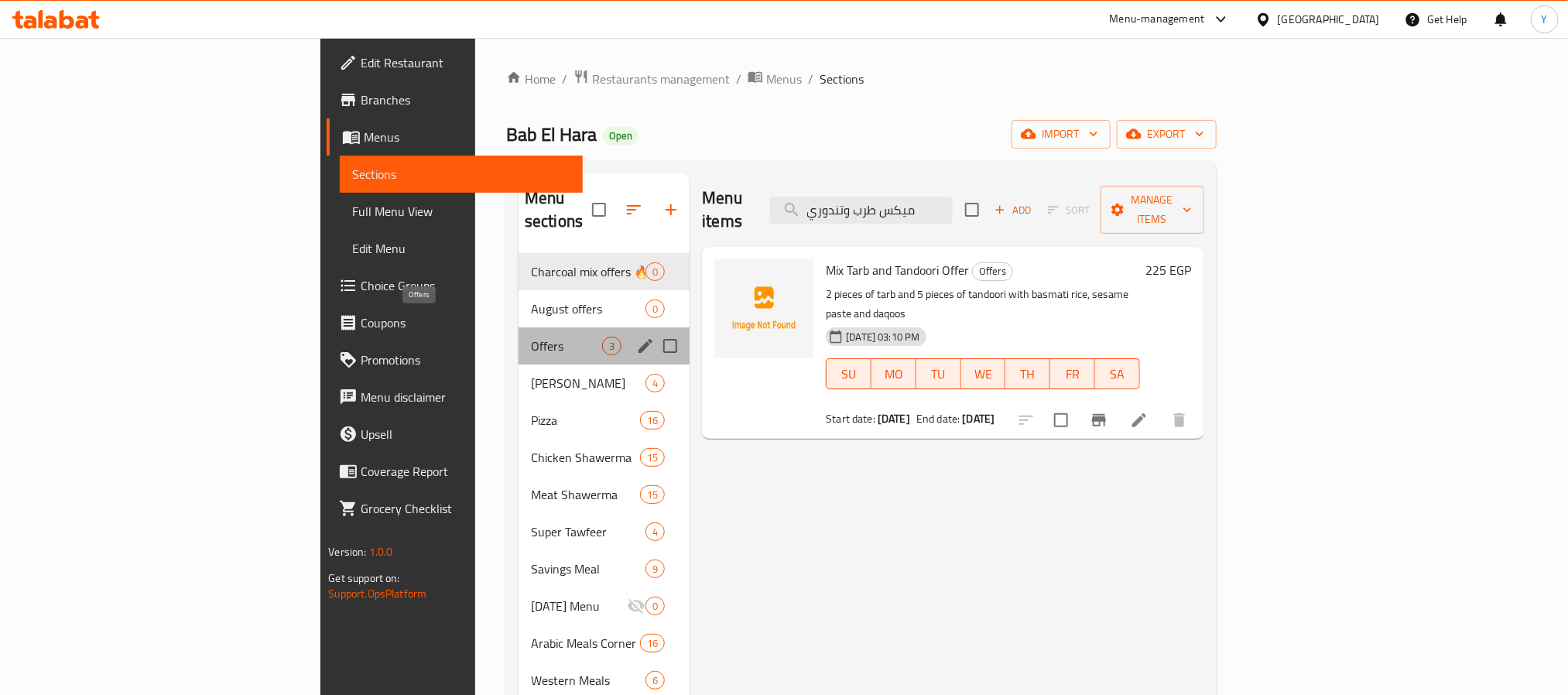
click at [531, 337] on span "Offers" at bounding box center [566, 346] width 71 height 18
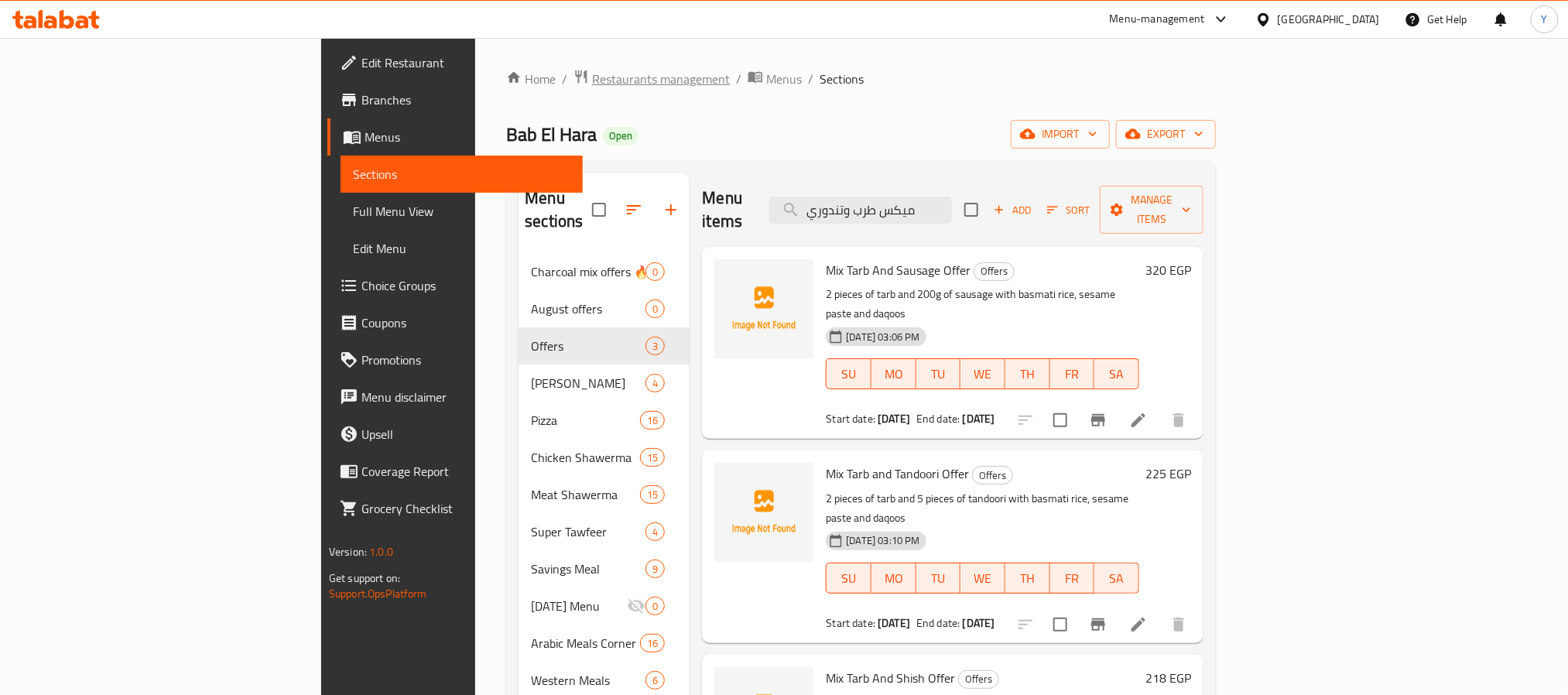
click at [592, 77] on span "Restaurants management" at bounding box center [660, 78] width 138 height 18
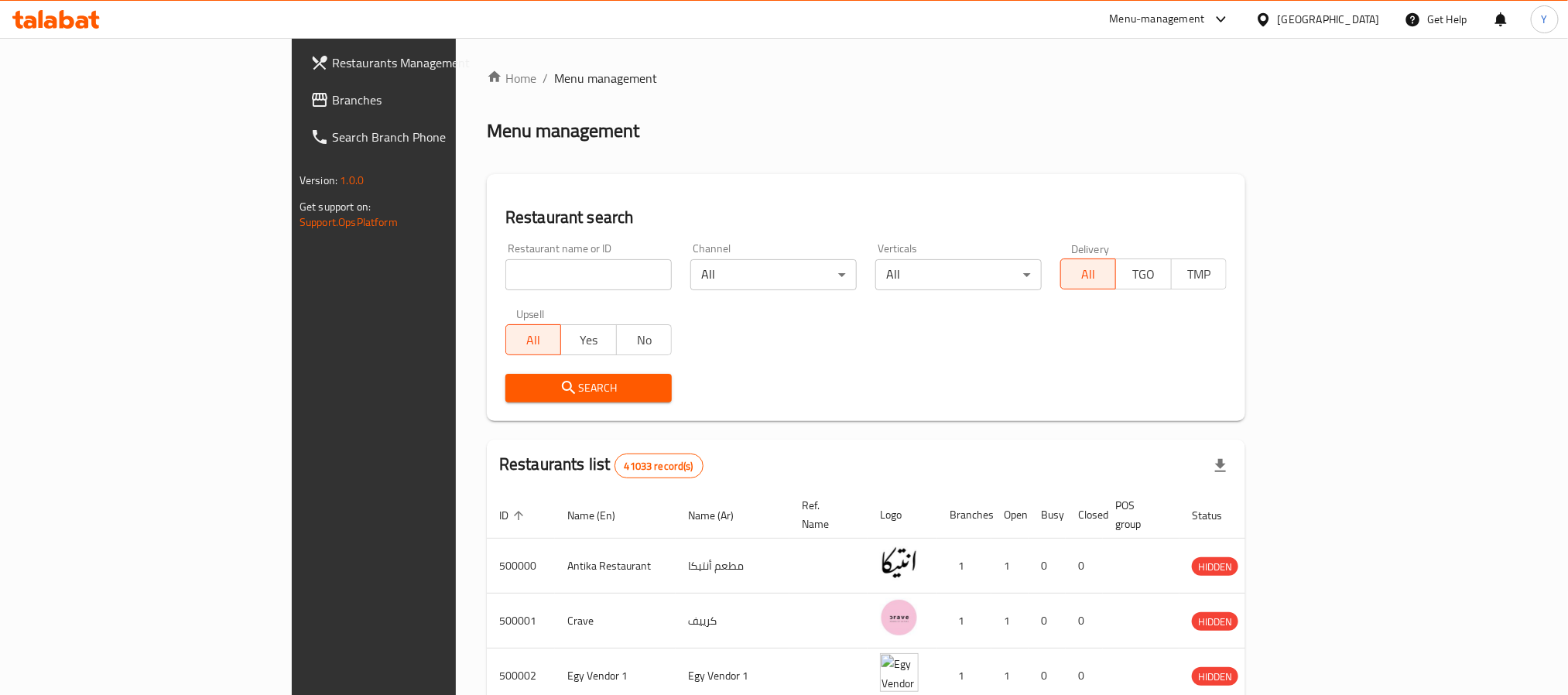
click at [506, 268] on input "search" at bounding box center [589, 274] width 167 height 31
paste input "672104"
type input "672104"
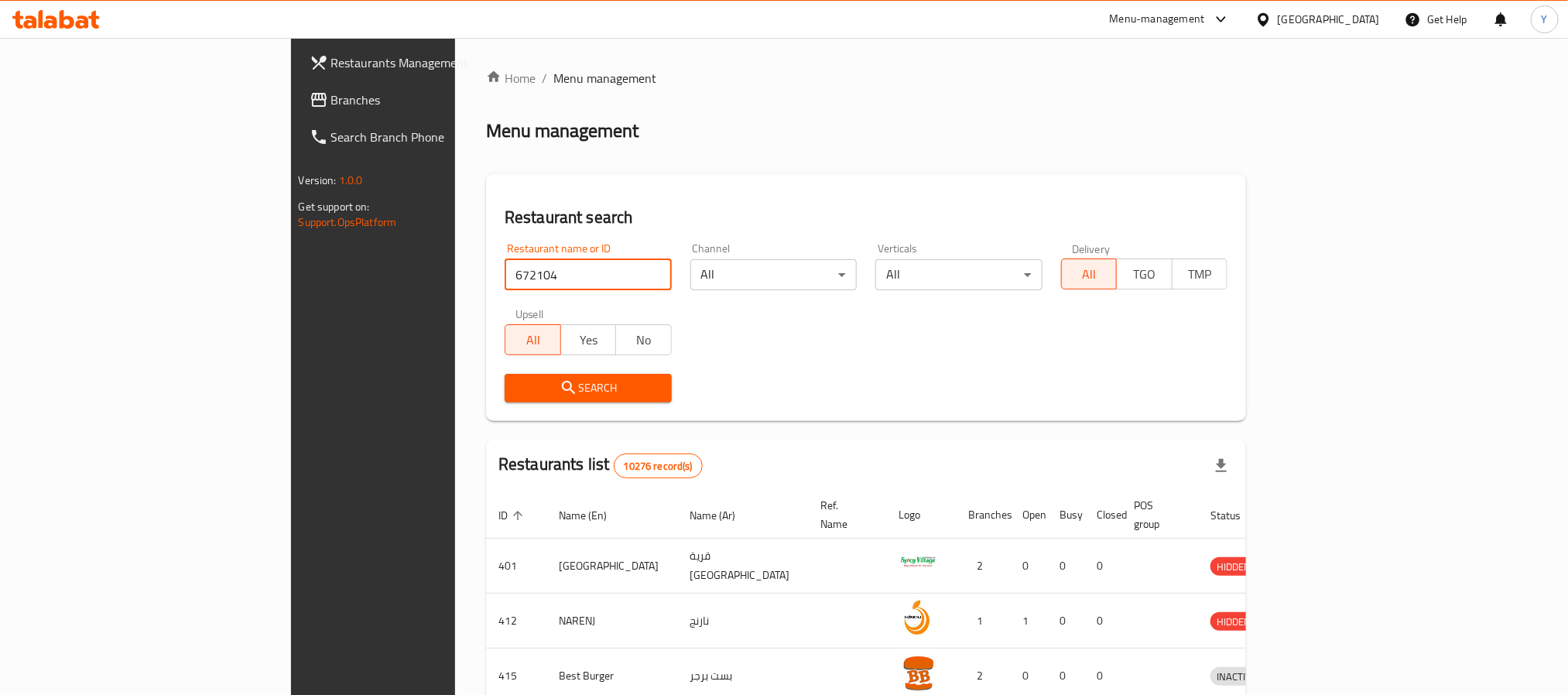
type input "672104"
